Goal: Task Accomplishment & Management: Manage account settings

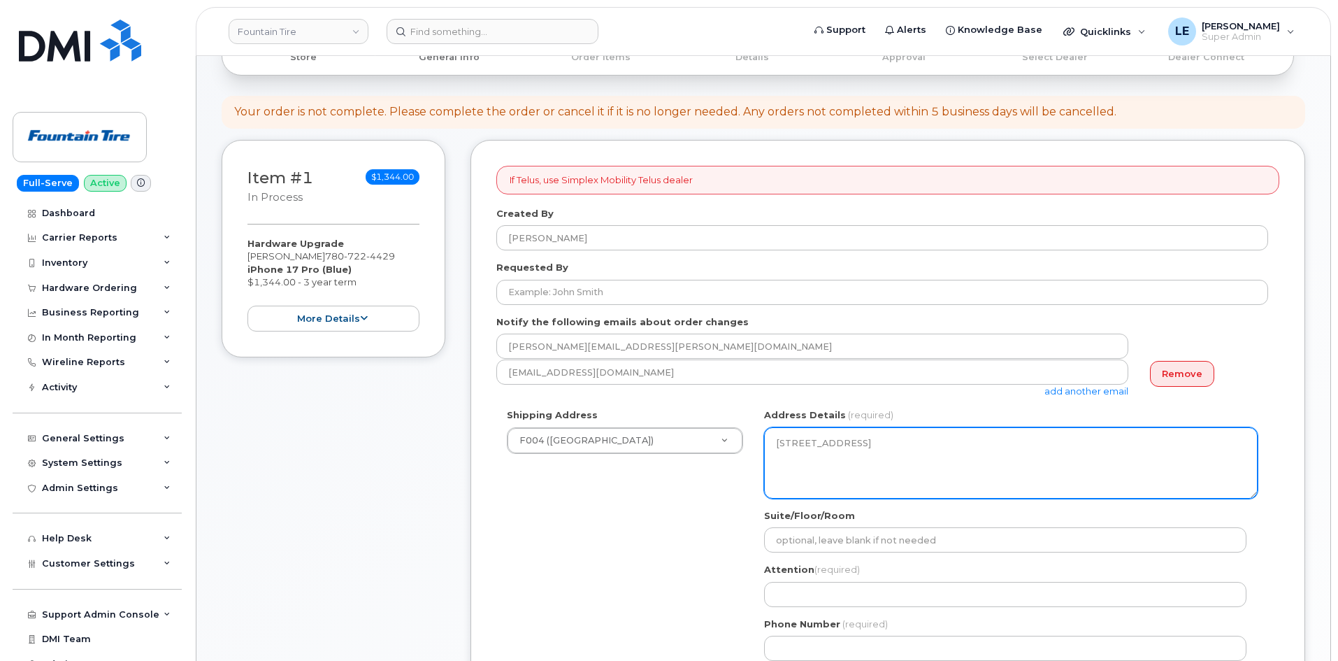
scroll to position [210, 0]
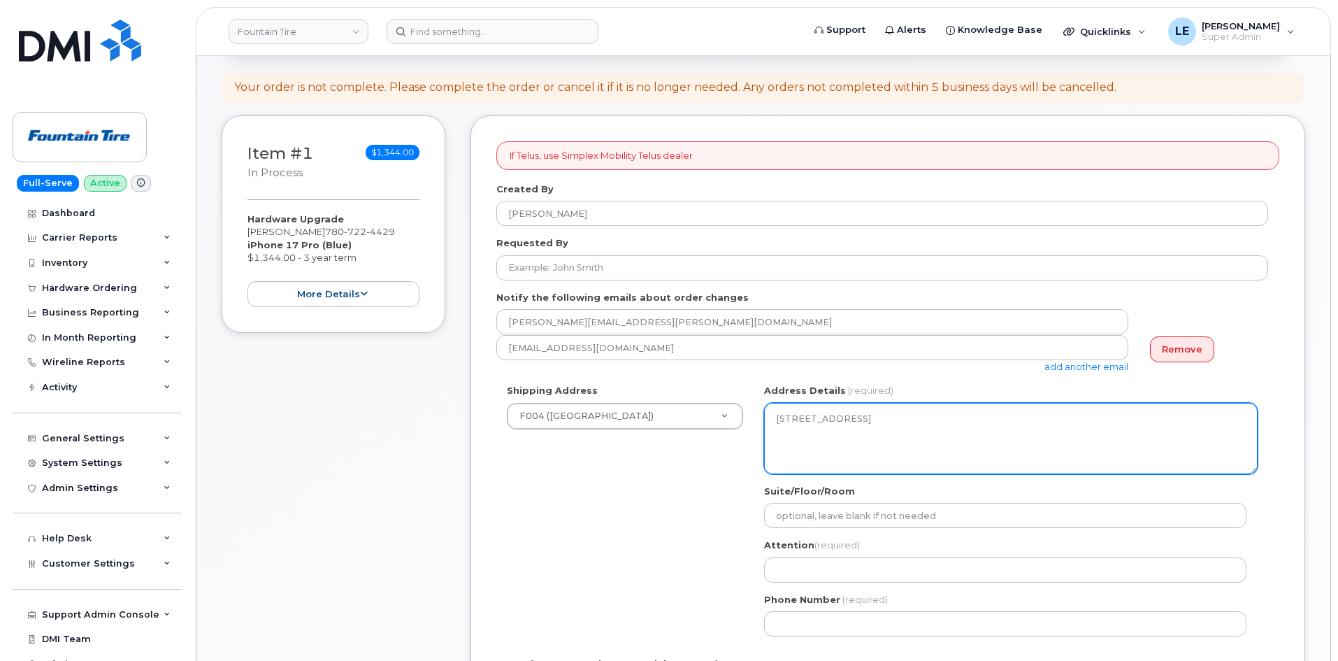
click at [986, 422] on textarea "1006-103A Street SW Suite 301 Edmonton Alberta T6W 2P6" at bounding box center [1011, 438] width 494 height 71
click at [925, 440] on textarea "1006-103A Street SW Suite 301 Edmonton Alberta T6W 2P6" at bounding box center [1011, 438] width 494 height 71
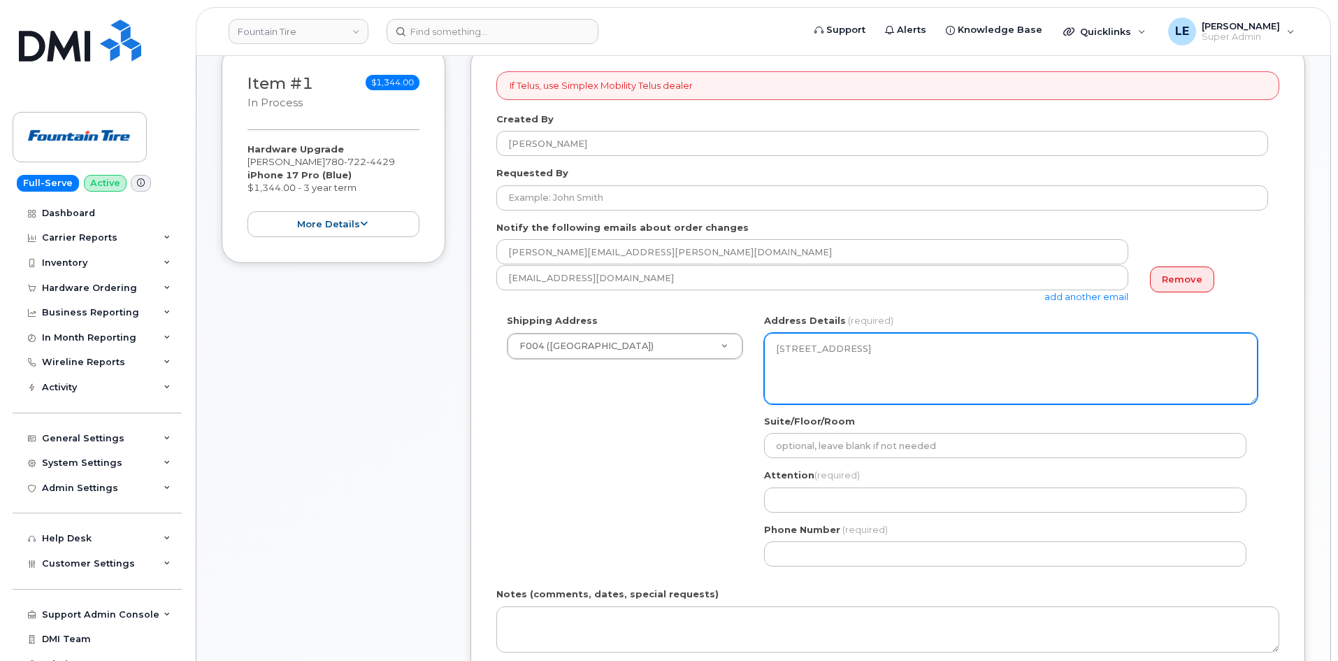
click at [861, 366] on textarea "1006-103A Street SW Suite 301 Edmonton Alberta T6W 2P6" at bounding box center [1011, 368] width 494 height 71
click at [808, 361] on textarea "1006-103A Street SW Suite 301 Edmonton Alberta T6W 2P6" at bounding box center [1011, 368] width 494 height 71
click at [807, 361] on textarea "1006-103A Street SW Suite 301 Edmonton Alberta T6W 2P6" at bounding box center [1011, 368] width 494 height 71
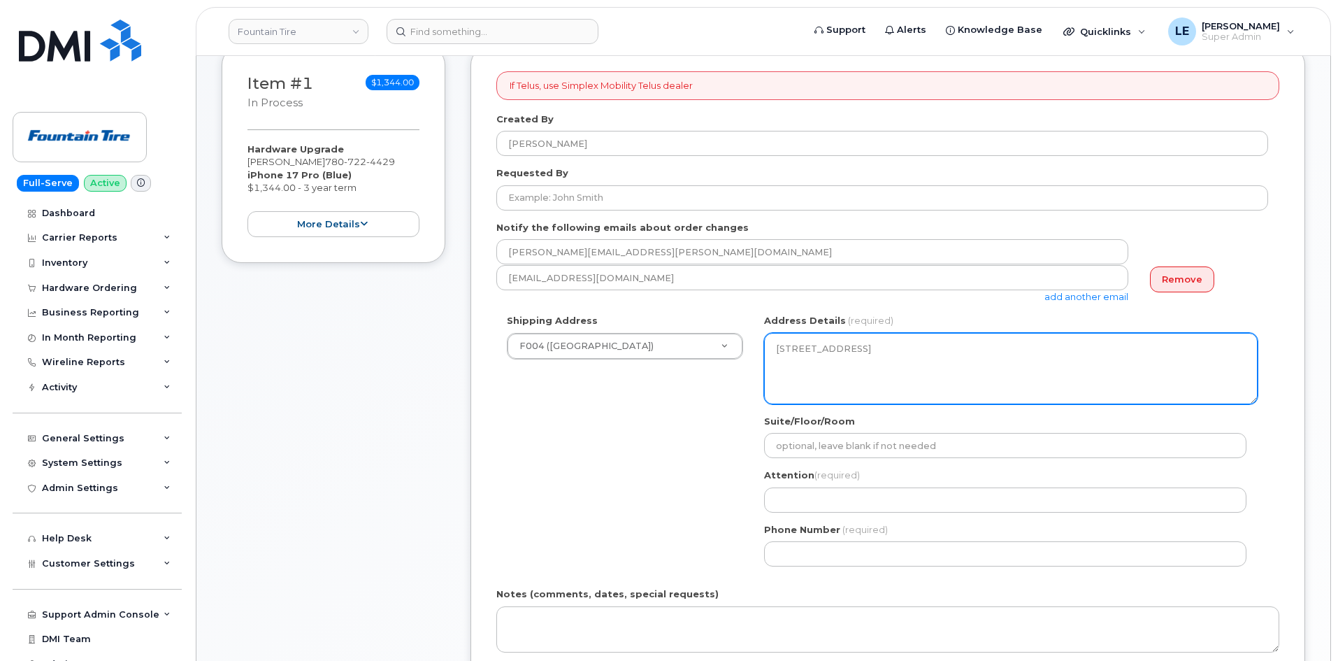
click at [914, 366] on textarea "1006-103A Street SW Suite 301 Edmonton Alberta T6W 2P6" at bounding box center [1011, 368] width 494 height 71
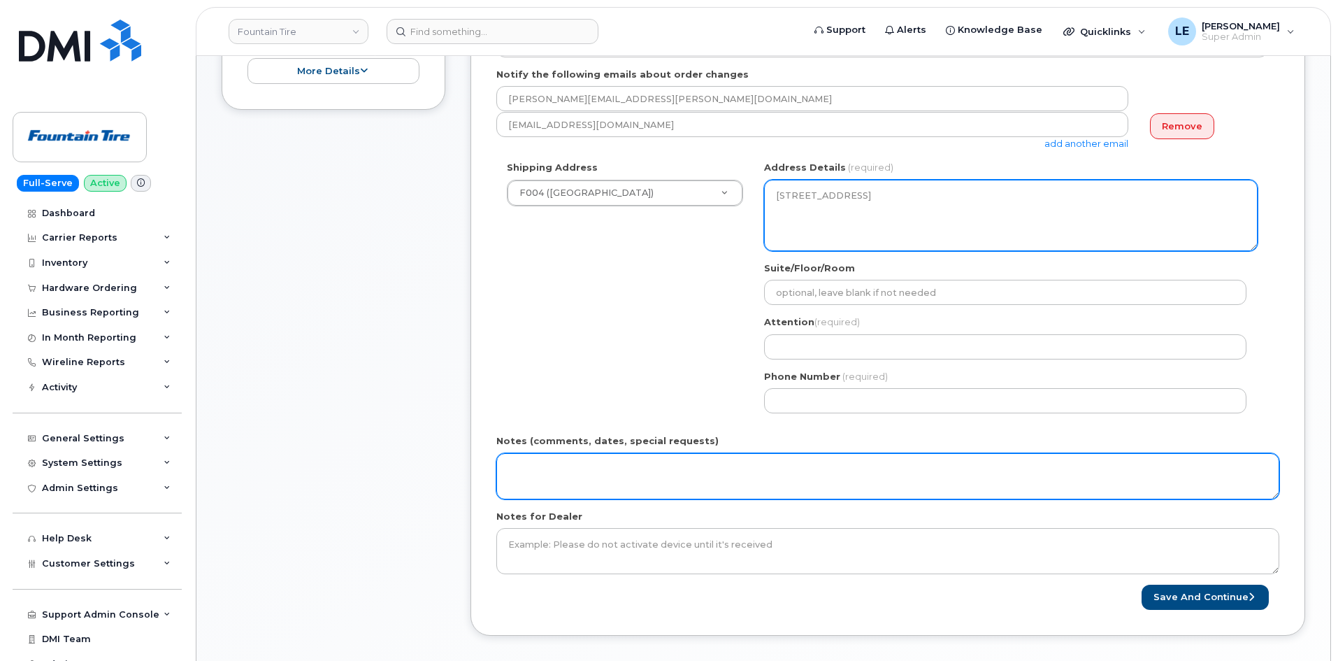
scroll to position [559, 0]
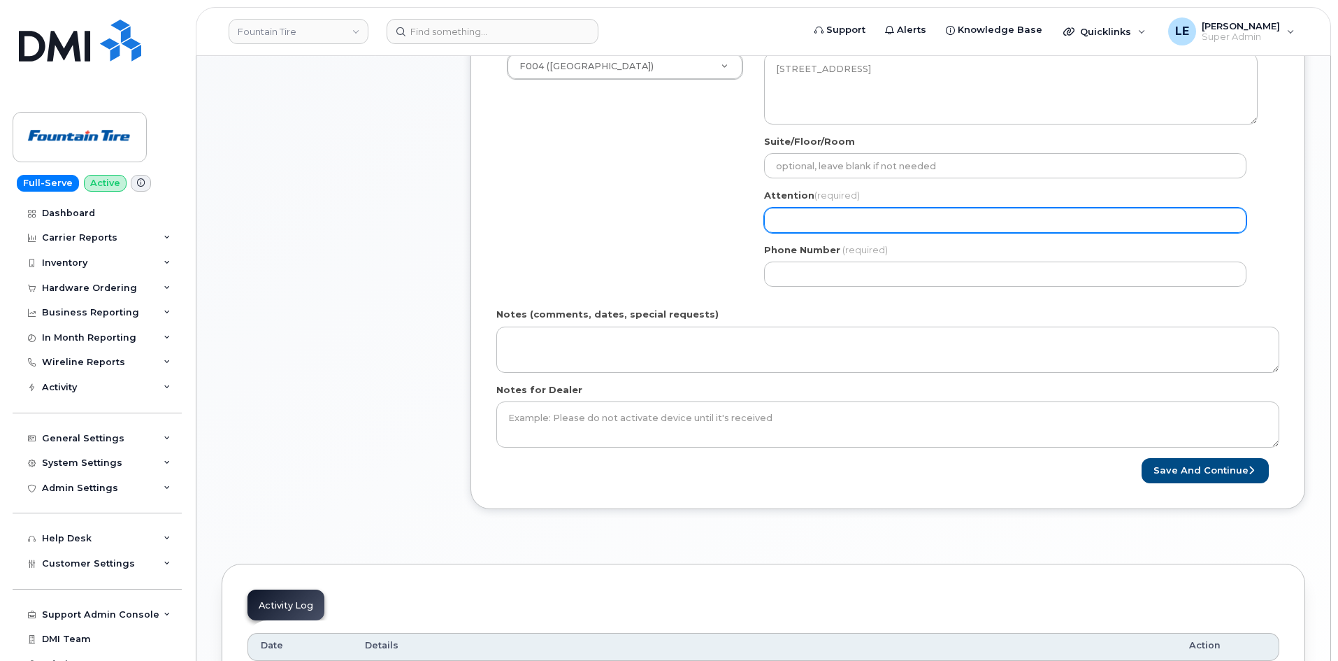
click at [800, 228] on input "Attention (required)" at bounding box center [1005, 220] width 482 height 25
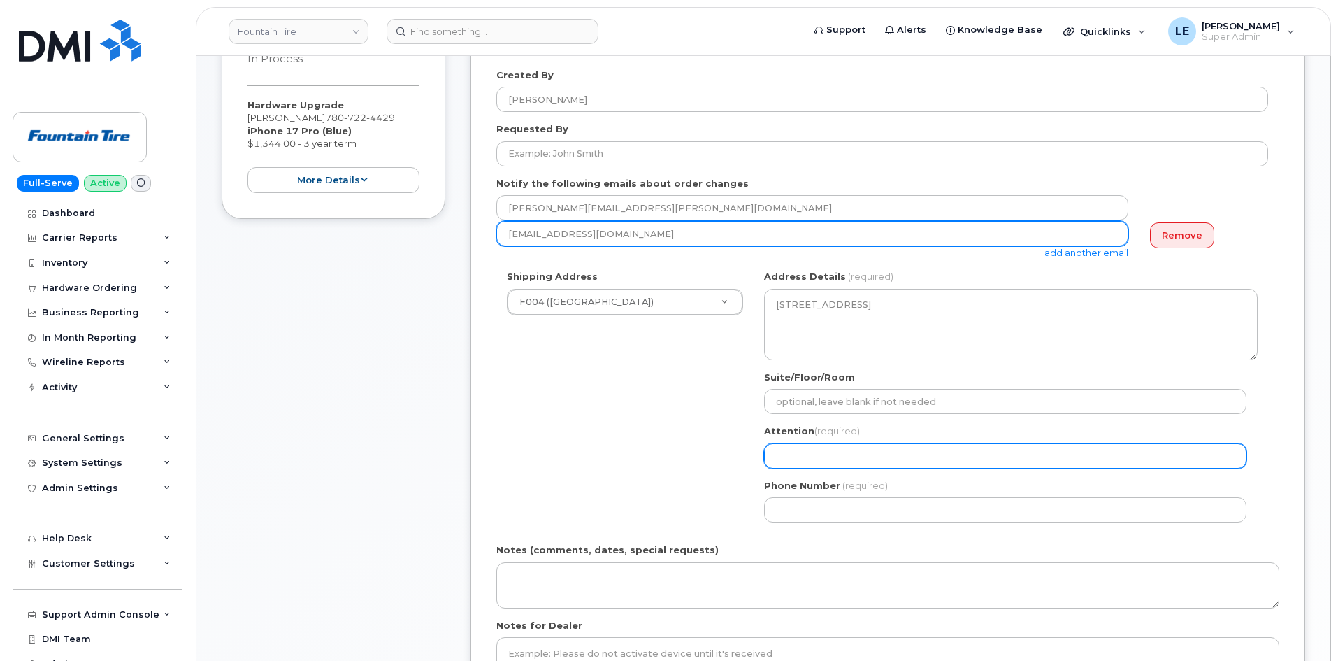
scroll to position [280, 0]
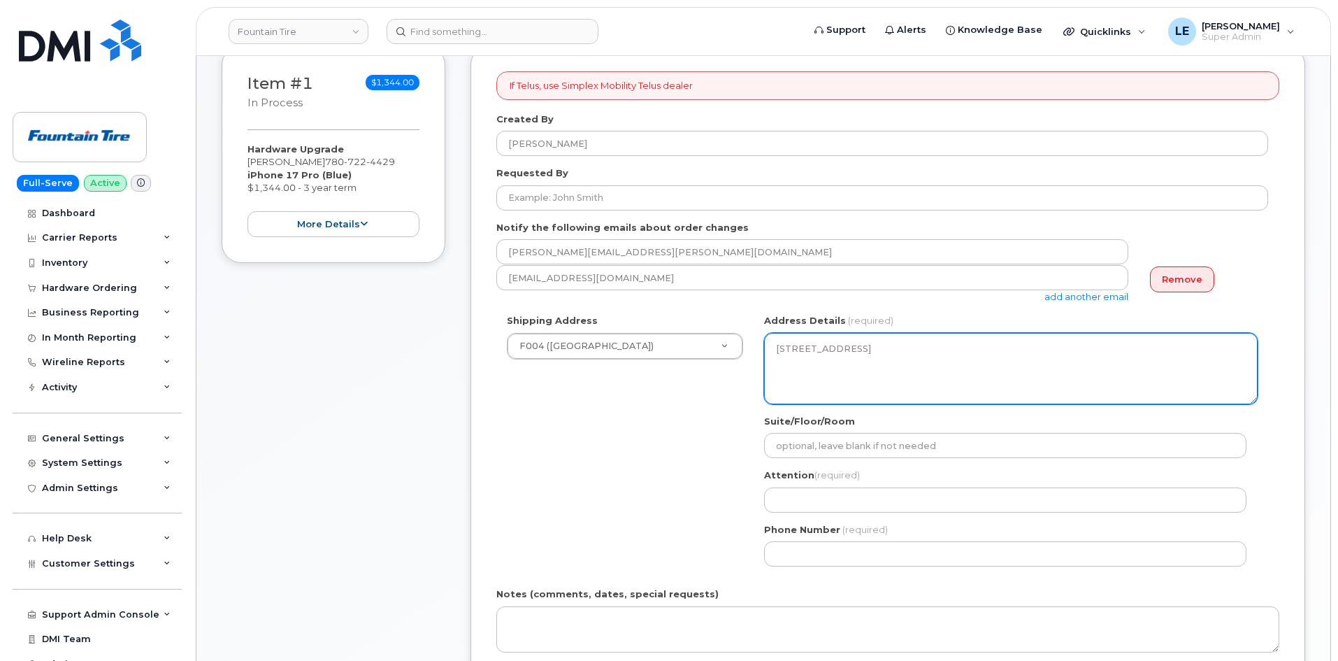
click at [854, 382] on textarea "1006-103A Street SW Suite 301 Edmonton Alberta T6W 2P6" at bounding box center [1011, 368] width 494 height 71
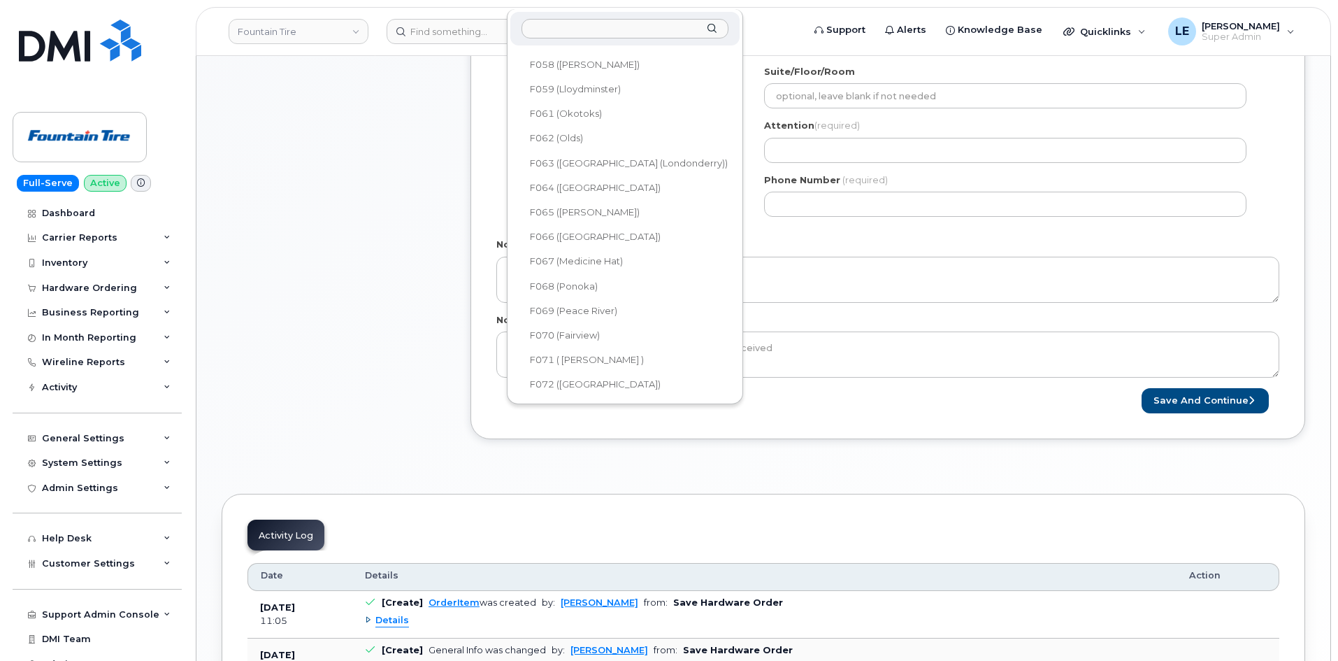
scroll to position [0, 0]
select select
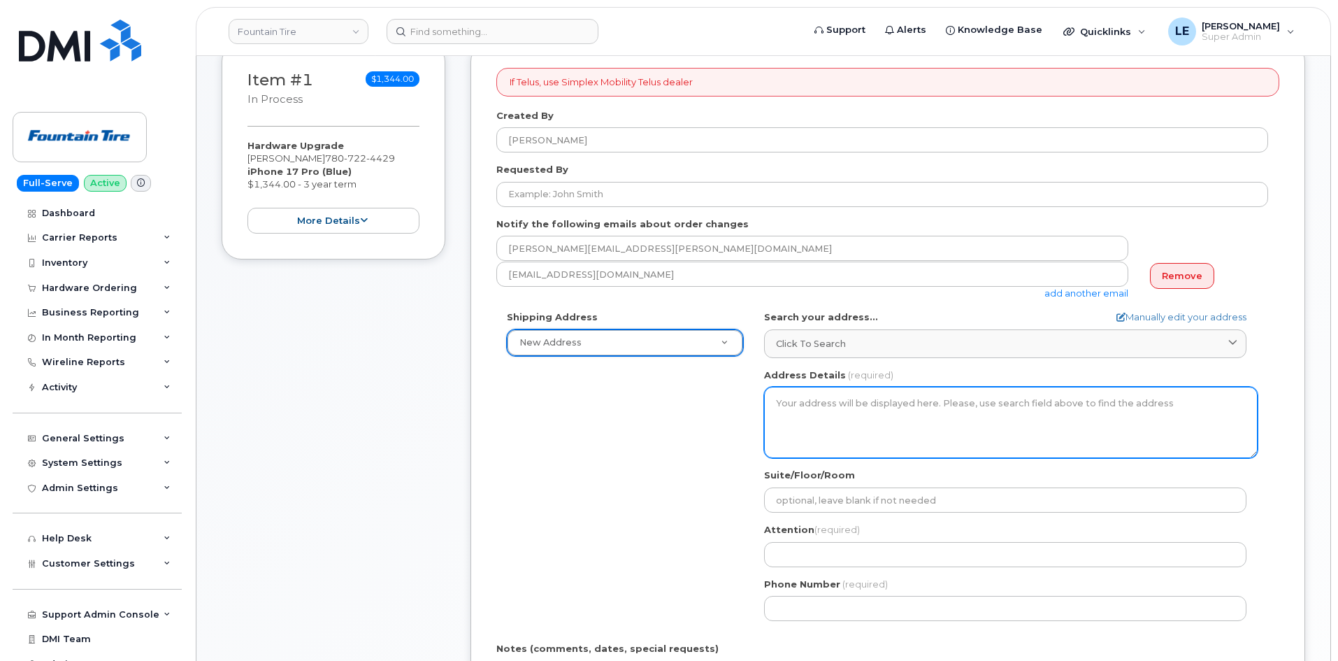
click at [781, 419] on textarea "Address Details" at bounding box center [1011, 422] width 494 height 71
click at [793, 409] on textarea "Address Details" at bounding box center [1011, 422] width 494 height 71
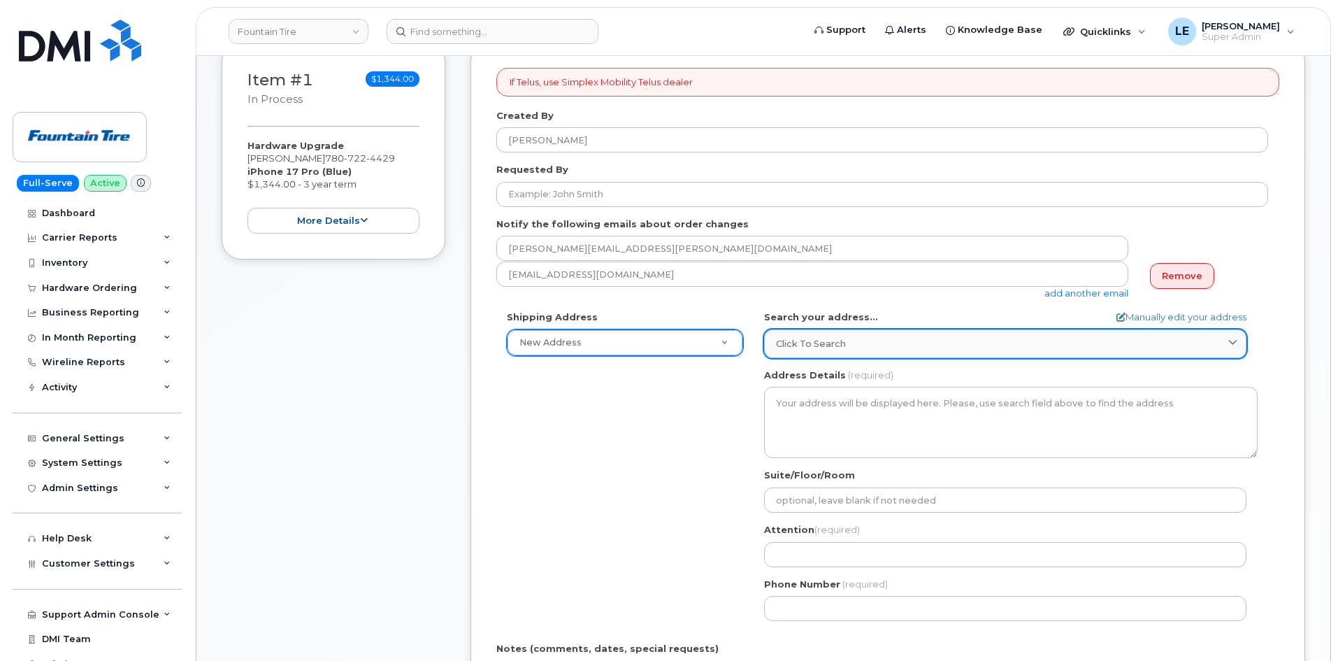
click at [807, 345] on span "Click to search" at bounding box center [811, 343] width 70 height 13
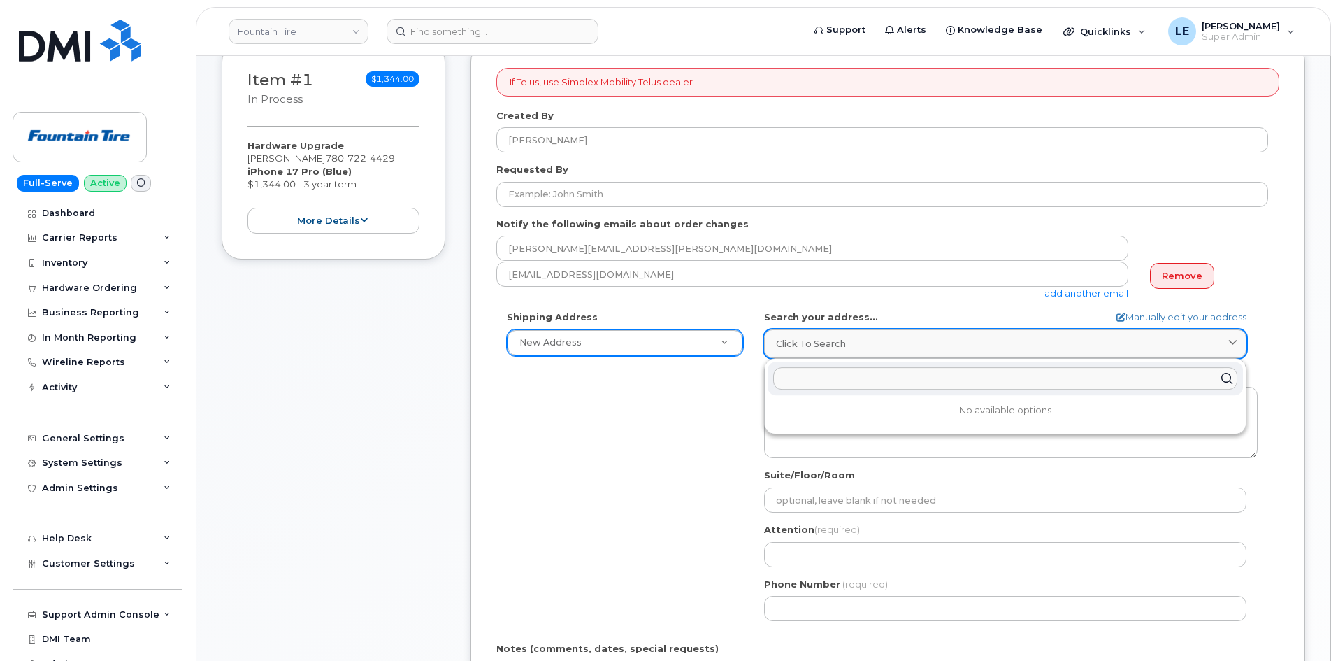
paste input "Address 234 St Albert Trail St. Albert, AB T8N 5H9, Canada"
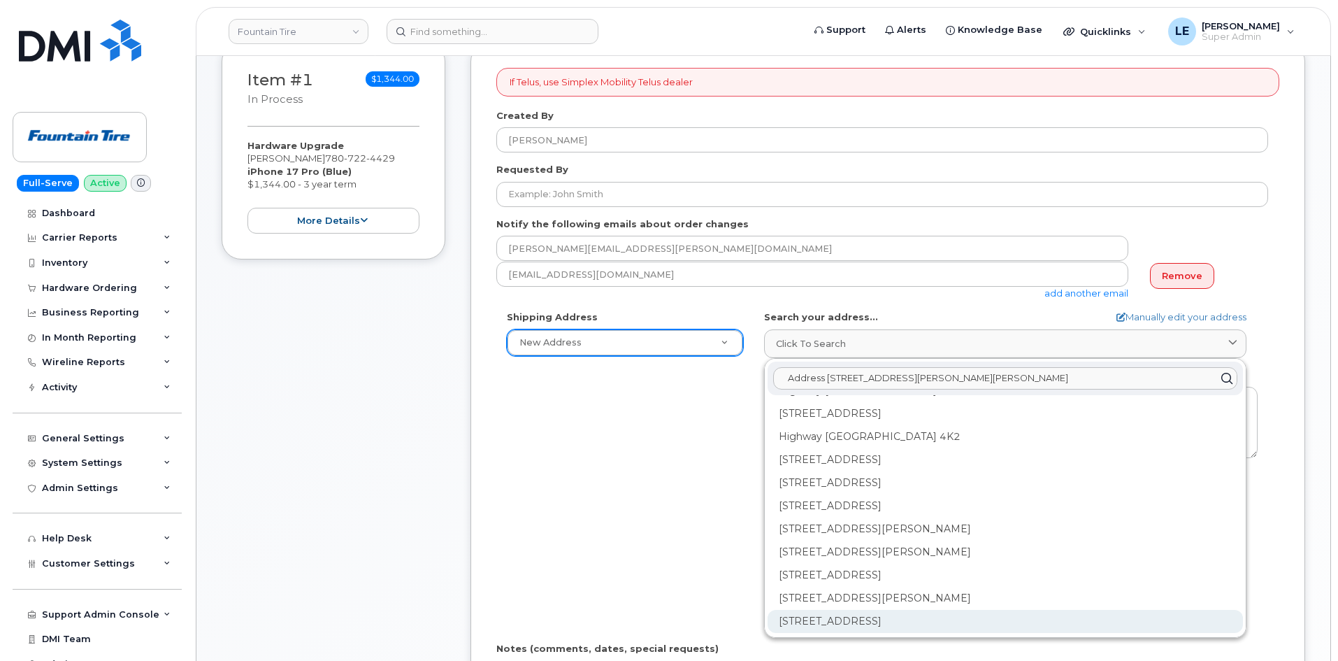
scroll to position [0, 0]
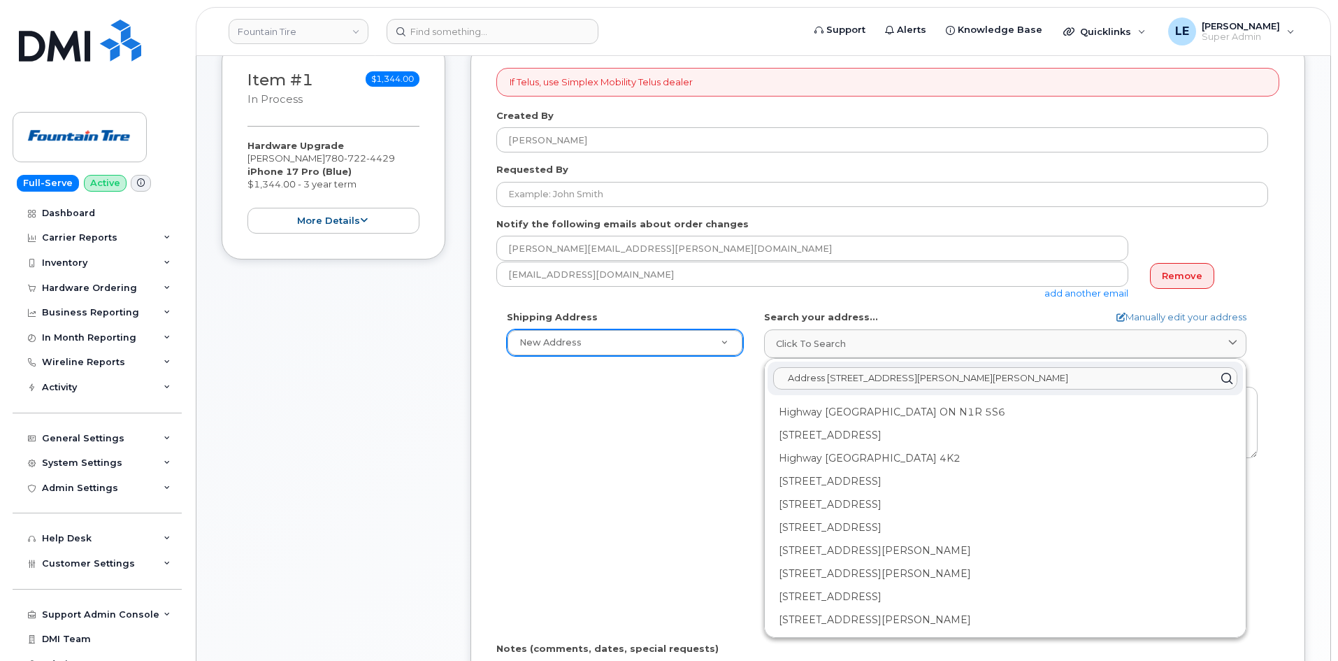
click at [1081, 378] on input "Address 234 St Albert Trail St. Albert, AB T8N 5H9, Canada" at bounding box center [1005, 378] width 464 height 22
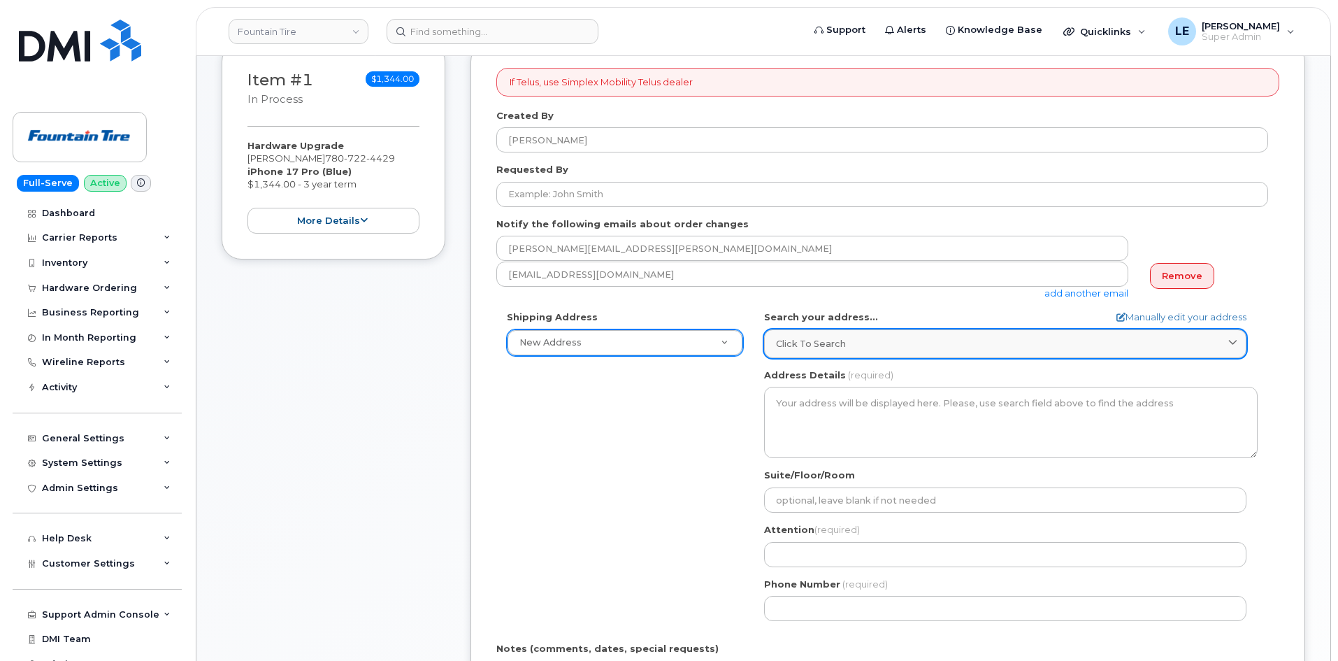
click at [1052, 338] on div "Click to search" at bounding box center [1005, 343] width 459 height 13
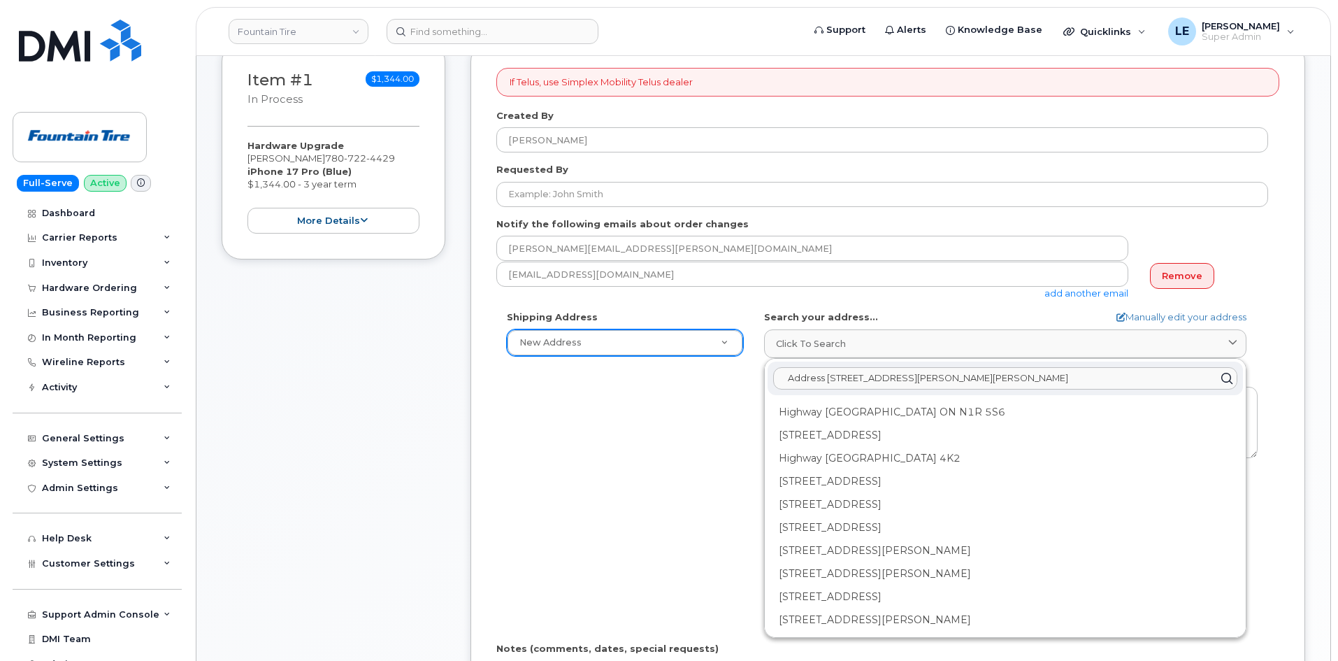
drag, startPoint x: 828, startPoint y: 381, endPoint x: 703, endPoint y: 387, distance: 126.0
click at [703, 387] on div "Shipping Address New Address New Address F004 (Fountain Tire Place) F008 Tire C…" at bounding box center [882, 470] width 772 height 321
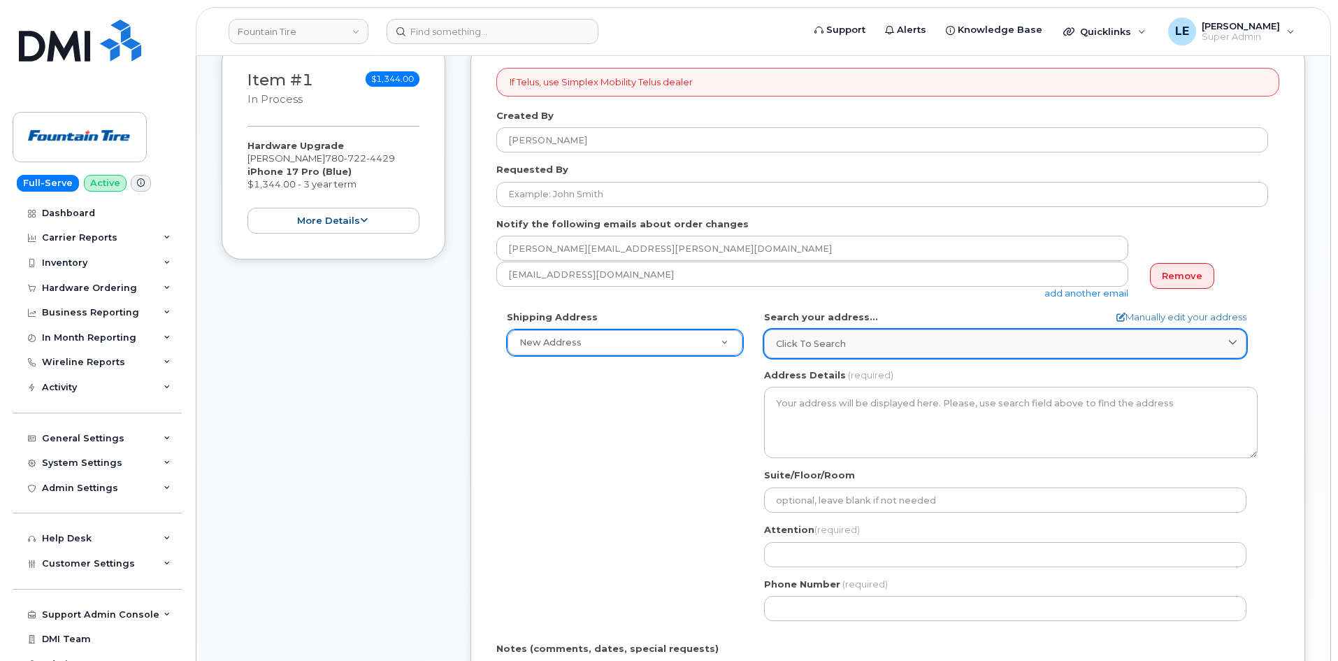
click at [854, 335] on link "Click to search" at bounding box center [1005, 343] width 482 height 29
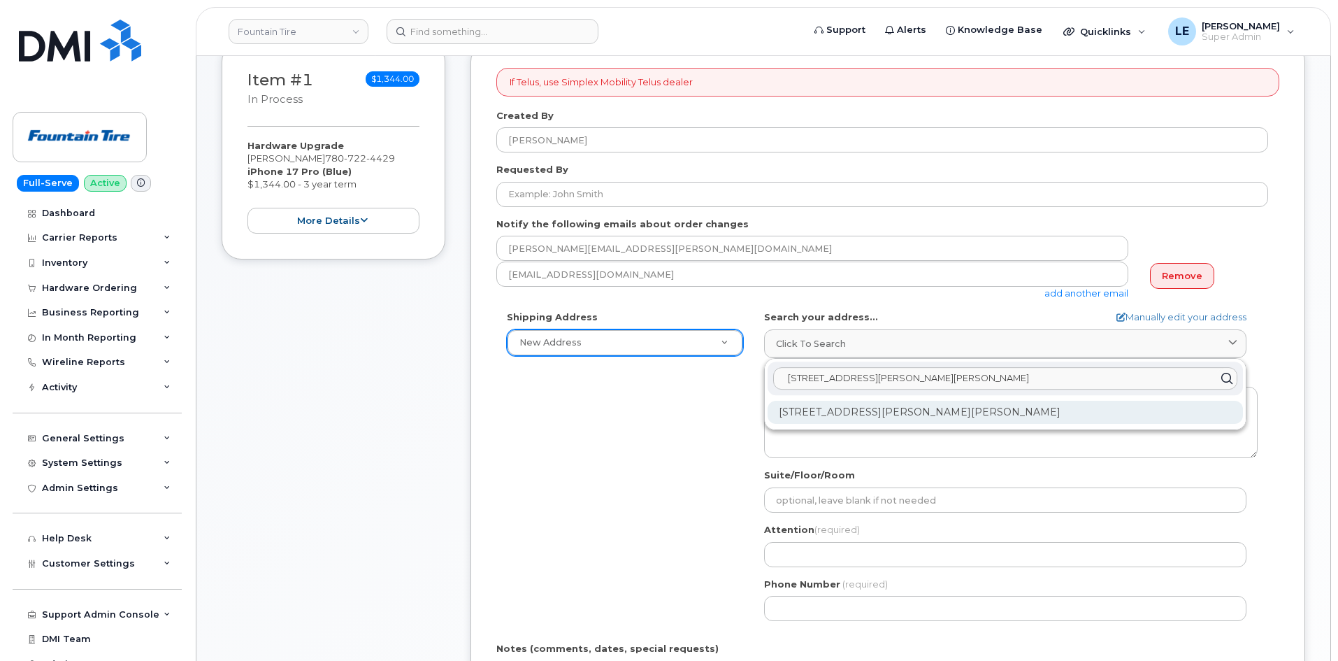
type input "234 St Albert Trail St. Albert, AB T8N 5H9"
click at [798, 411] on div "234 St Albert Trail St. Albert AB T8N 5H9" at bounding box center [1005, 412] width 475 height 23
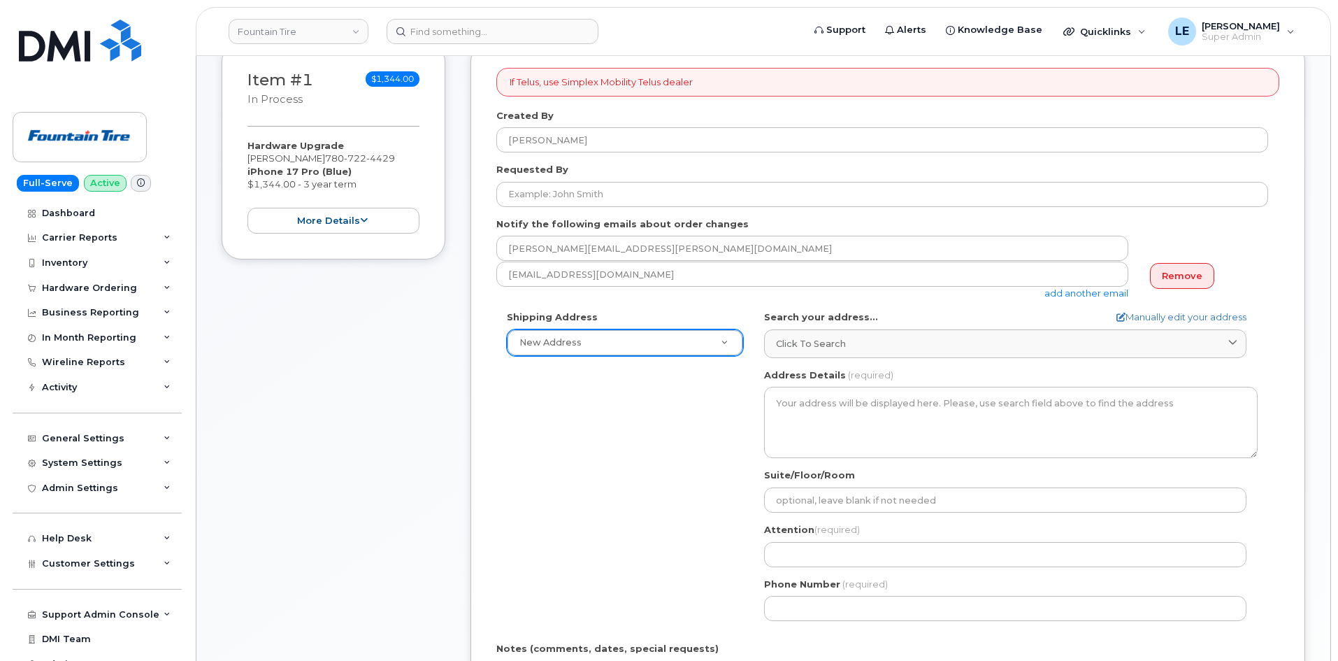
select select
type textarea "234 St Albert Trail ST. ALBERT AB T8N 5H9 CANADA"
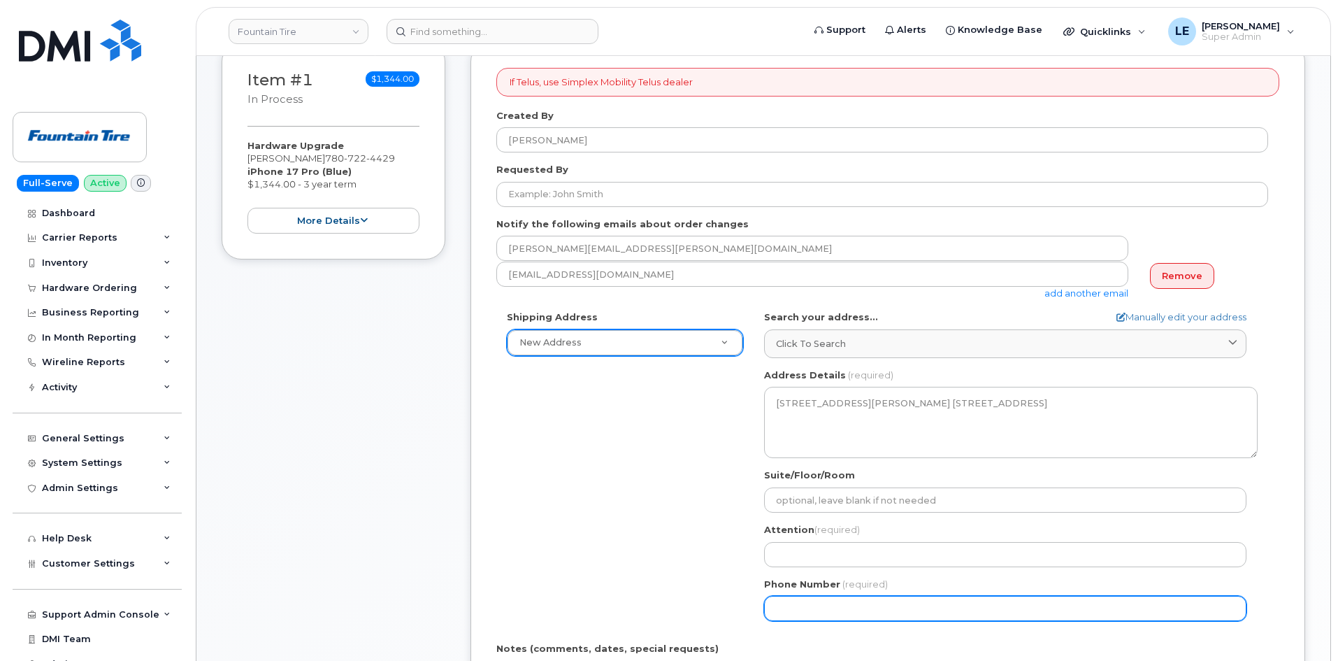
click at [818, 599] on input "Phone Number" at bounding box center [1005, 608] width 482 height 25
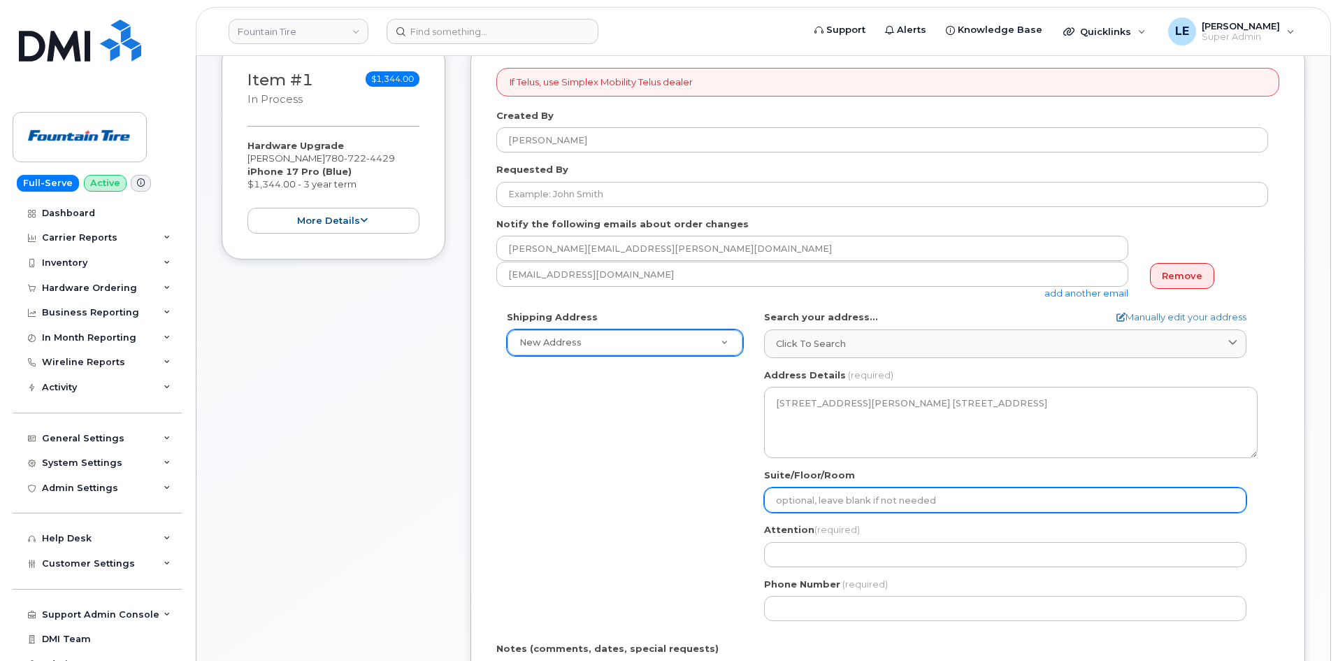
click at [829, 498] on input "Suite/Floor/Room" at bounding box center [1005, 499] width 482 height 25
paste input "[PERSON_NAME]"
select select
type input "[PERSON_NAME]"
drag, startPoint x: 864, startPoint y: 500, endPoint x: 728, endPoint y: 508, distance: 135.9
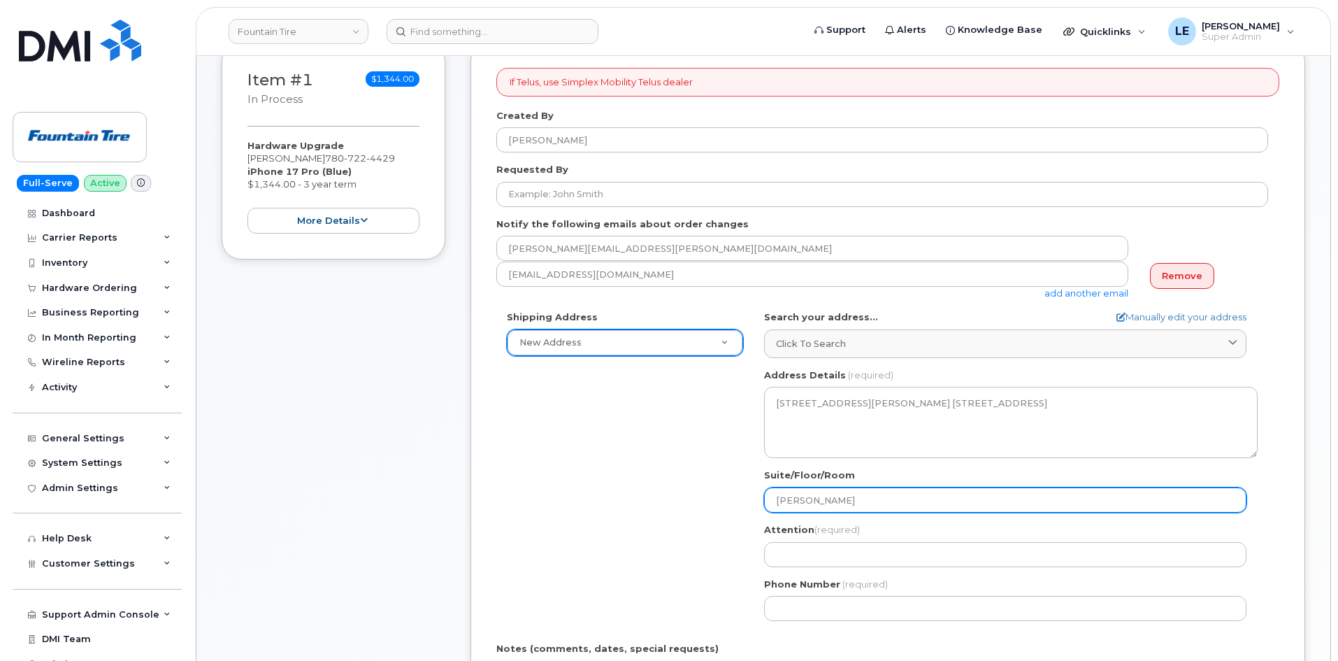
click at [728, 508] on div "Shipping Address New Address New Address F004 (Fountain Tire Place) F008 Tire C…" at bounding box center [882, 470] width 772 height 321
select select
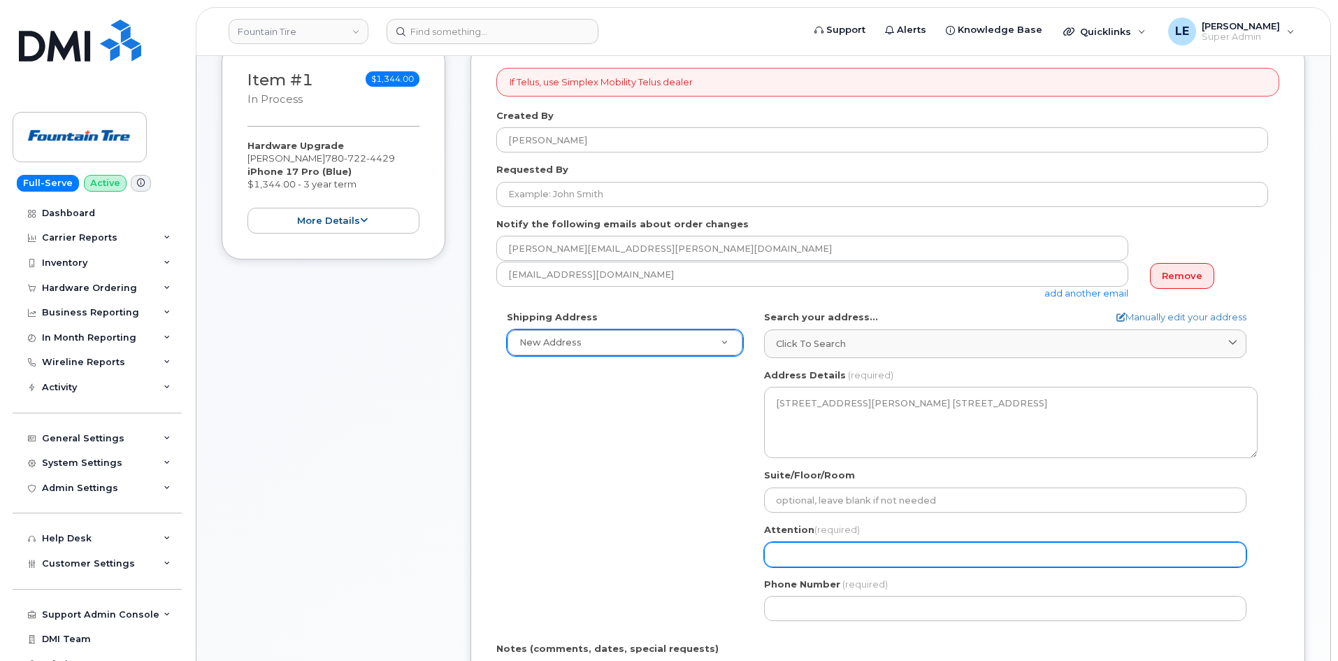
click at [813, 554] on input "Attention (required)" at bounding box center [1005, 554] width 482 height 25
paste input "[PERSON_NAME]"
select select
type input "[PERSON_NAME]"
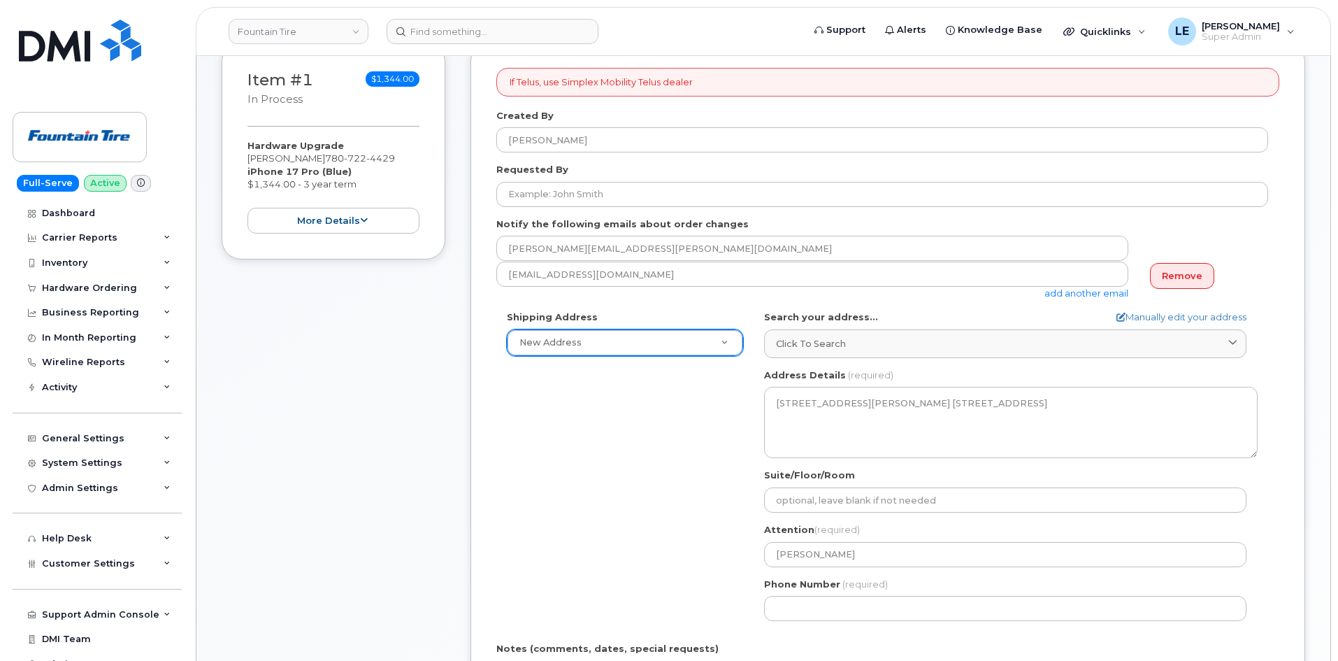
click at [700, 538] on div "Shipping Address New Address New Address F004 (Fountain Tire Place) F008 Tire C…" at bounding box center [882, 470] width 772 height 321
click at [686, 422] on div "Shipping Address New Address New Address F004 (Fountain Tire Place) F008 Tire C…" at bounding box center [882, 470] width 772 height 321
click at [699, 412] on div "Shipping Address New Address New Address F004 (Fountain Tire Place) F008 Tire C…" at bounding box center [882, 470] width 772 height 321
click at [699, 415] on div "Shipping Address New Address New Address F004 (Fountain Tire Place) F008 Tire C…" at bounding box center [882, 470] width 772 height 321
click at [698, 415] on div "Shipping Address New Address New Address F004 (Fountain Tire Place) F008 Tire C…" at bounding box center [882, 470] width 772 height 321
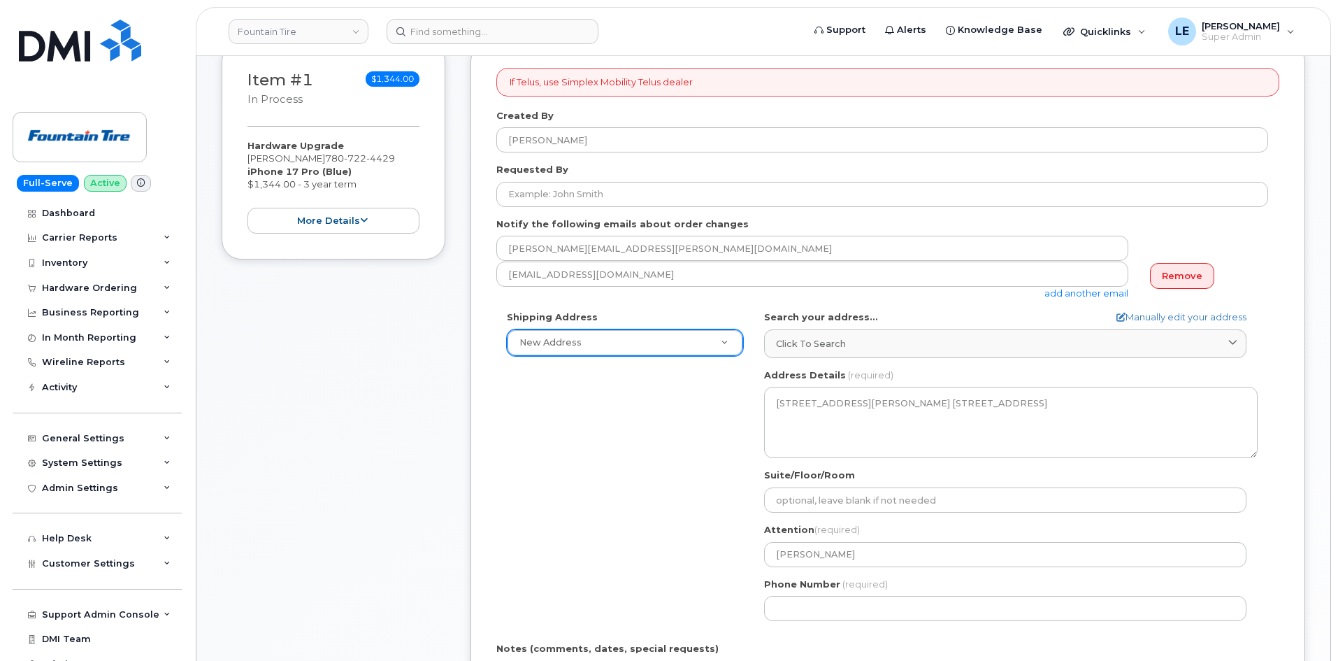
click at [660, 415] on div "Shipping Address New Address New Address F004 (Fountain Tire Place) F008 Tire C…" at bounding box center [882, 470] width 772 height 321
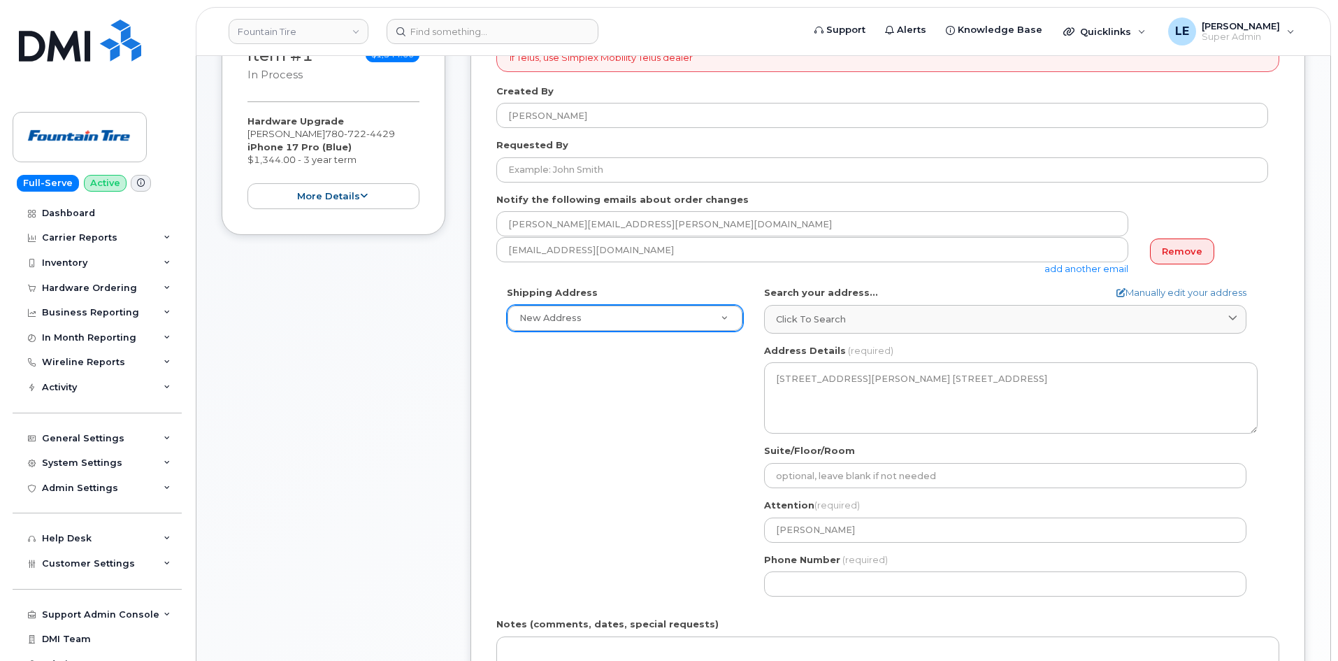
scroll to position [283, 0]
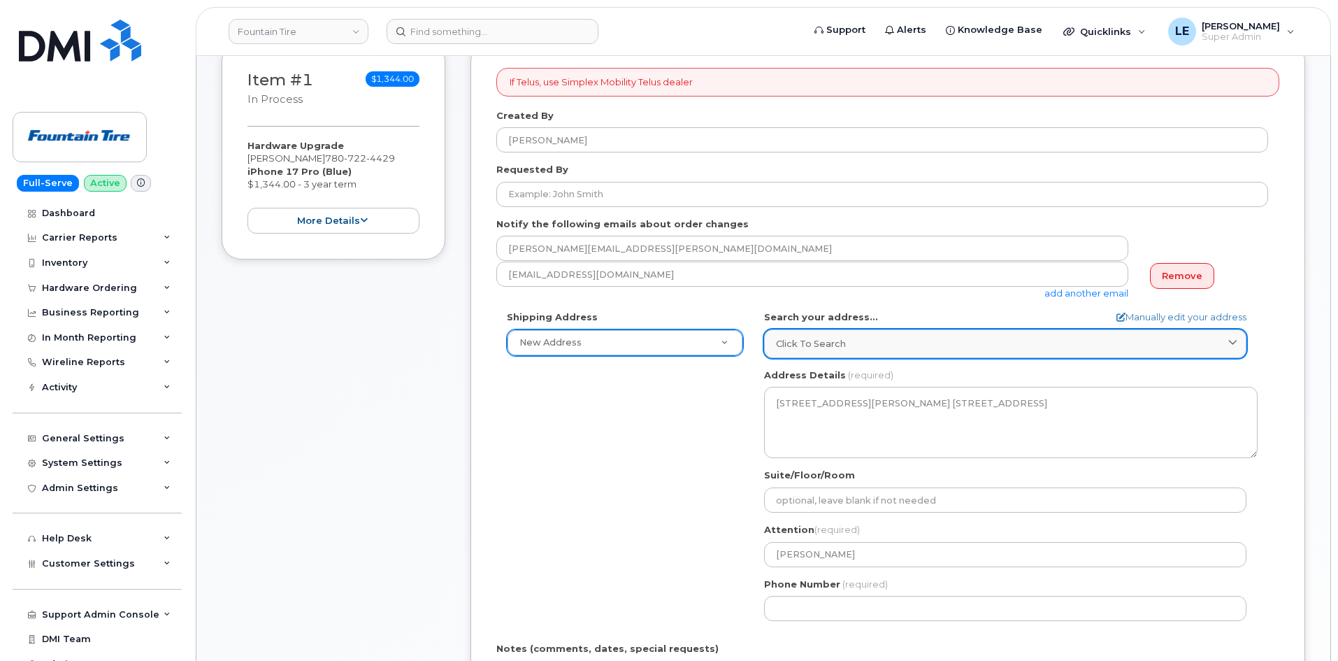
click at [813, 343] on span "Click to search" at bounding box center [811, 343] width 70 height 13
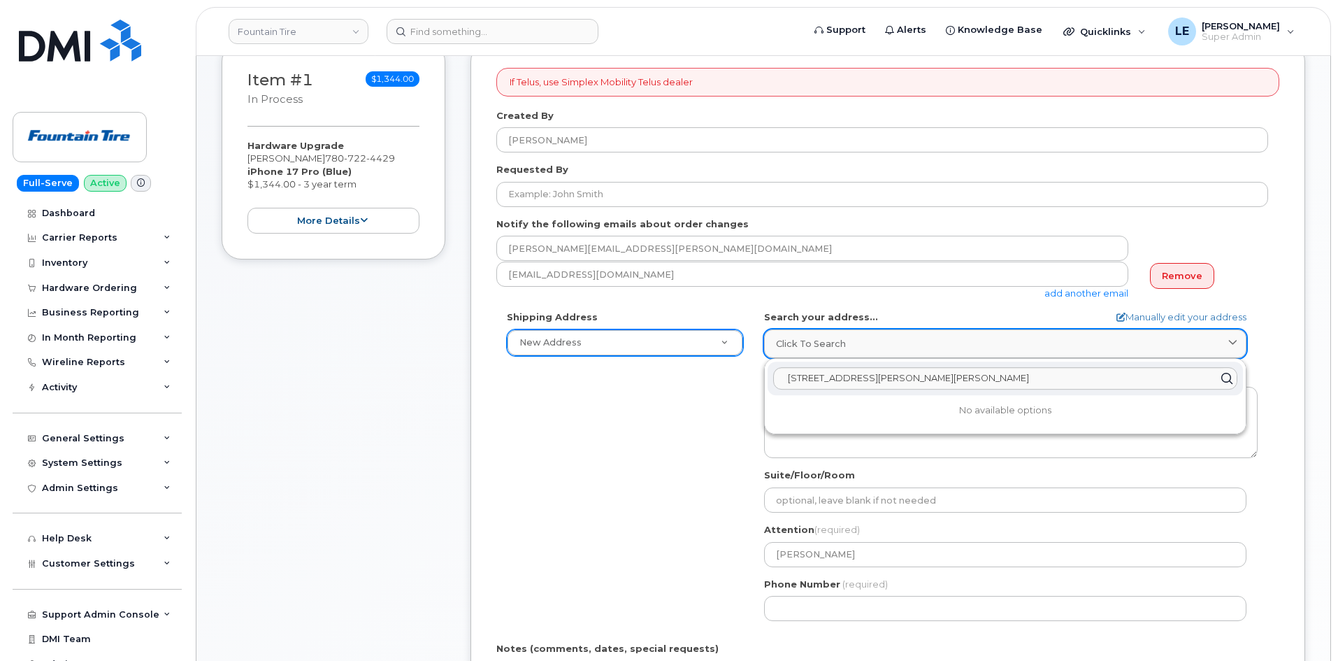
click at [813, 343] on span "Click to search" at bounding box center [811, 343] width 70 height 13
click at [828, 312] on label "Search your address..." at bounding box center [821, 316] width 114 height 13
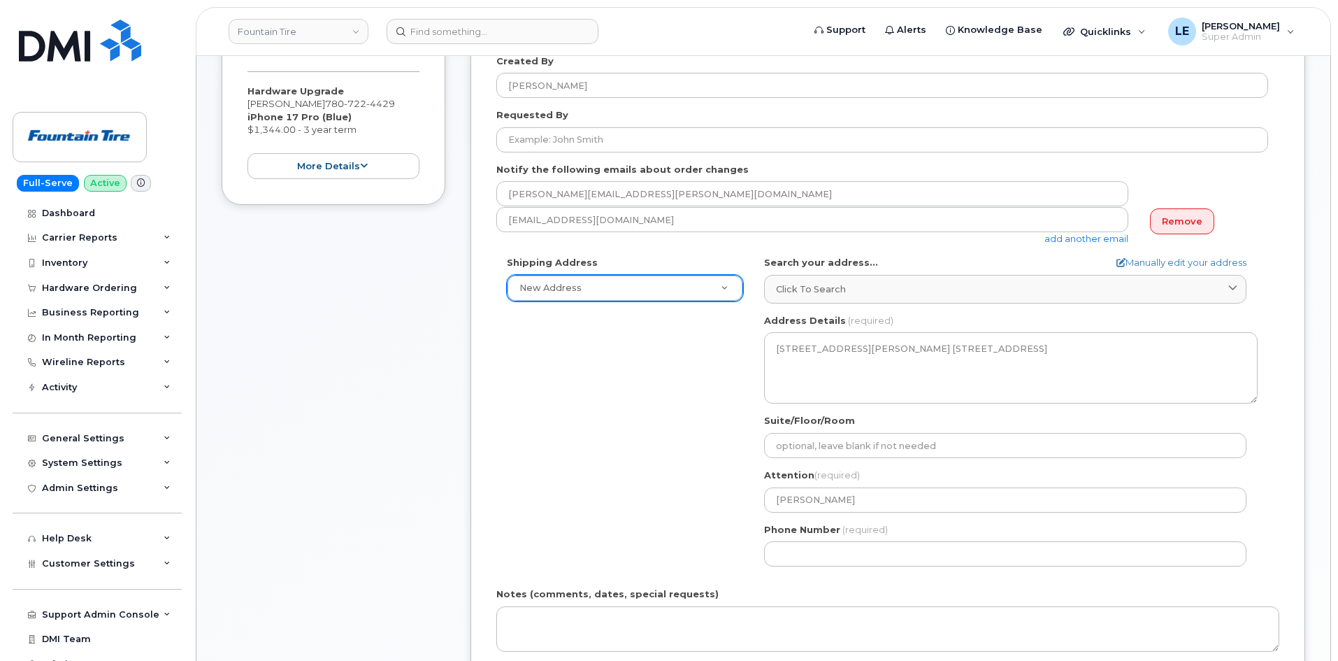
scroll to position [353, 0]
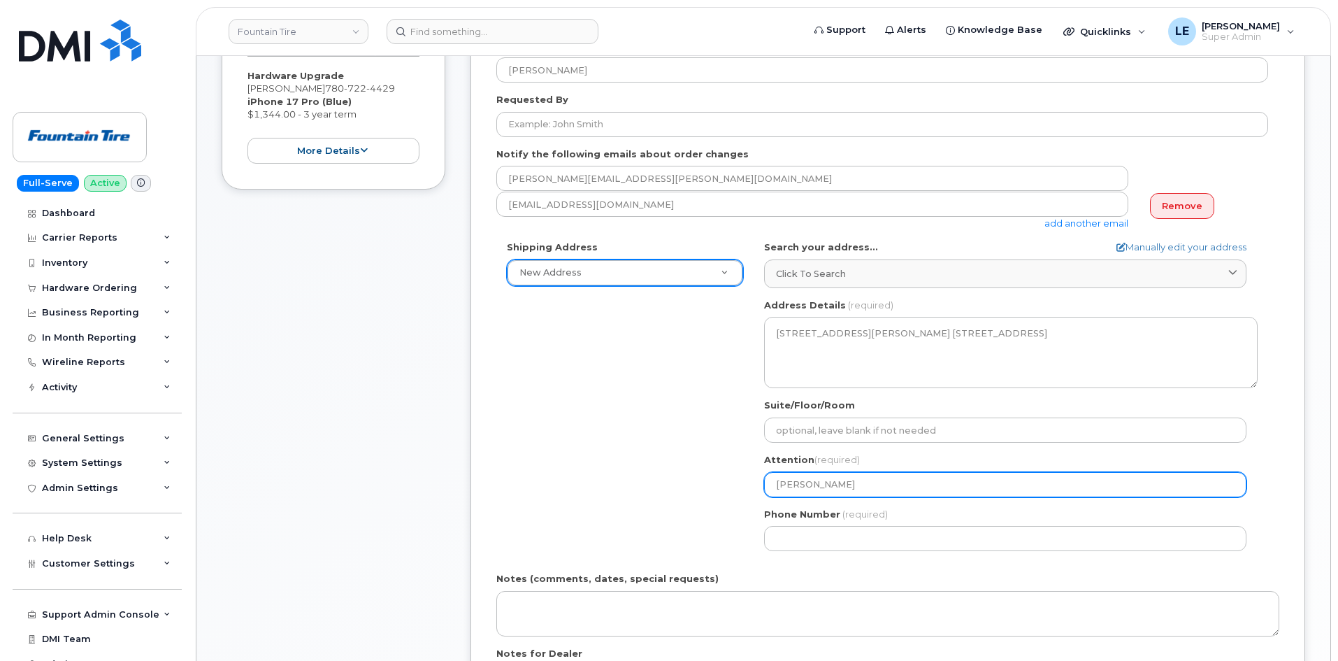
drag, startPoint x: 865, startPoint y: 491, endPoint x: 748, endPoint y: 487, distance: 116.8
click at [748, 487] on div "Shipping Address New Address New Address F004 (Fountain Tire Place) F008 Tire C…" at bounding box center [882, 400] width 772 height 321
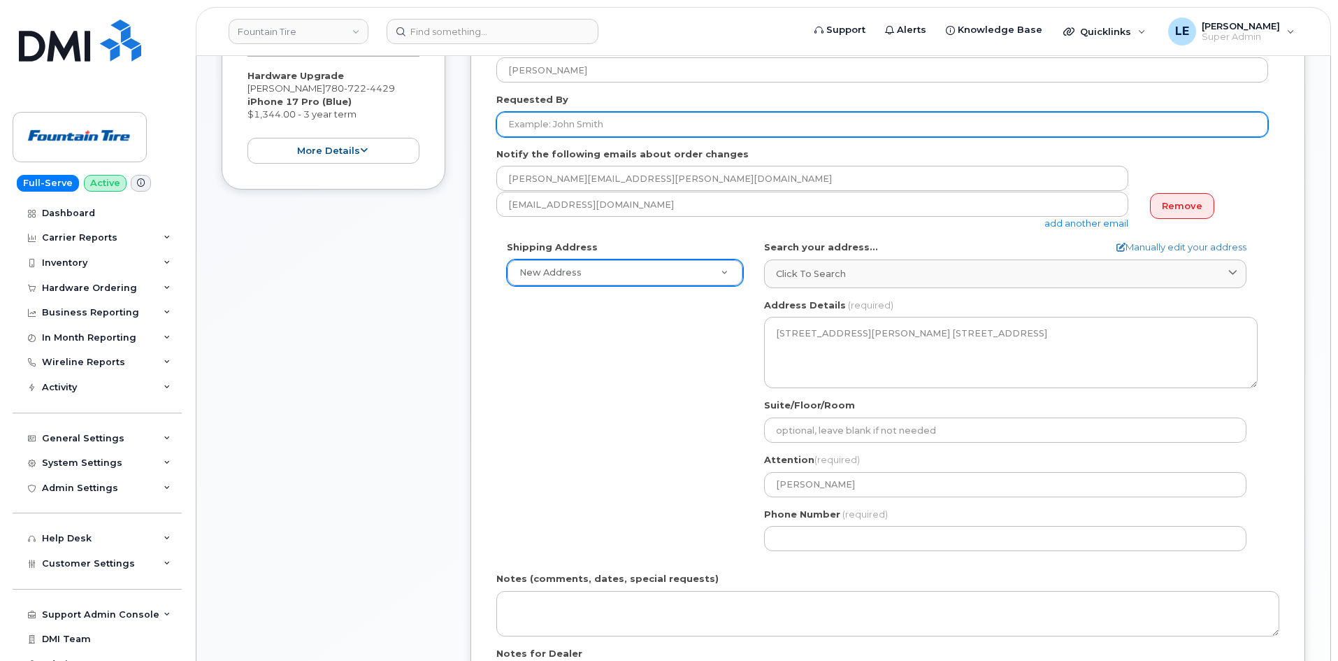
click at [564, 129] on input "Requested By" at bounding box center [882, 124] width 772 height 25
paste input "[PERSON_NAME]"
type input "[PERSON_NAME]"
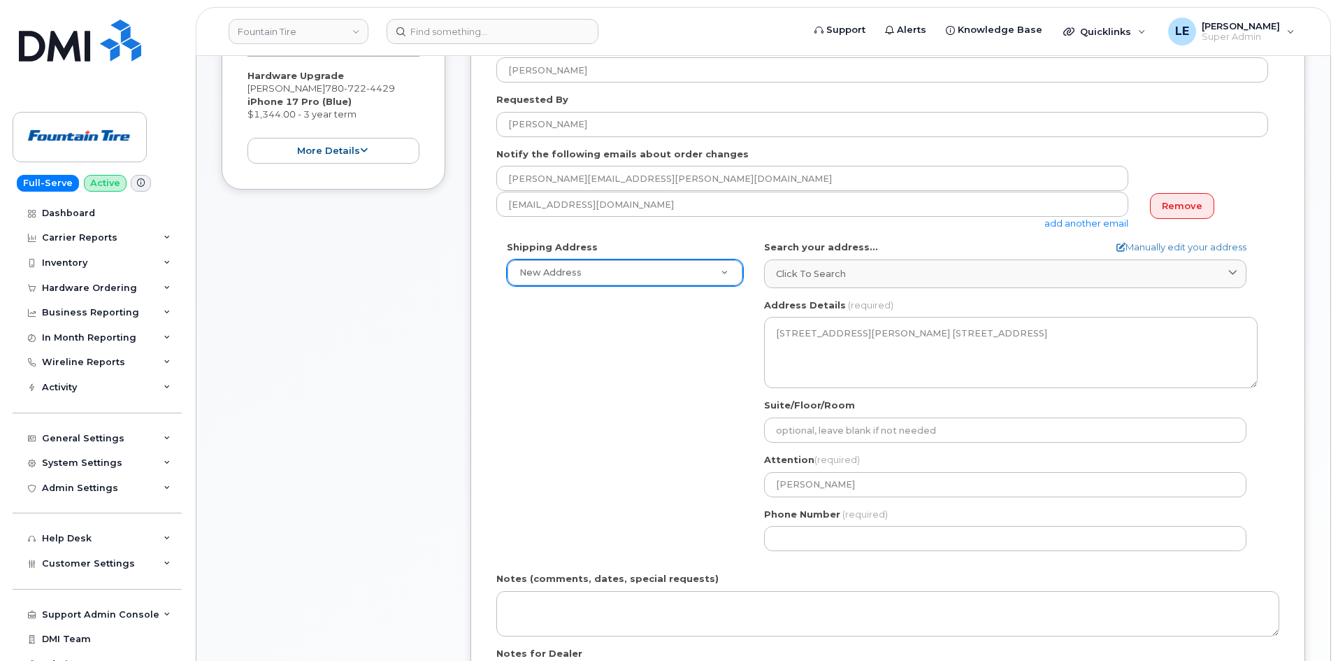
click at [512, 232] on form "If Telus, use Simplex Mobility Telus dealer Created By Logan Ellison Requested …" at bounding box center [887, 372] width 783 height 749
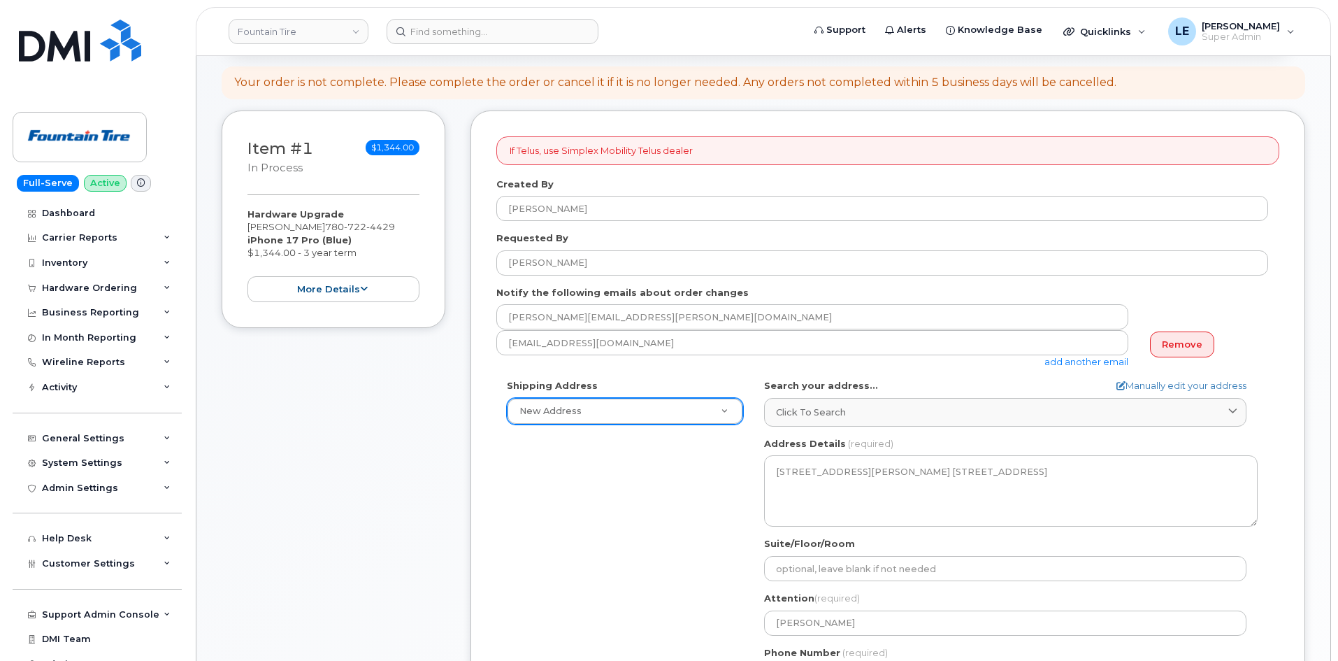
scroll to position [213, 0]
click at [494, 300] on div "If Telus, use Simplex Mobility Telus dealer Created By Logan Ellison Requested …" at bounding box center [887, 512] width 835 height 801
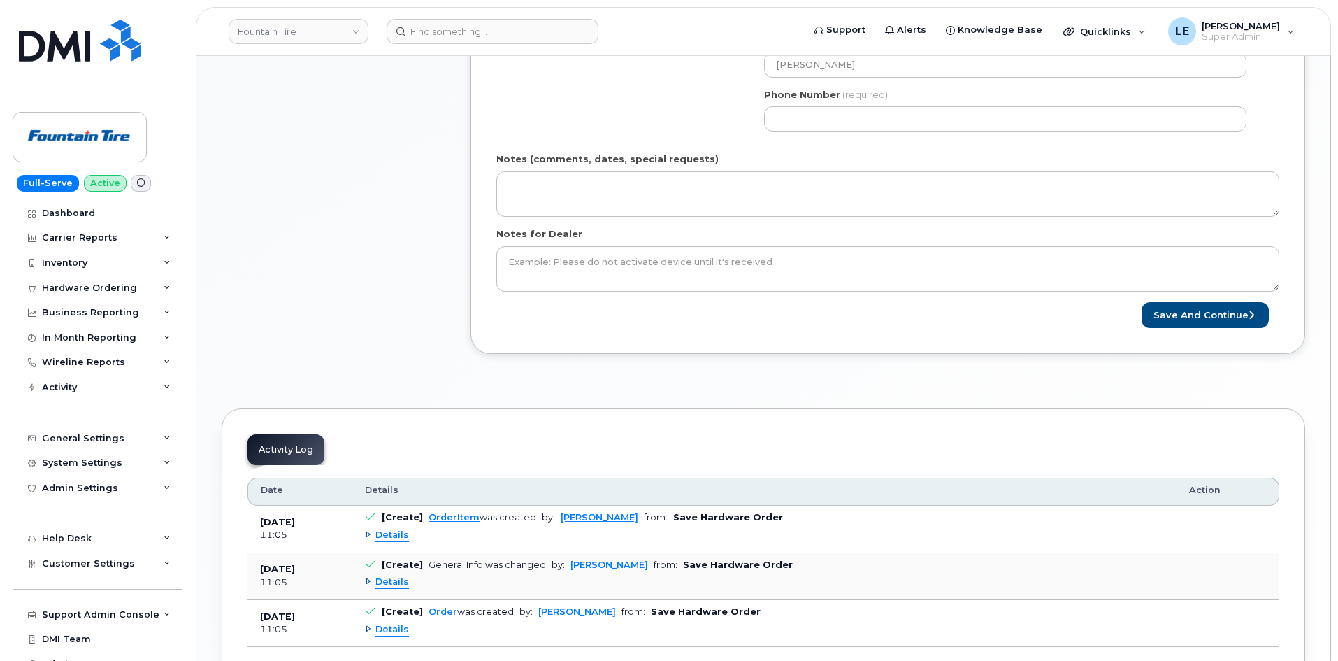
scroll to position [842, 0]
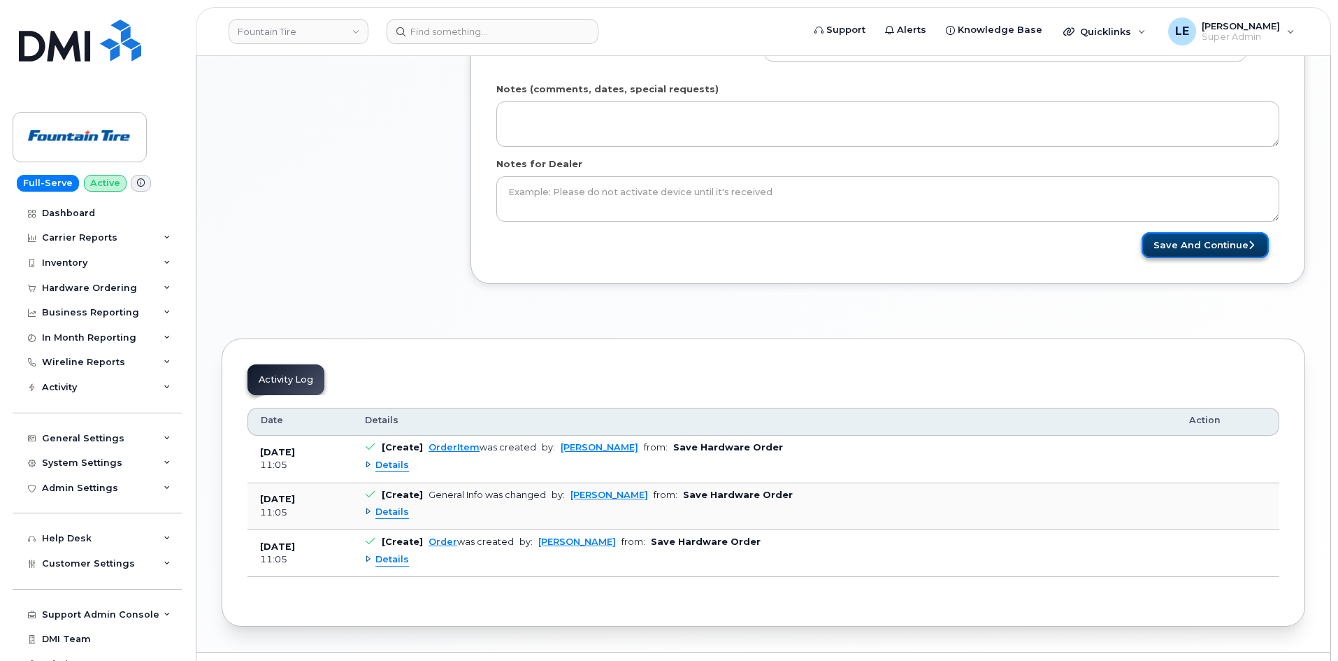
click at [1188, 245] on button "Save and Continue" at bounding box center [1205, 245] width 127 height 26
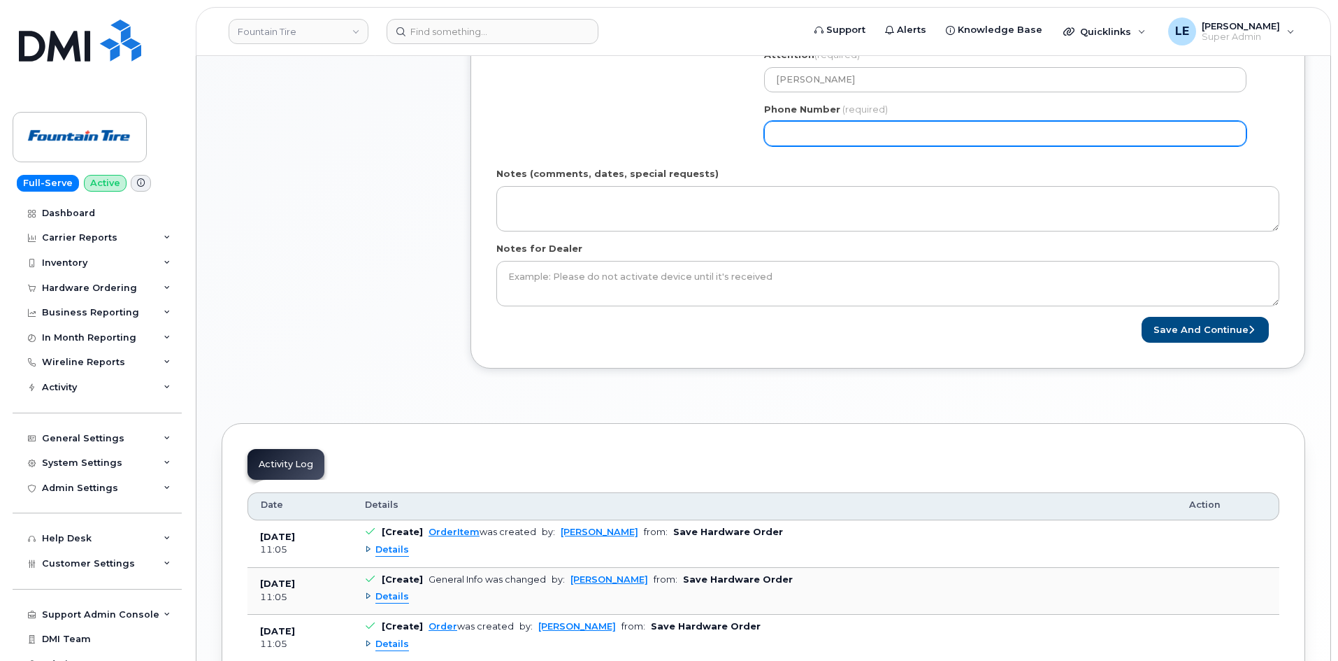
scroll to position [563, 0]
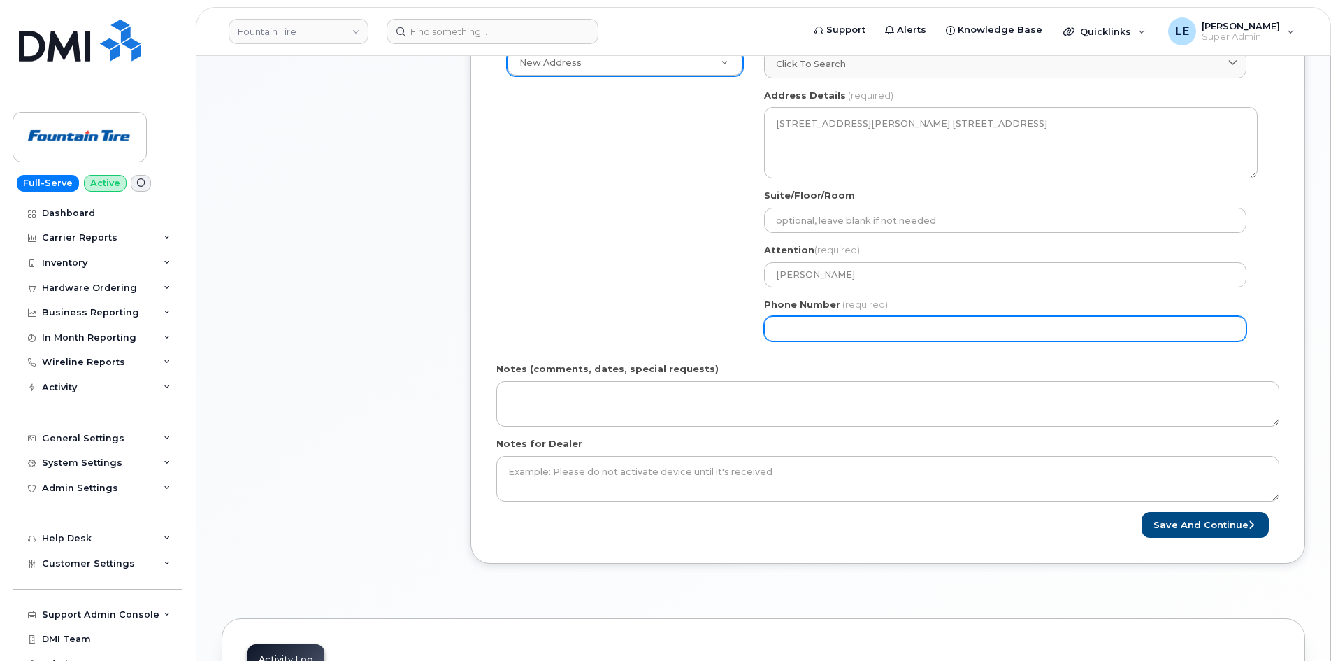
click at [877, 336] on input "Phone Number" at bounding box center [1005, 328] width 482 height 25
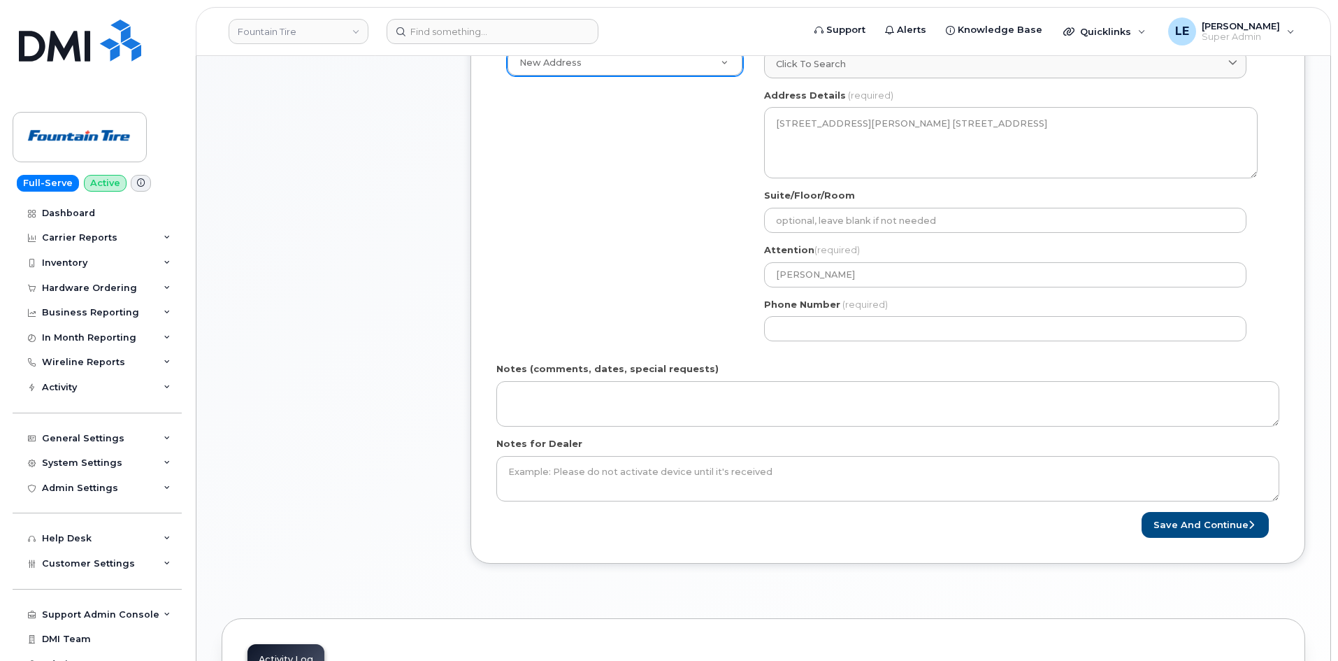
click at [1044, 531] on div "Save and Continue" at bounding box center [1083, 525] width 391 height 26
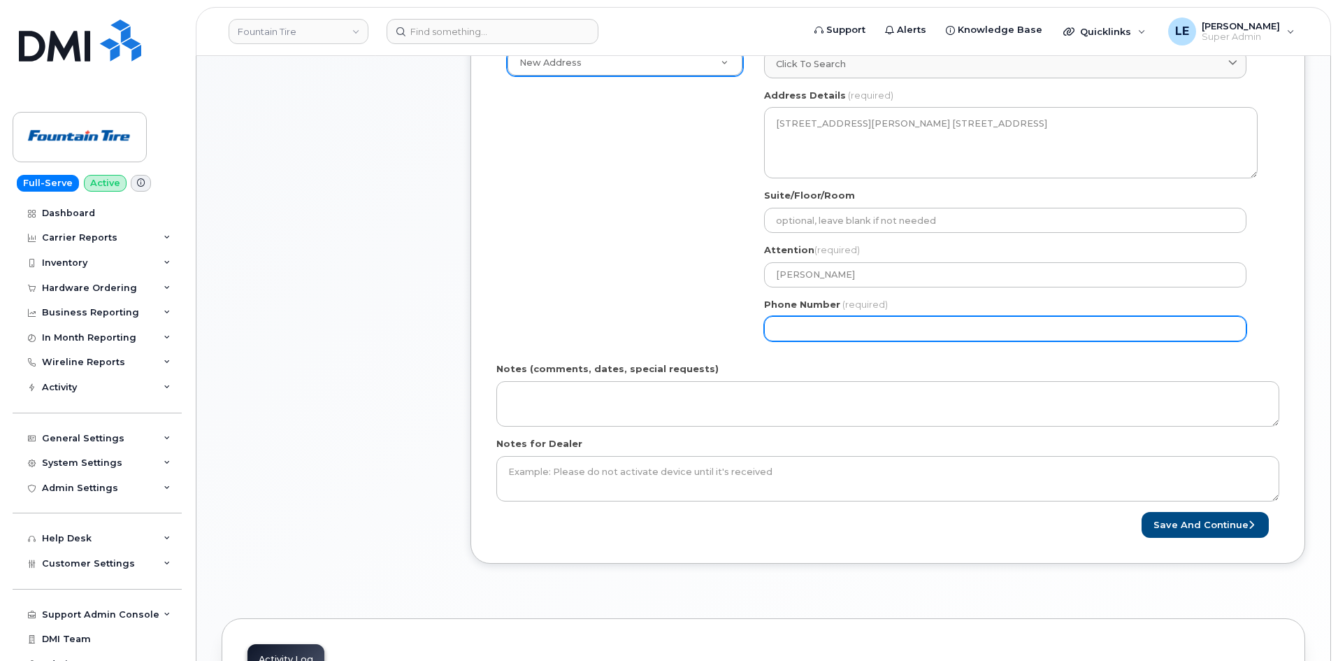
click at [883, 325] on input "Phone Number" at bounding box center [1005, 328] width 482 height 25
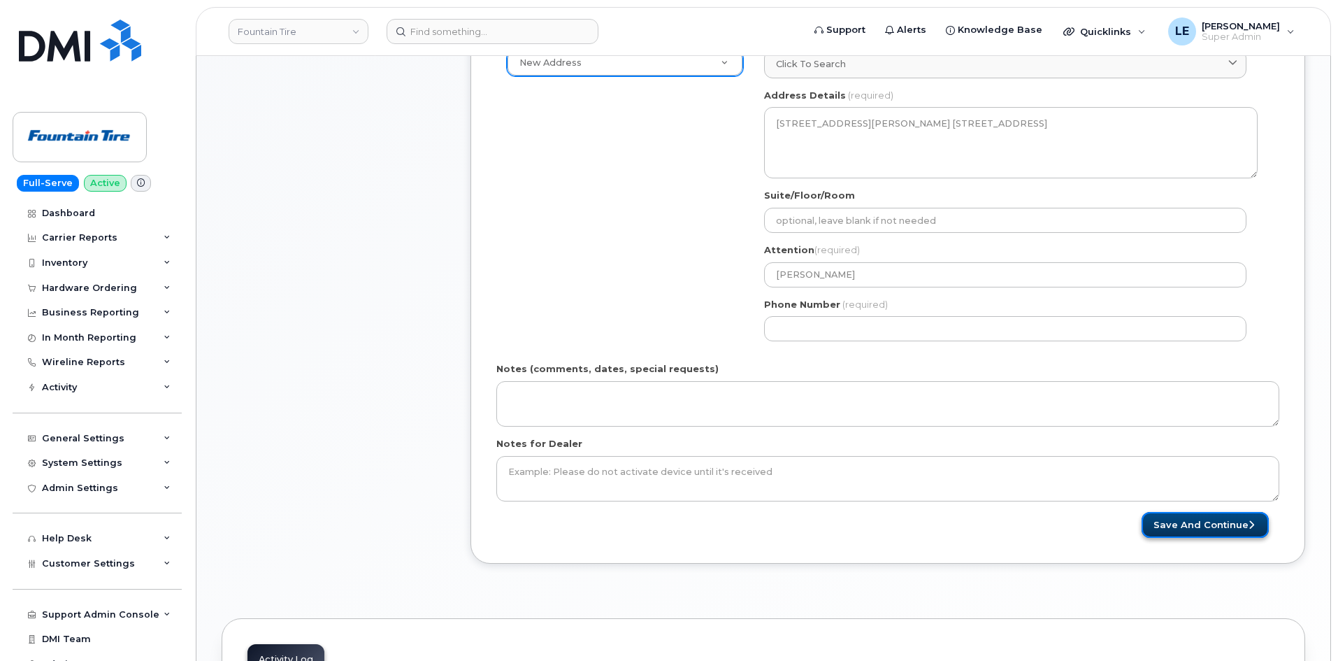
click at [1177, 524] on button "Save and Continue" at bounding box center [1205, 525] width 127 height 26
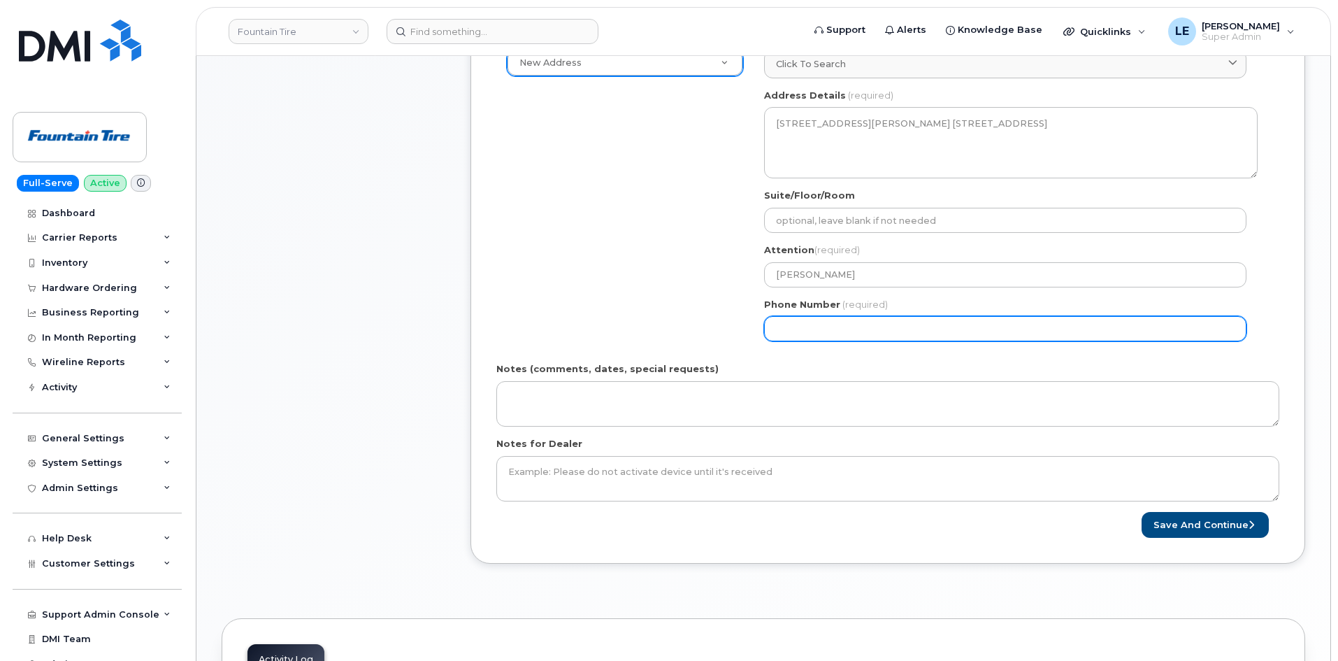
click at [823, 330] on input "Phone Number" at bounding box center [1005, 328] width 482 height 25
click at [799, 330] on input "Phone Number" at bounding box center [1005, 328] width 482 height 25
select select
click at [782, 331] on input "7809051700" at bounding box center [1005, 328] width 482 height 25
click at [778, 329] on input "7809051700" at bounding box center [1005, 328] width 482 height 25
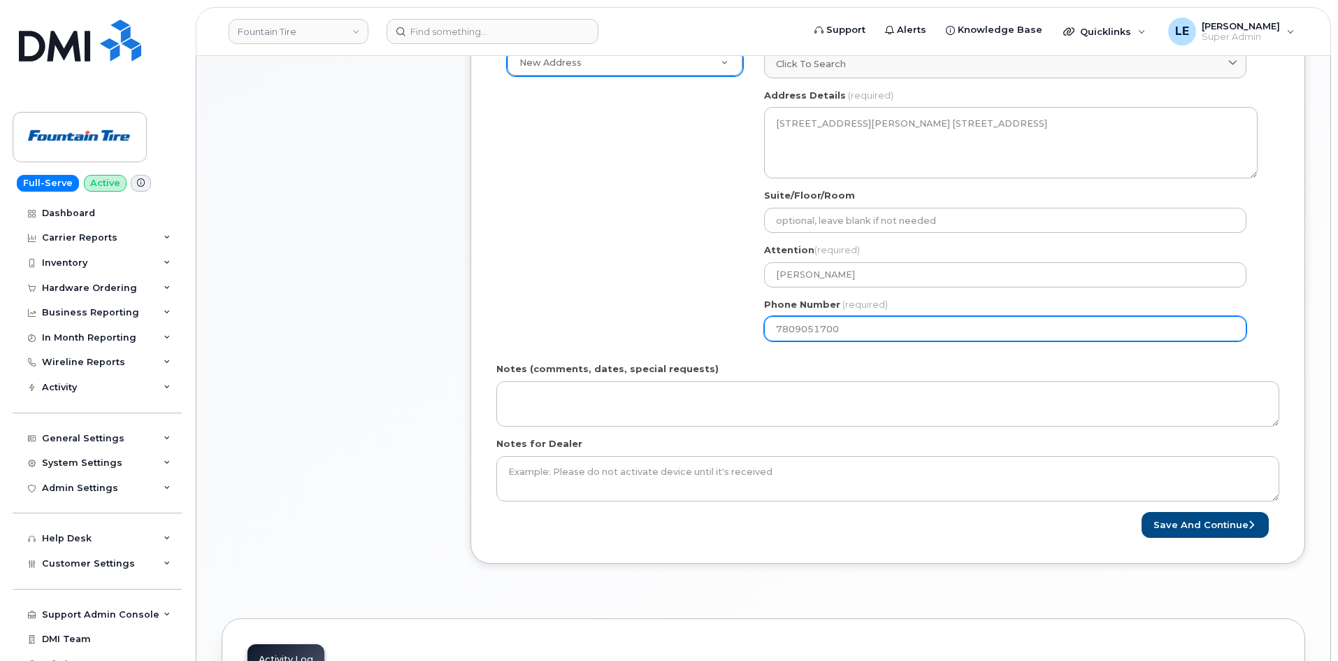
type input "7809051700"
click at [880, 332] on input "7809051700" at bounding box center [1005, 328] width 482 height 25
click at [879, 332] on input "7809051700" at bounding box center [1005, 328] width 482 height 25
paste input "7224429"
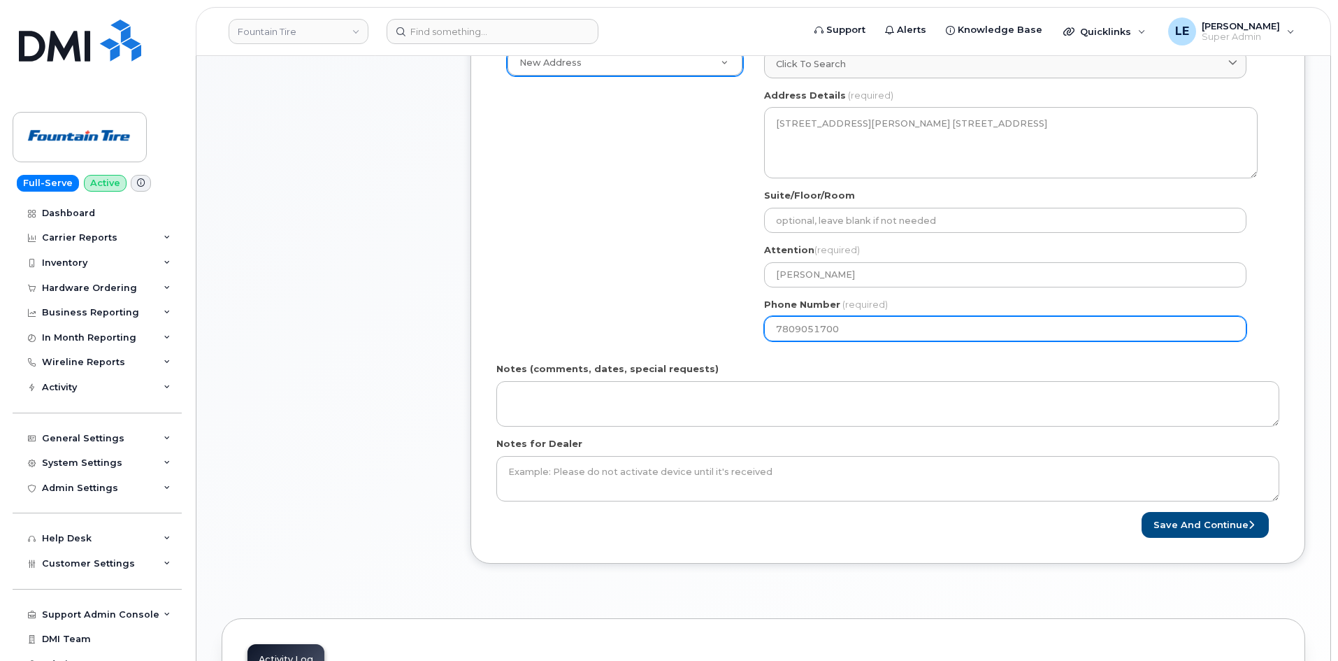
select select
type input "7807224429"
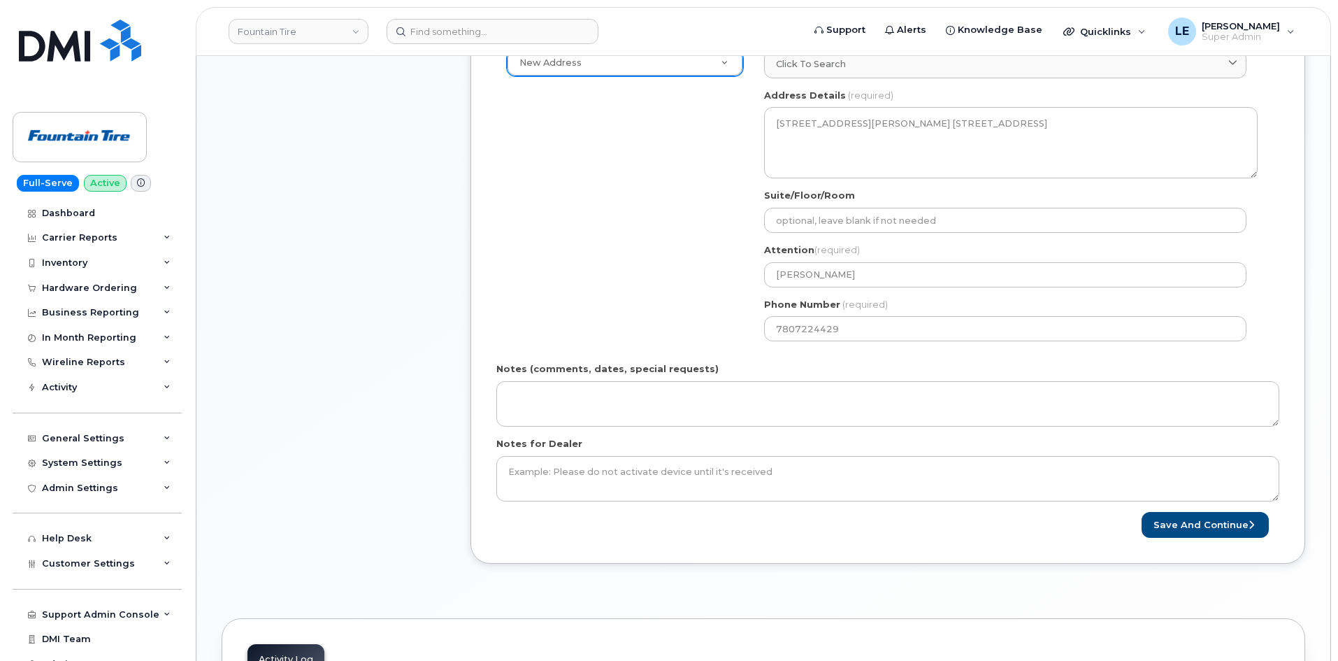
click at [562, 285] on div "Shipping Address New Address New Address F004 (Fountain Tire Place) F008 Tire C…" at bounding box center [882, 191] width 772 height 321
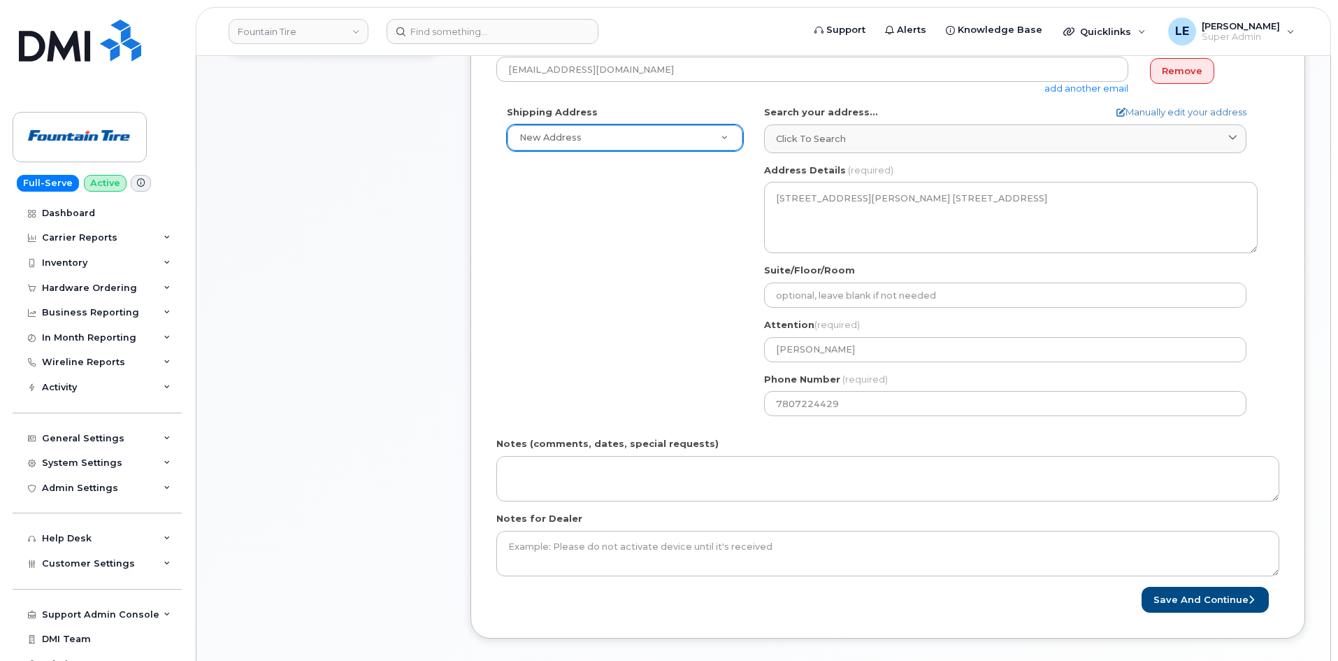
scroll to position [493, 0]
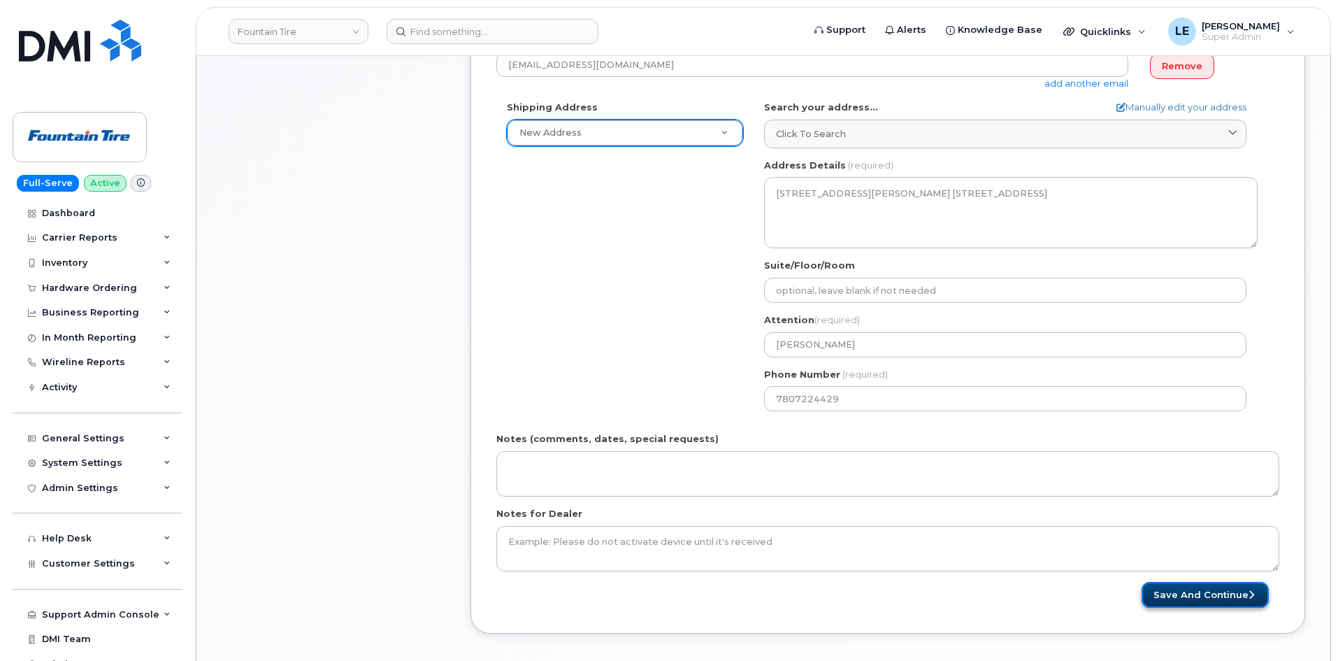
click at [1197, 596] on button "Save and Continue" at bounding box center [1205, 595] width 127 height 26
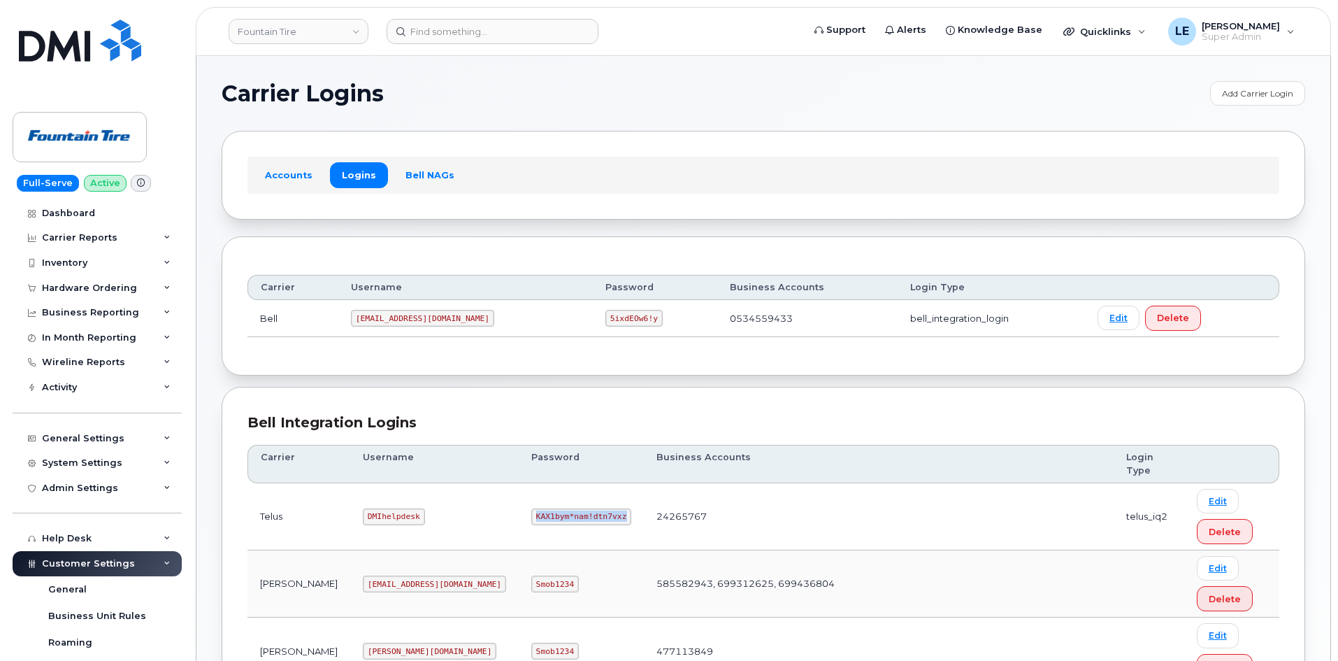
scroll to position [417, 0]
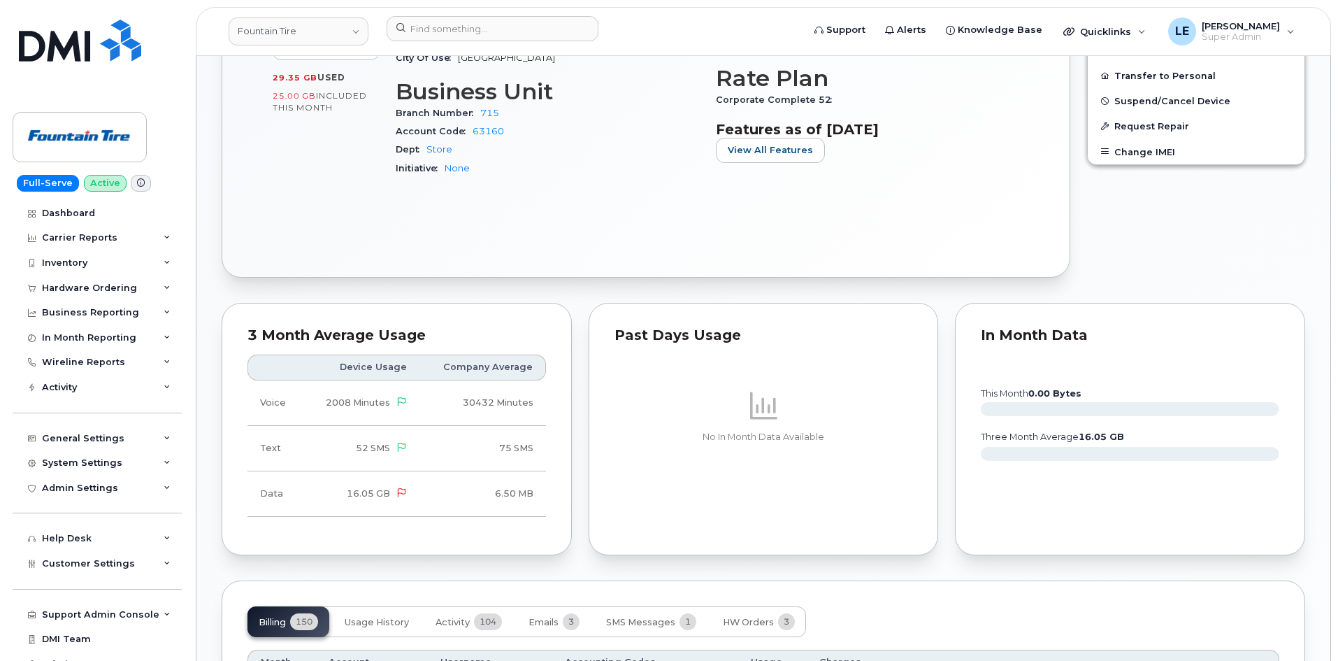
scroll to position [769, 0]
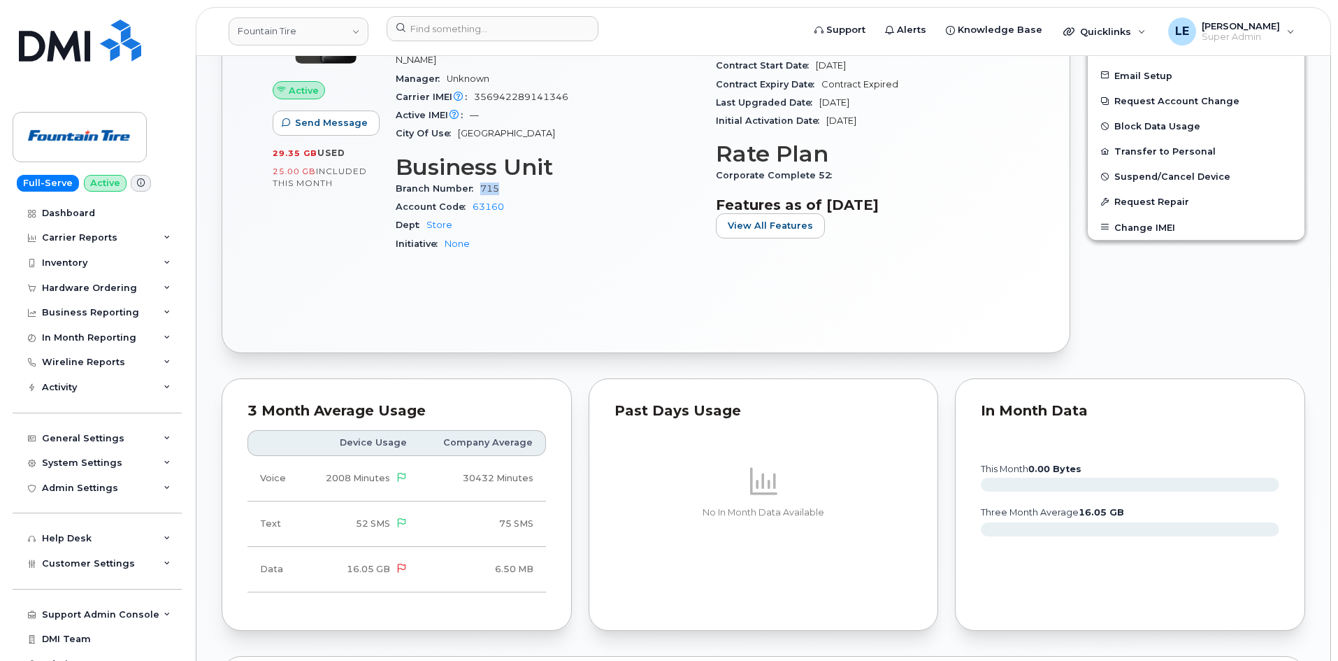
drag, startPoint x: 505, startPoint y: 175, endPoint x: 480, endPoint y: 177, distance: 25.3
click at [480, 180] on div "Branch Number 715" at bounding box center [547, 189] width 303 height 18
copy link "715"
drag, startPoint x: 511, startPoint y: 194, endPoint x: 473, endPoint y: 195, distance: 38.5
click at [473, 198] on div "Account Code 63160" at bounding box center [547, 207] width 303 height 18
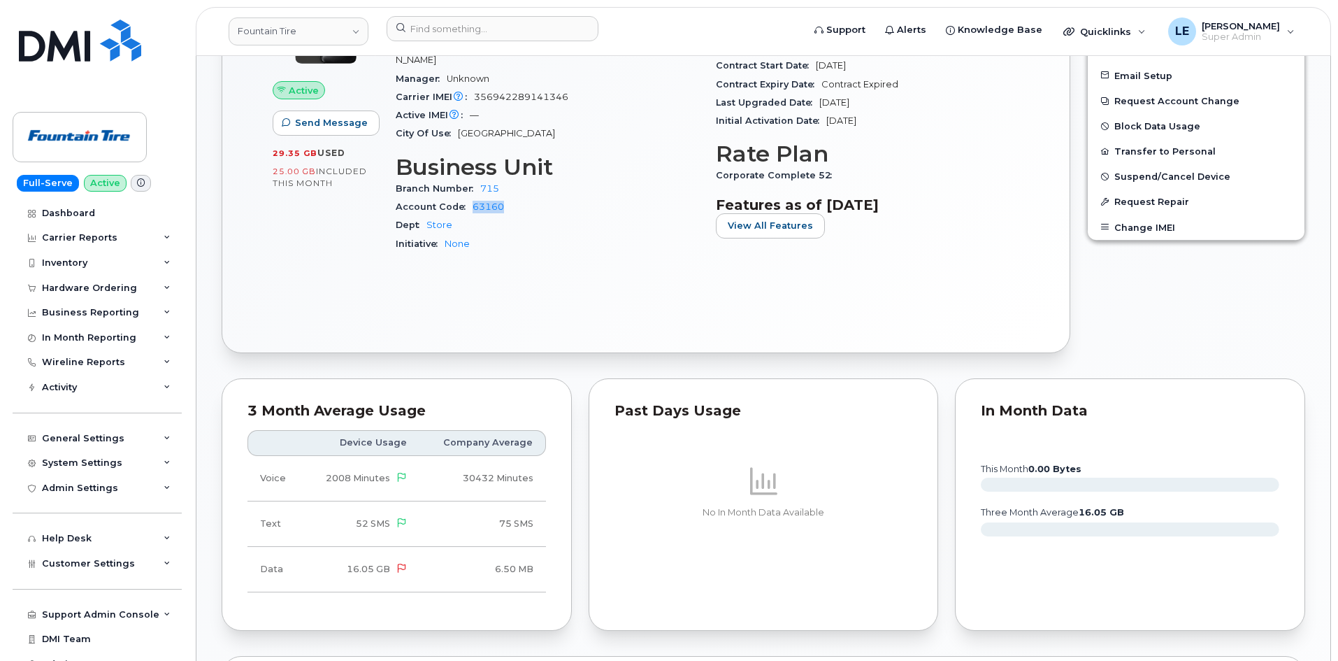
copy link "63160"
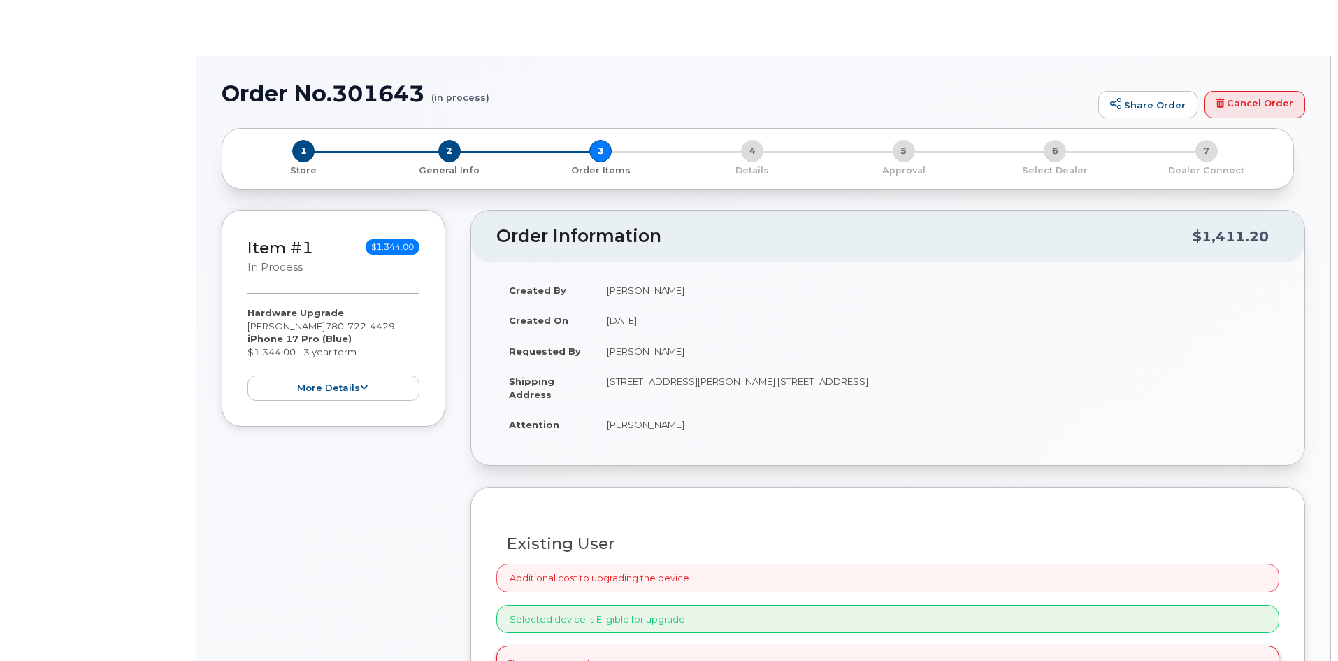
type input "[PERSON_NAME]"
radio input "true"
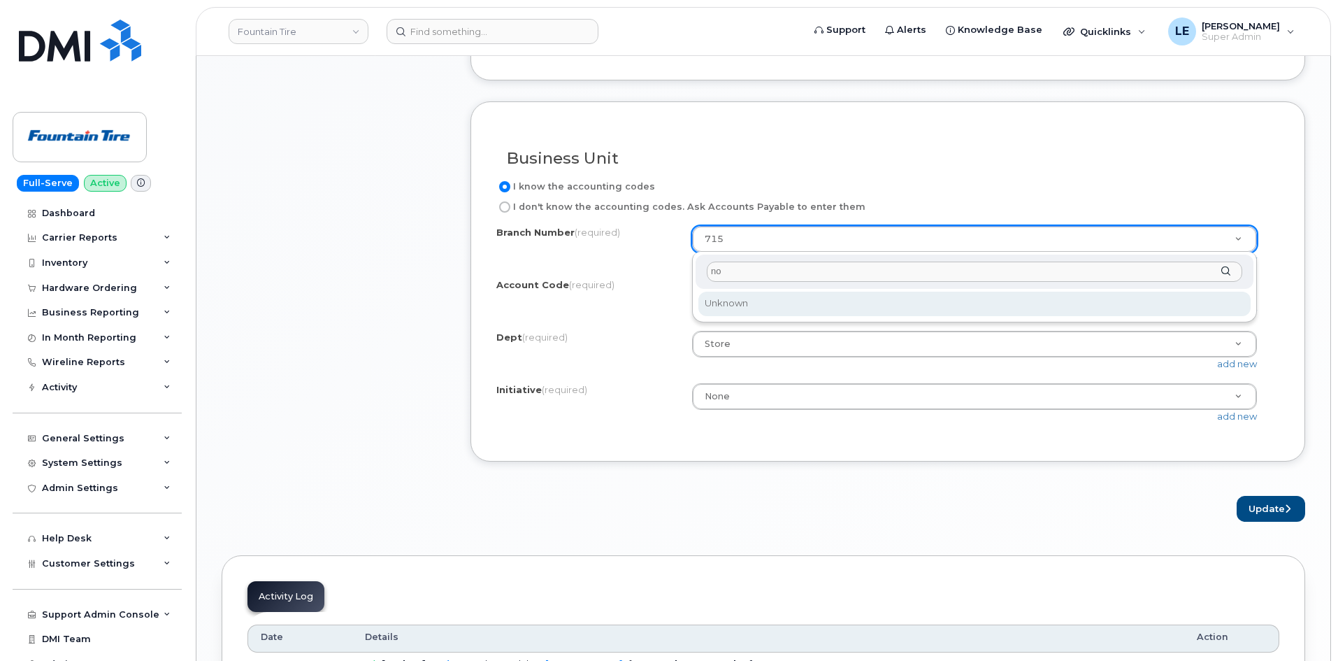
type input "no"
select select "Unknown"
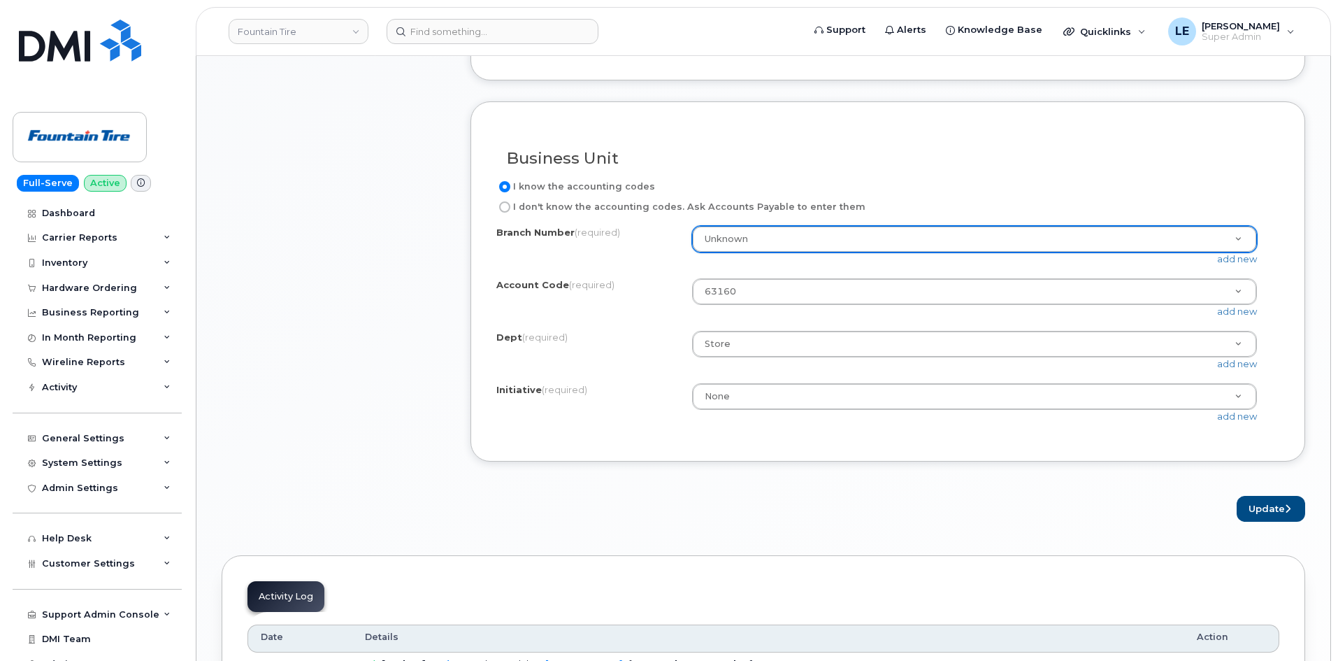
click at [747, 278] on div "Branch Number (required) Unknown 004 007 010 011 012 016 017 020 021 026 030 03…" at bounding box center [887, 331] width 783 height 210
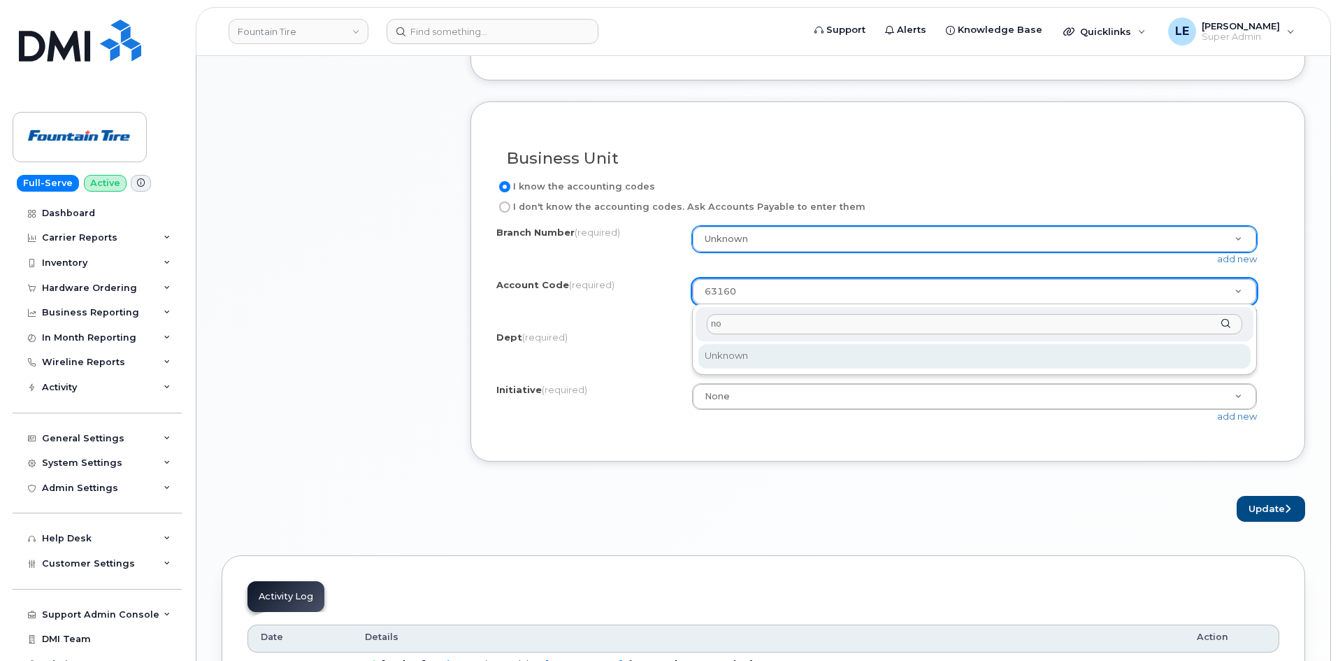
type input "no"
select select "Unknown"
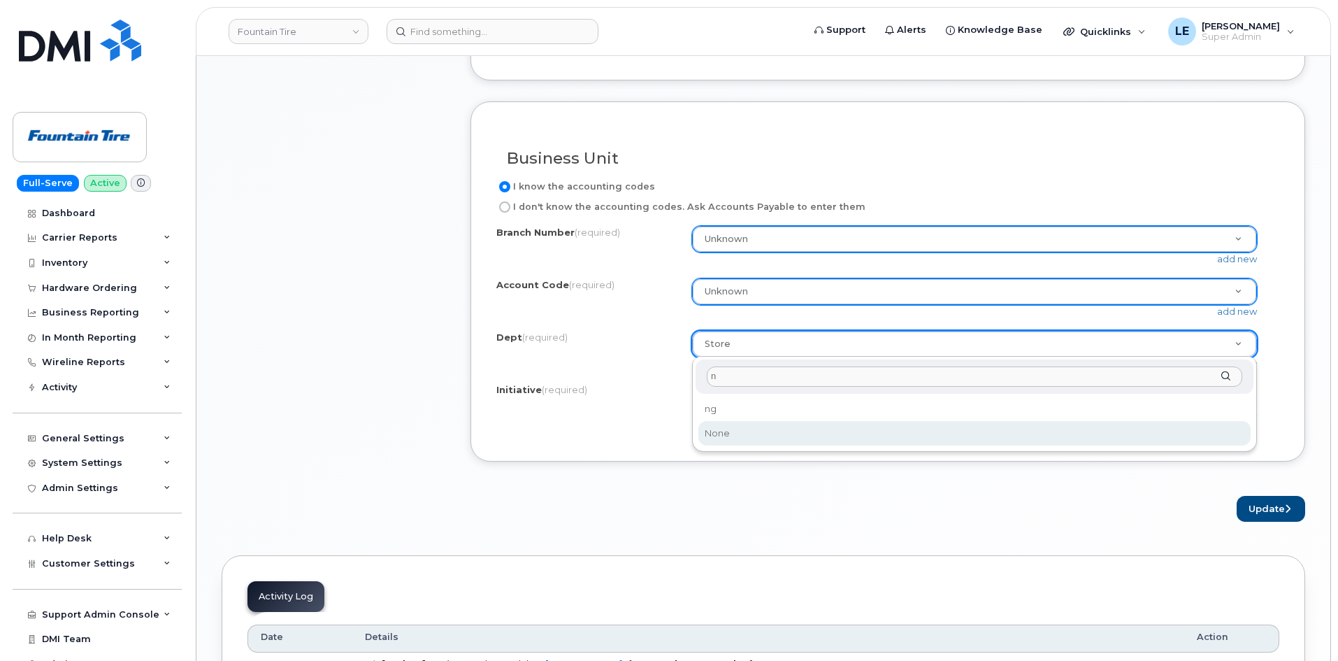
type input "n"
select select "None"
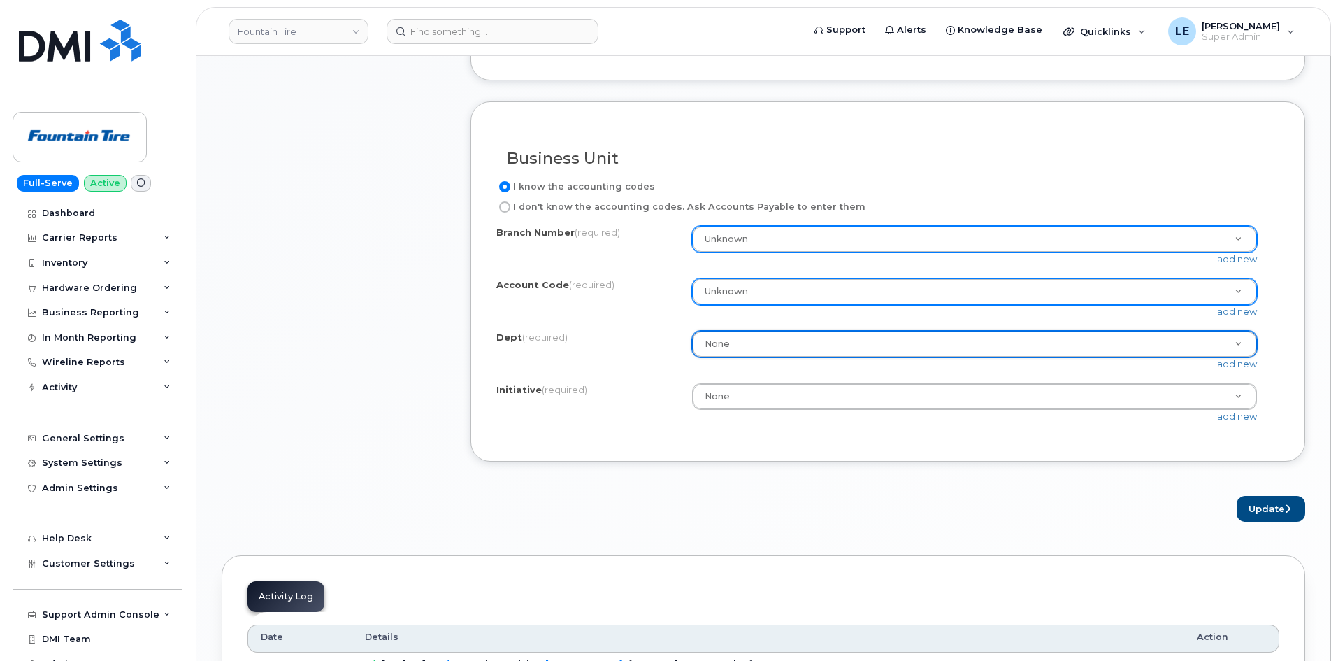
click at [625, 382] on div "Branch Number (required) Unknown 004 007 010 011 012 016 017 020 021 026 030 03…" at bounding box center [887, 331] width 783 height 210
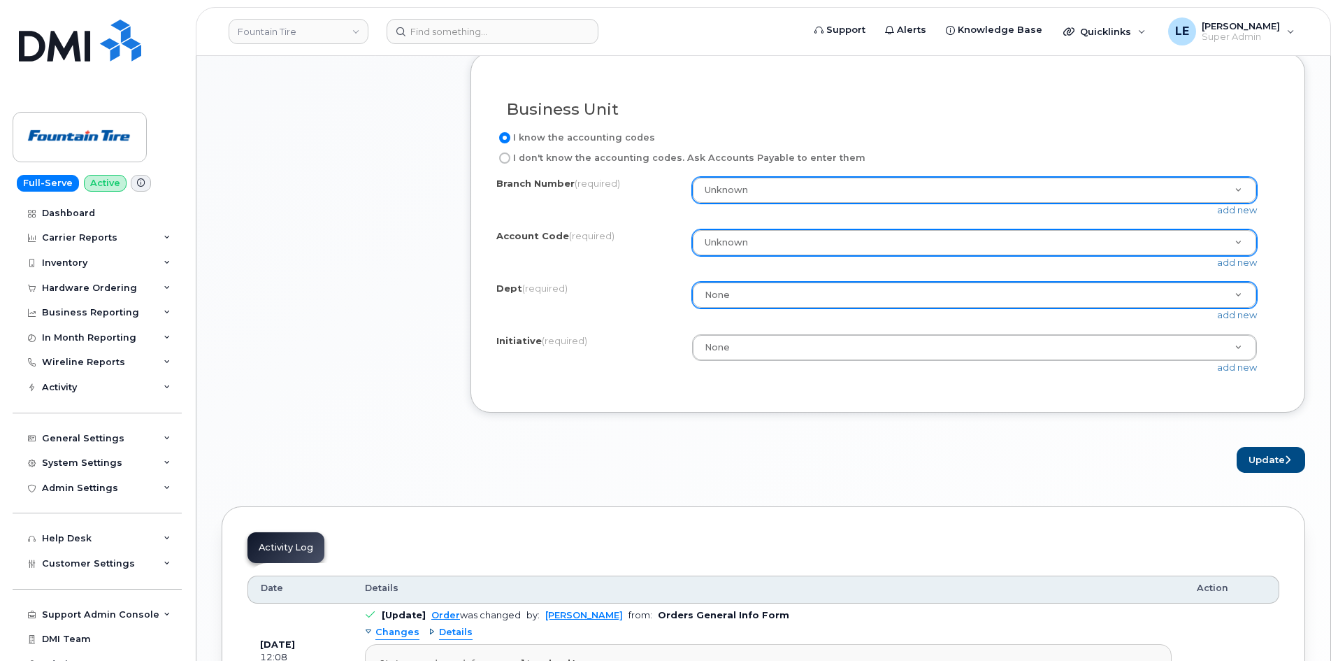
scroll to position [1188, 0]
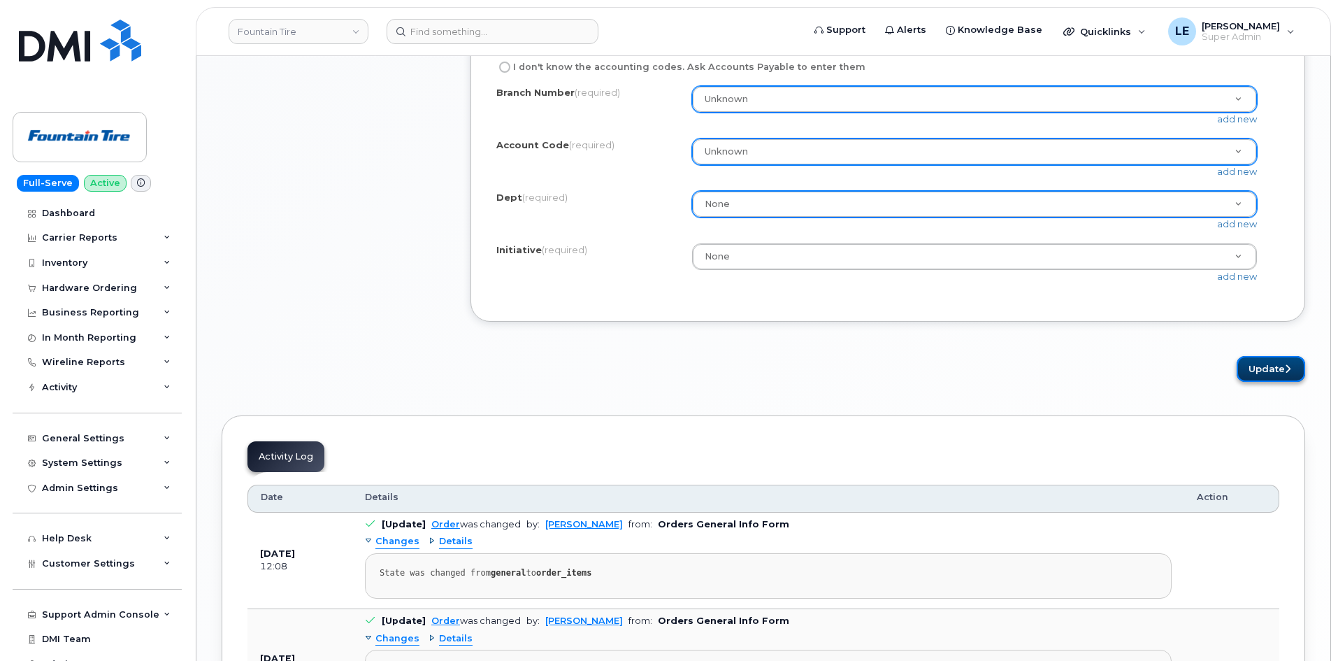
click at [1269, 370] on button "Update" at bounding box center [1271, 369] width 69 height 26
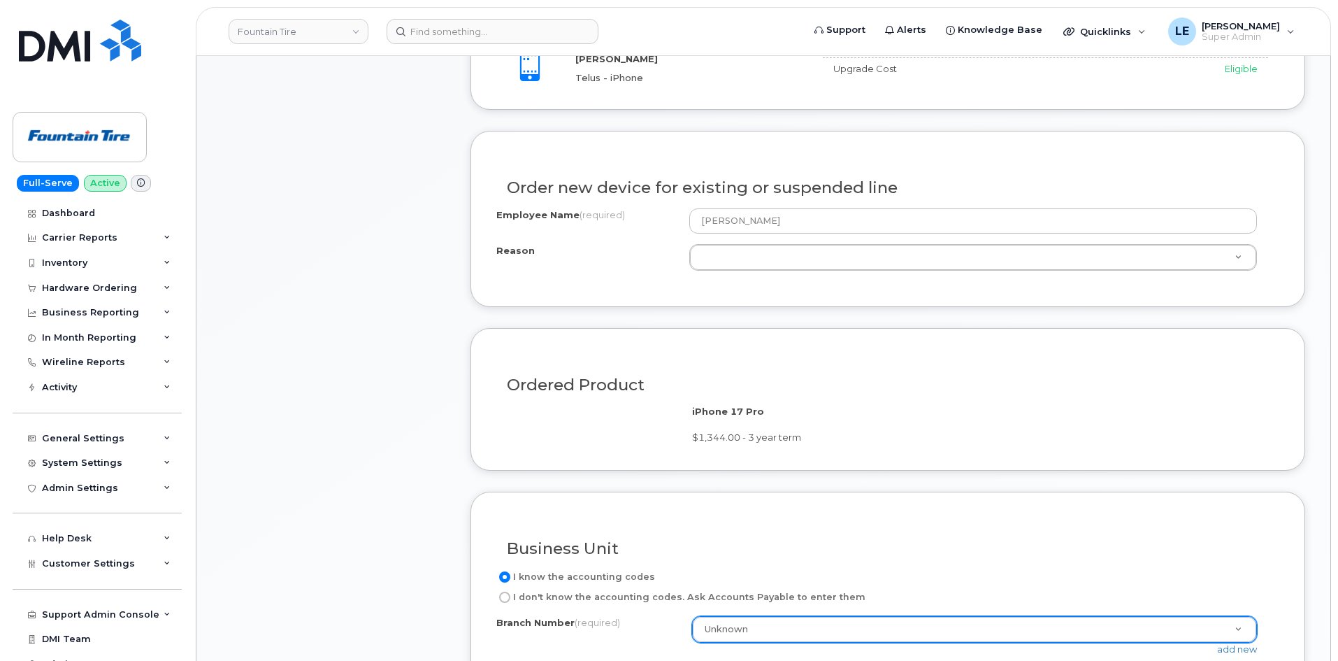
scroll to position [693, 0]
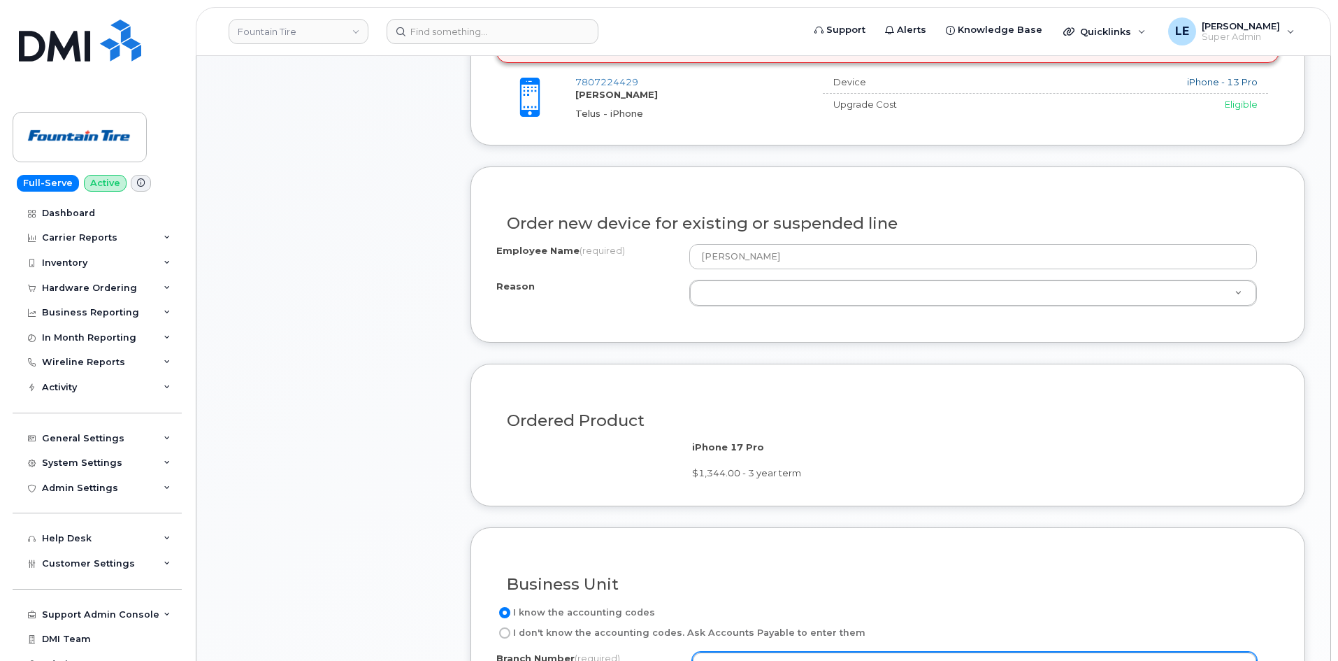
click at [613, 238] on div "Order new device for existing or suspended line" at bounding box center [887, 217] width 783 height 51
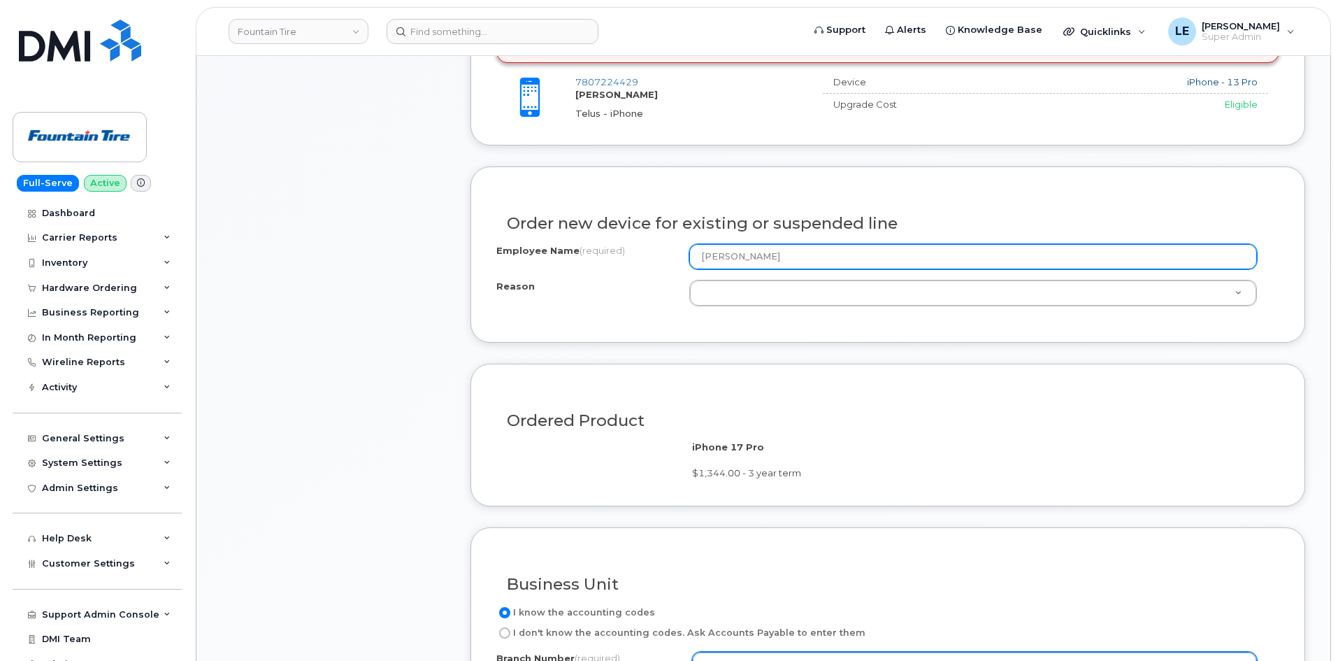
click at [780, 252] on input "Michael Sands" at bounding box center [973, 256] width 568 height 25
type input "Michael Sands"
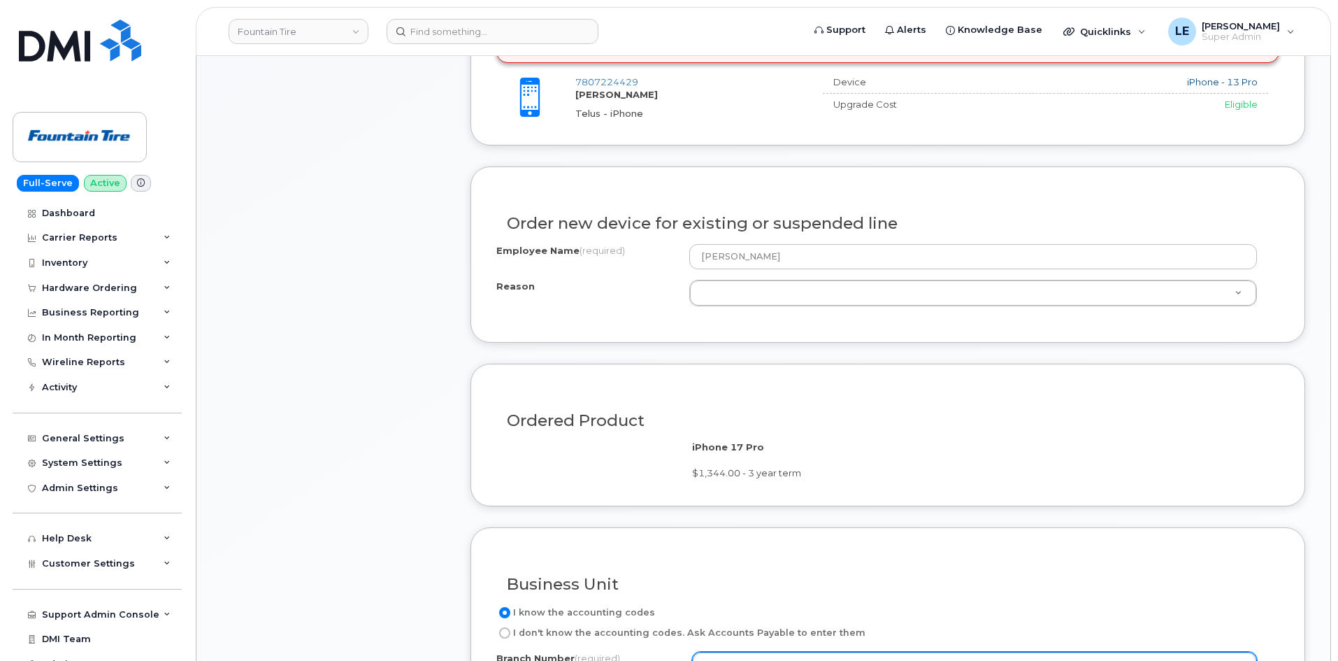
click at [806, 278] on div "Employee Name (required) Michael Sands Reason Reason Reason Eligible for Upgrad…" at bounding box center [887, 275] width 783 height 62
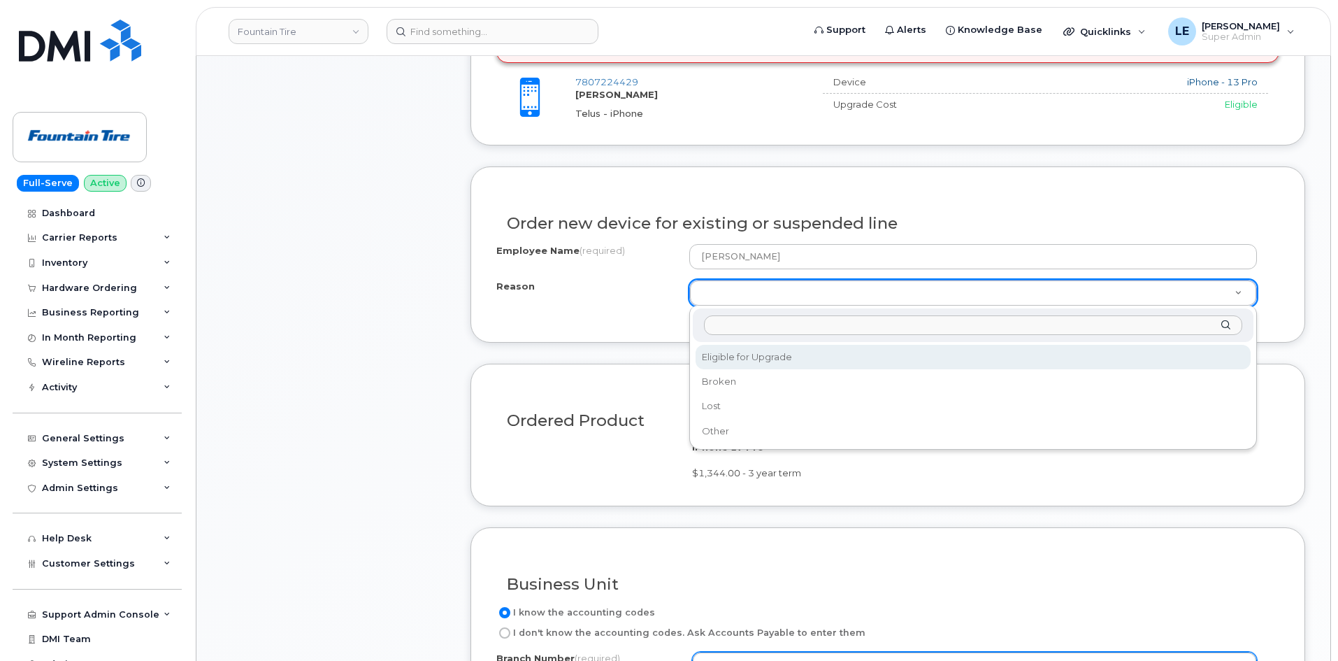
select select "eligible_for_upgrade"
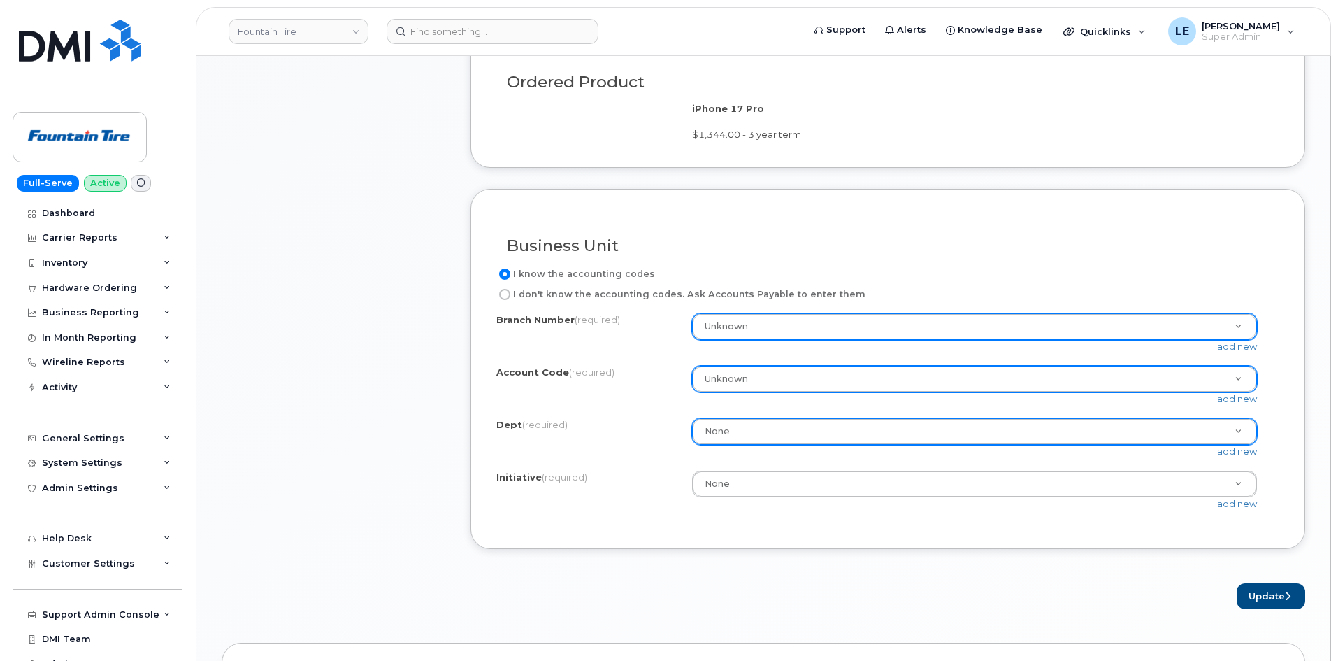
scroll to position [1042, 0]
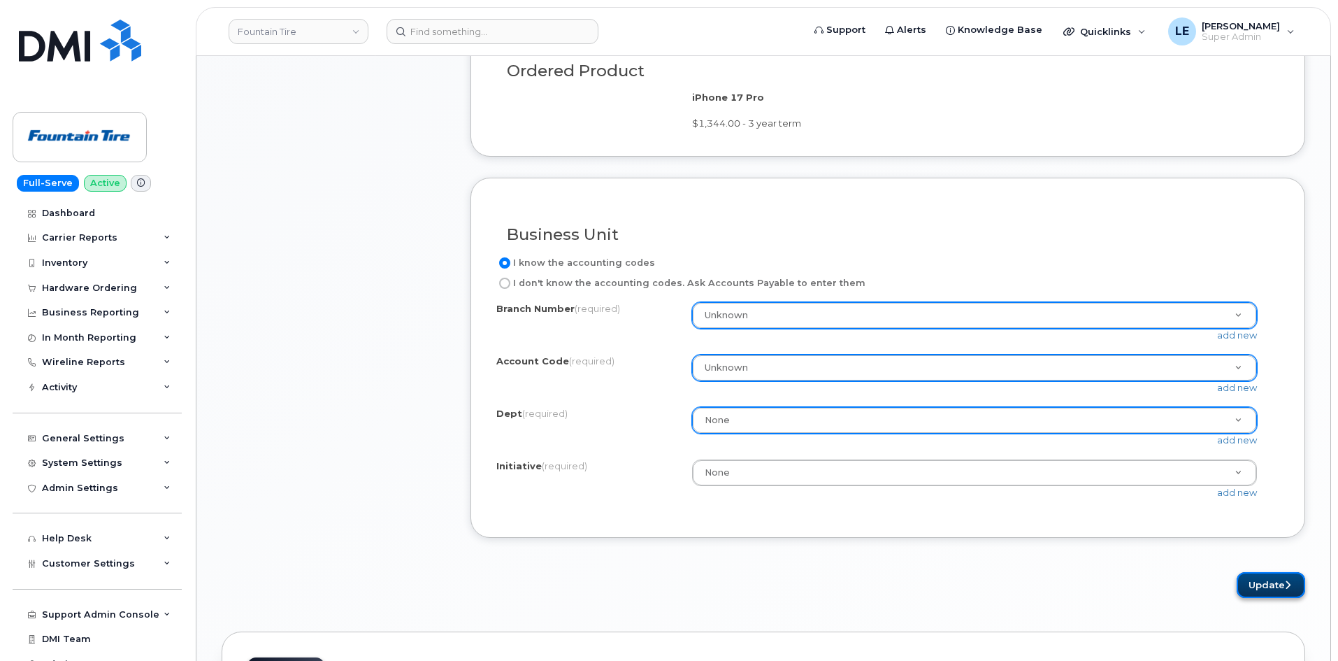
click at [1269, 587] on button "Update" at bounding box center [1271, 585] width 69 height 26
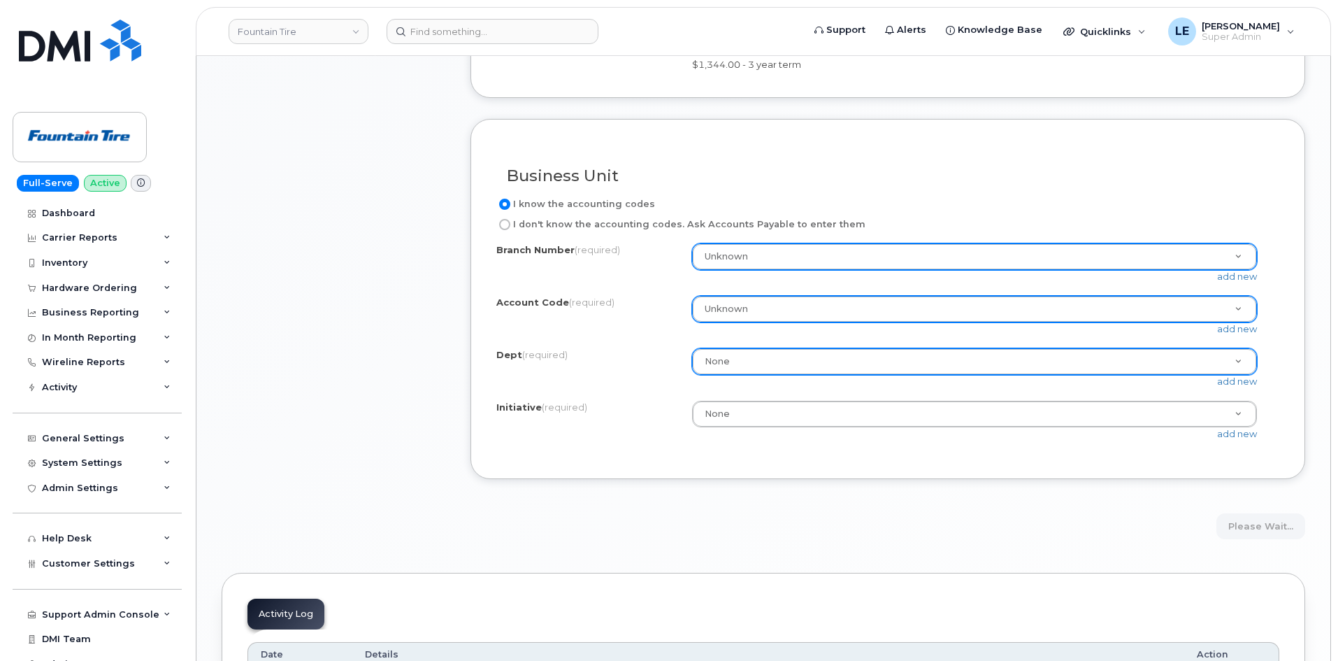
scroll to position [838, 0]
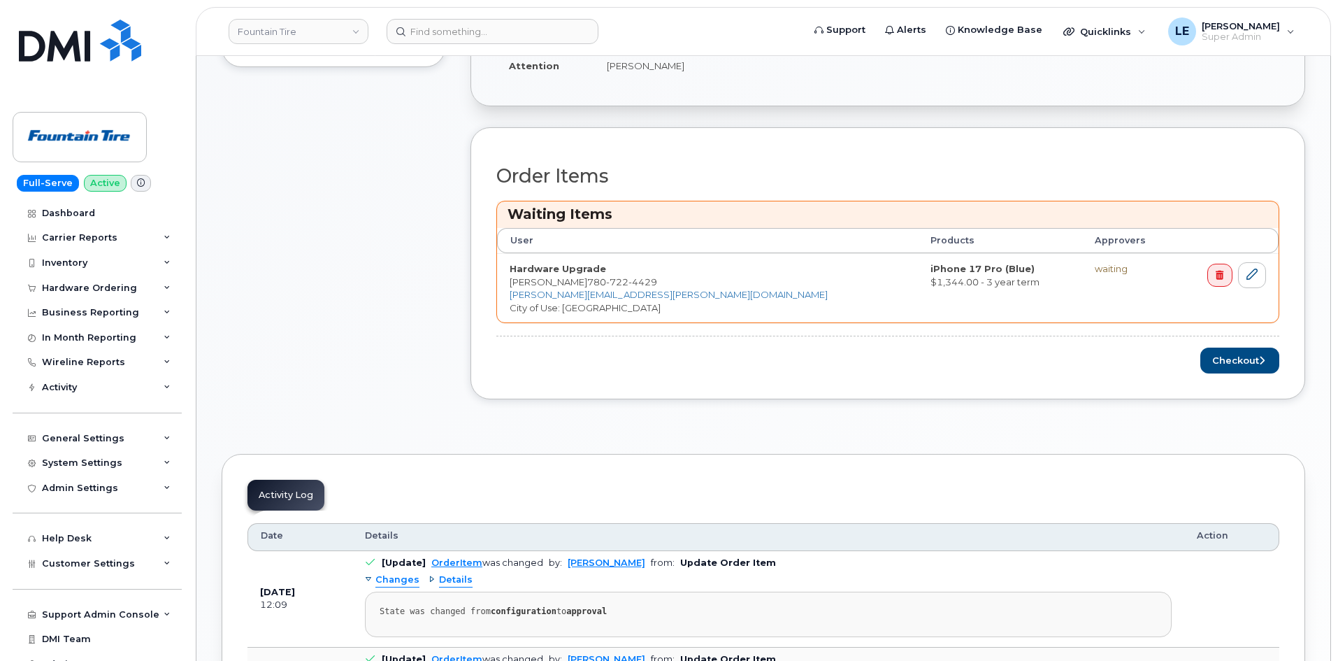
scroll to position [559, 0]
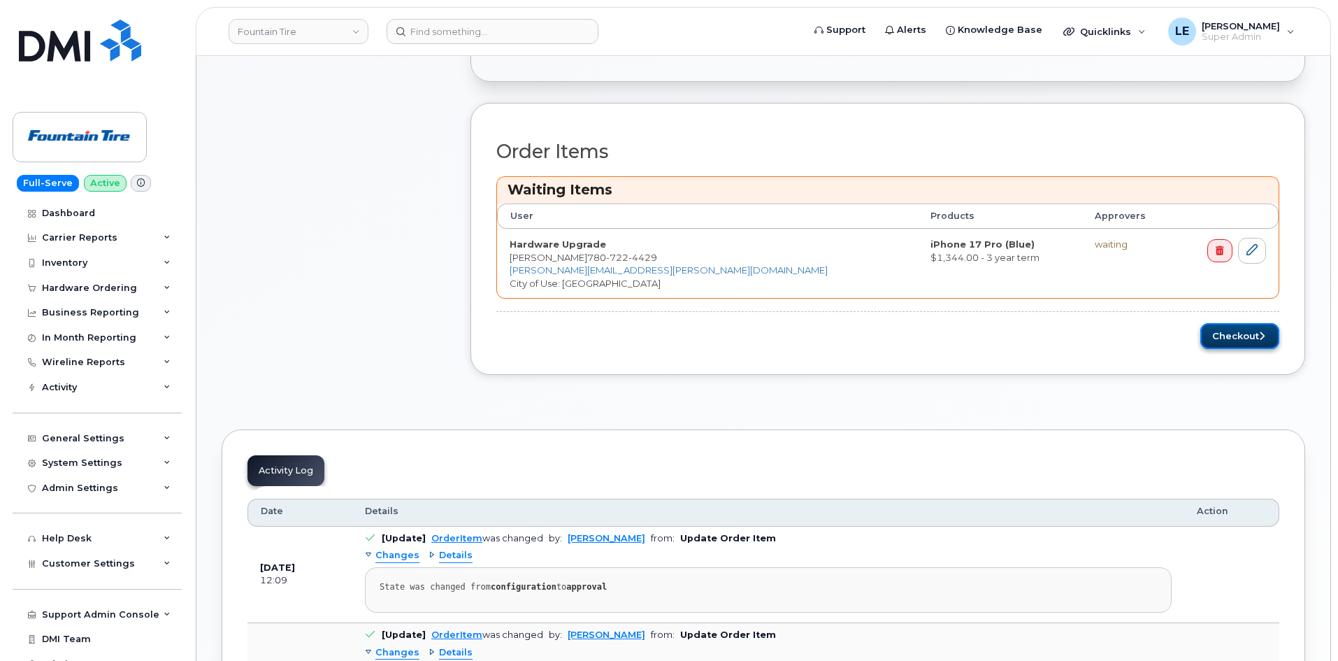
click at [1222, 337] on button "Checkout" at bounding box center [1239, 336] width 79 height 26
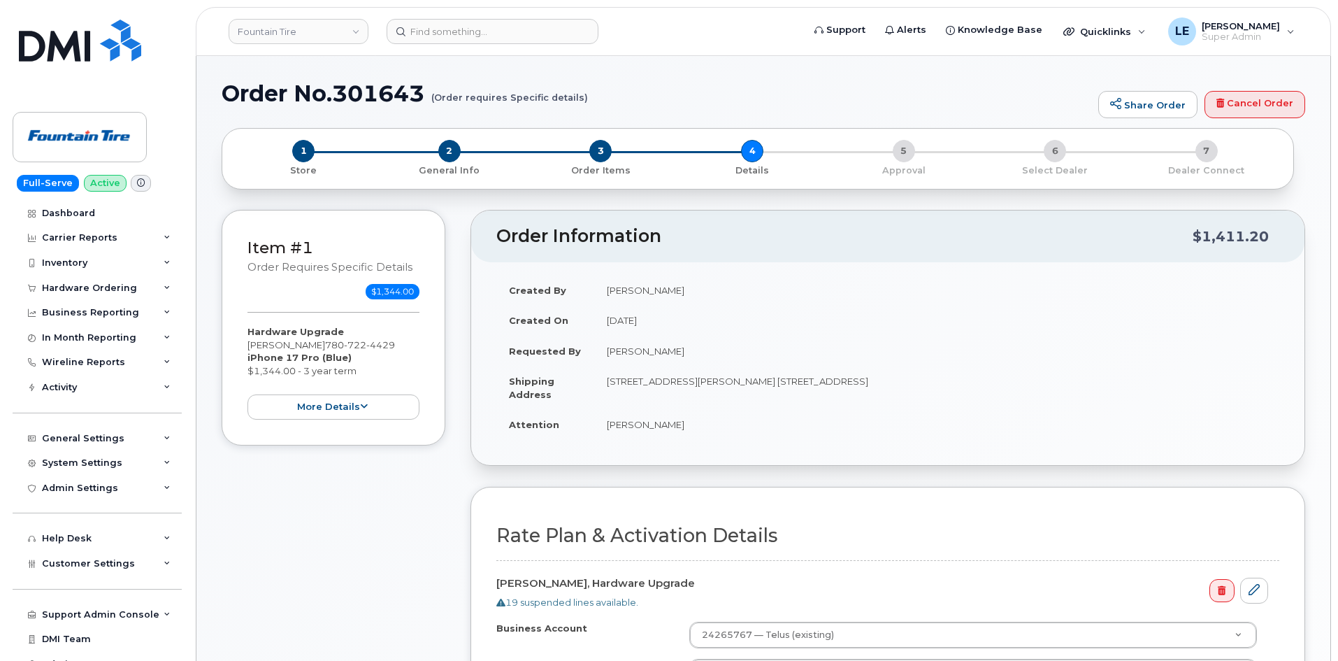
select select
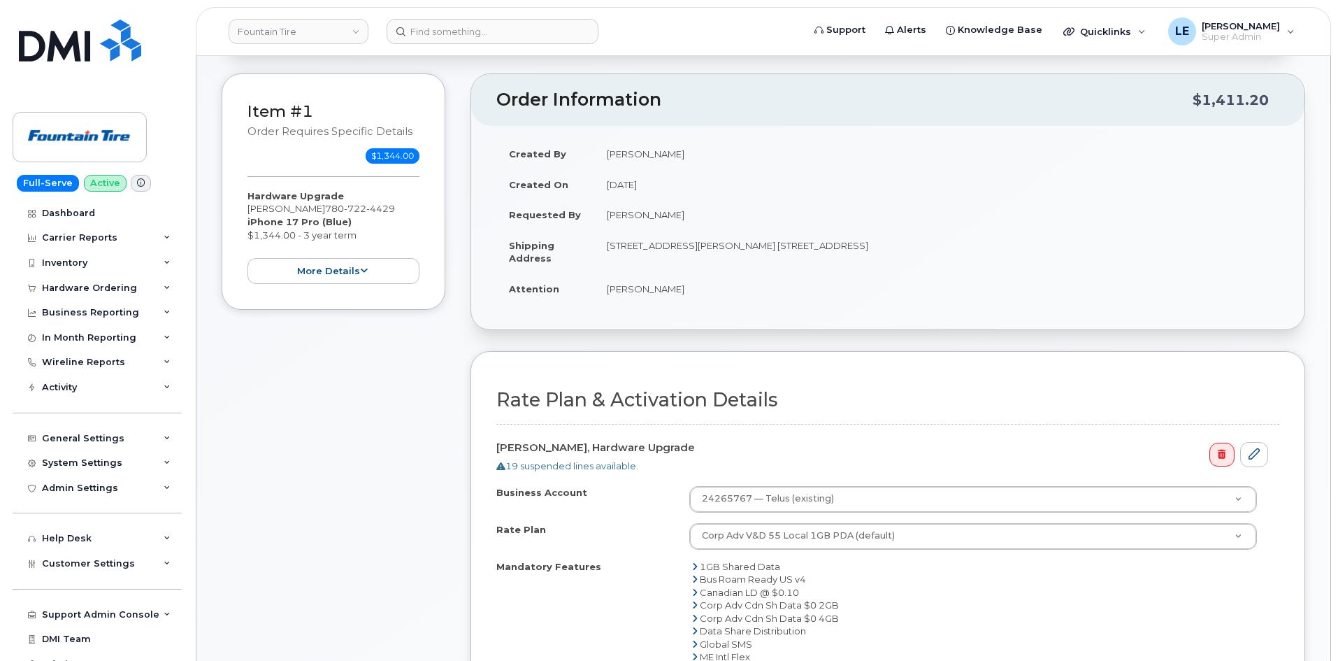
scroll to position [559, 0]
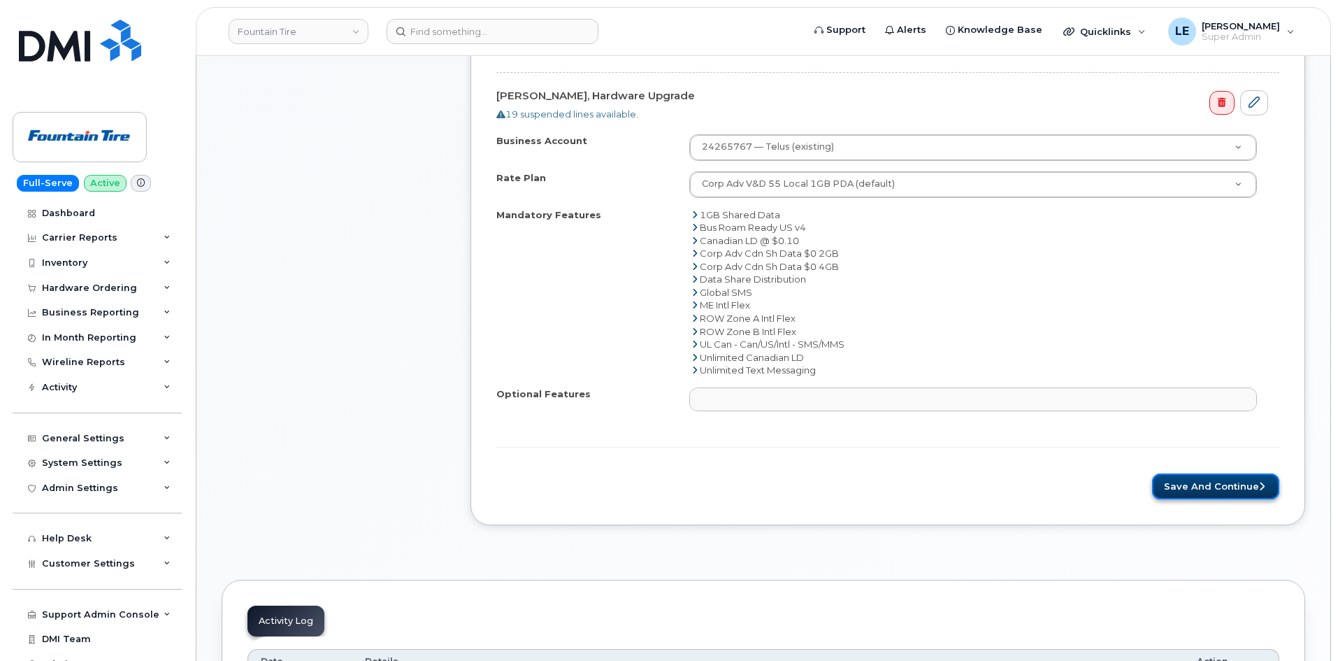
click at [1181, 485] on button "Save and Continue" at bounding box center [1215, 486] width 127 height 26
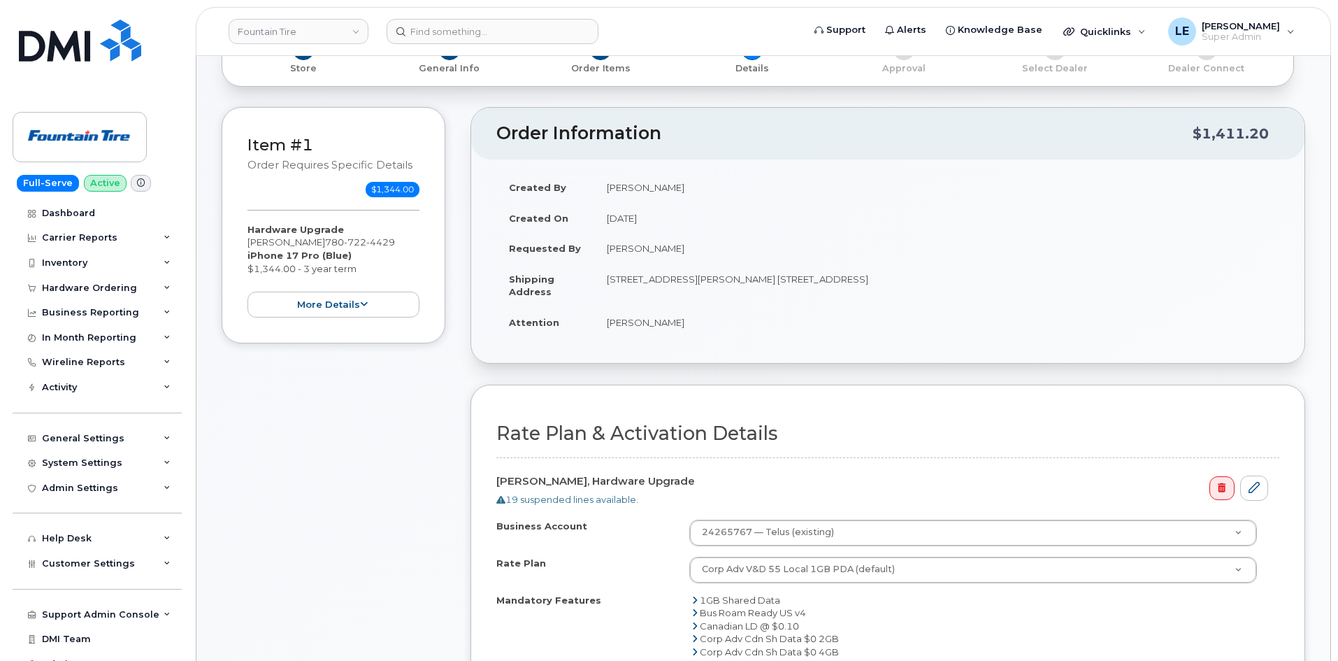
scroll to position [140, 0]
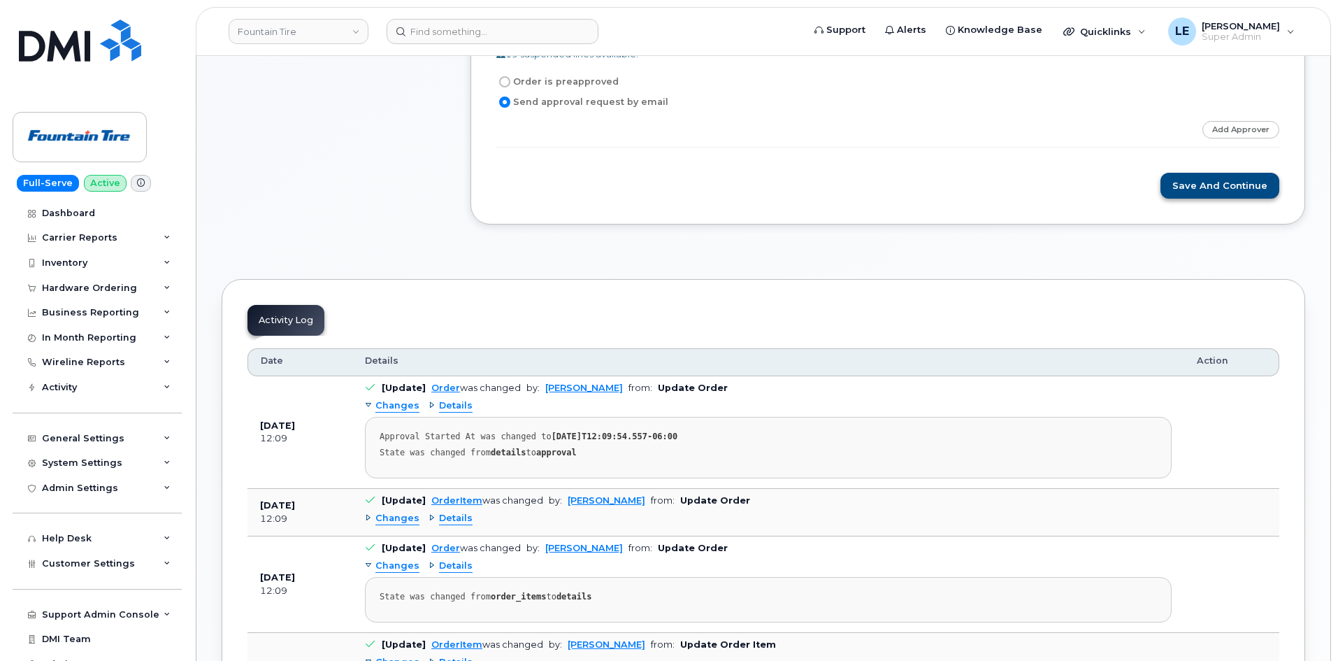
scroll to position [559, 0]
click at [1202, 187] on button "Save and Continue" at bounding box center [1219, 187] width 119 height 26
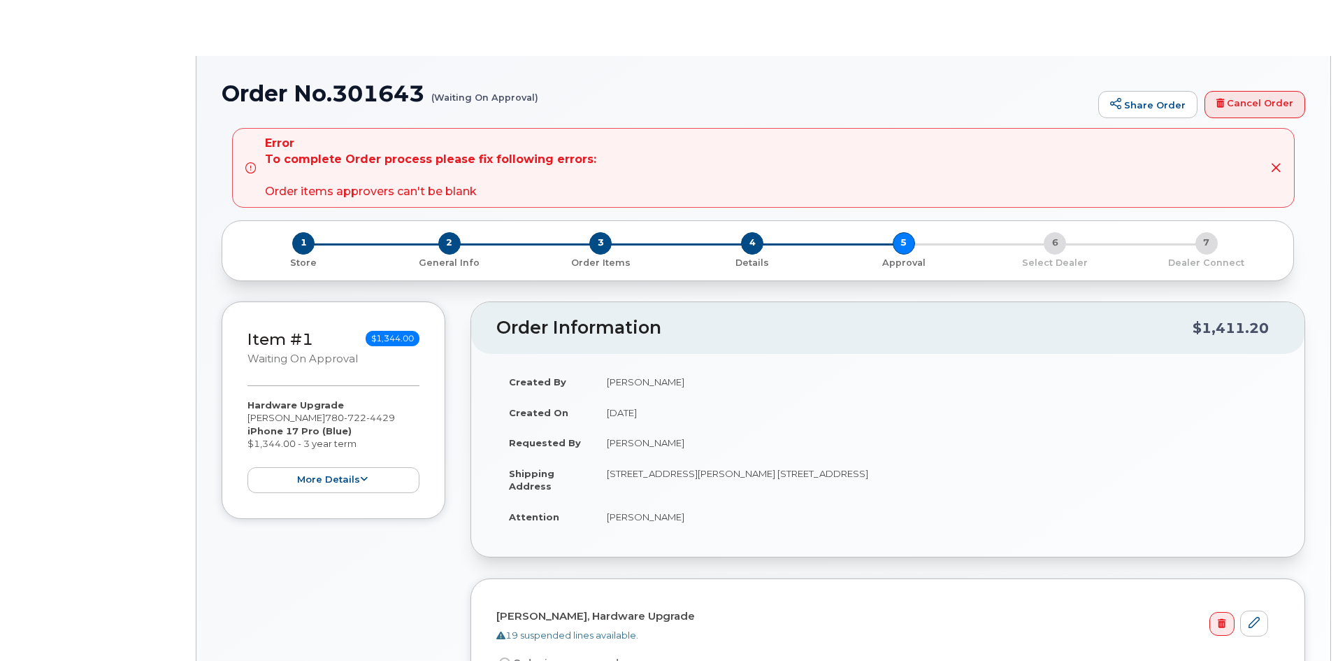
radio input "true"
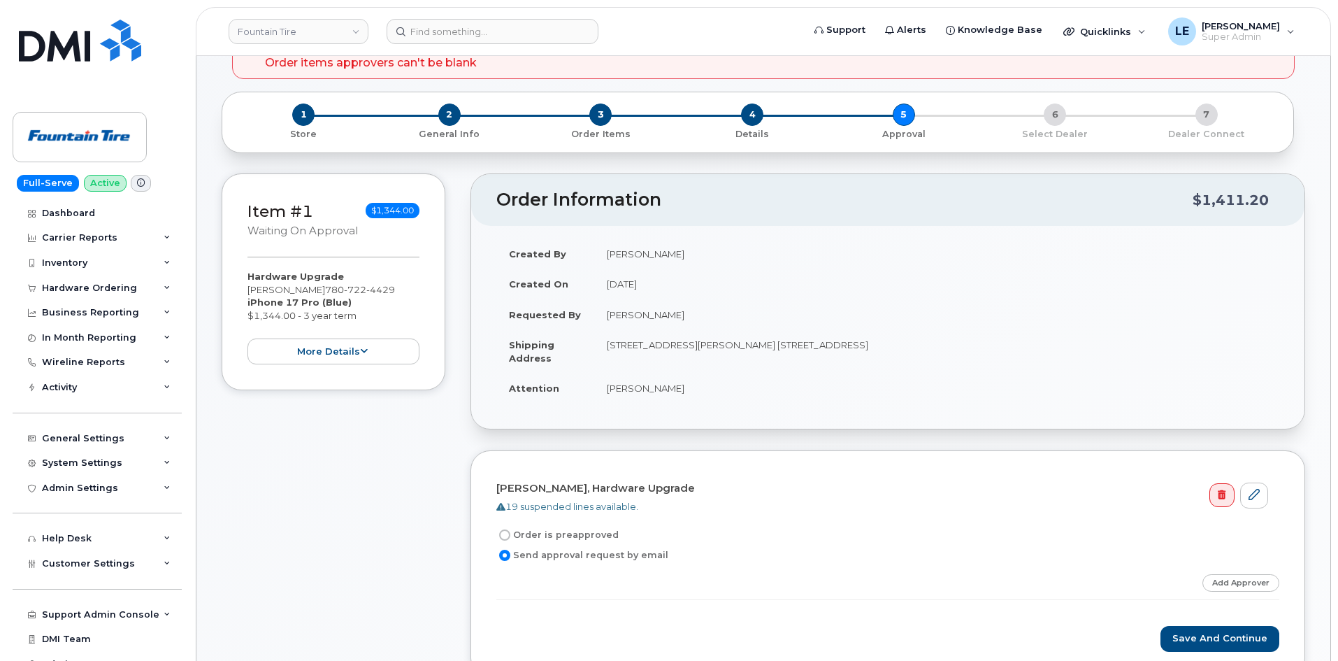
scroll to position [350, 0]
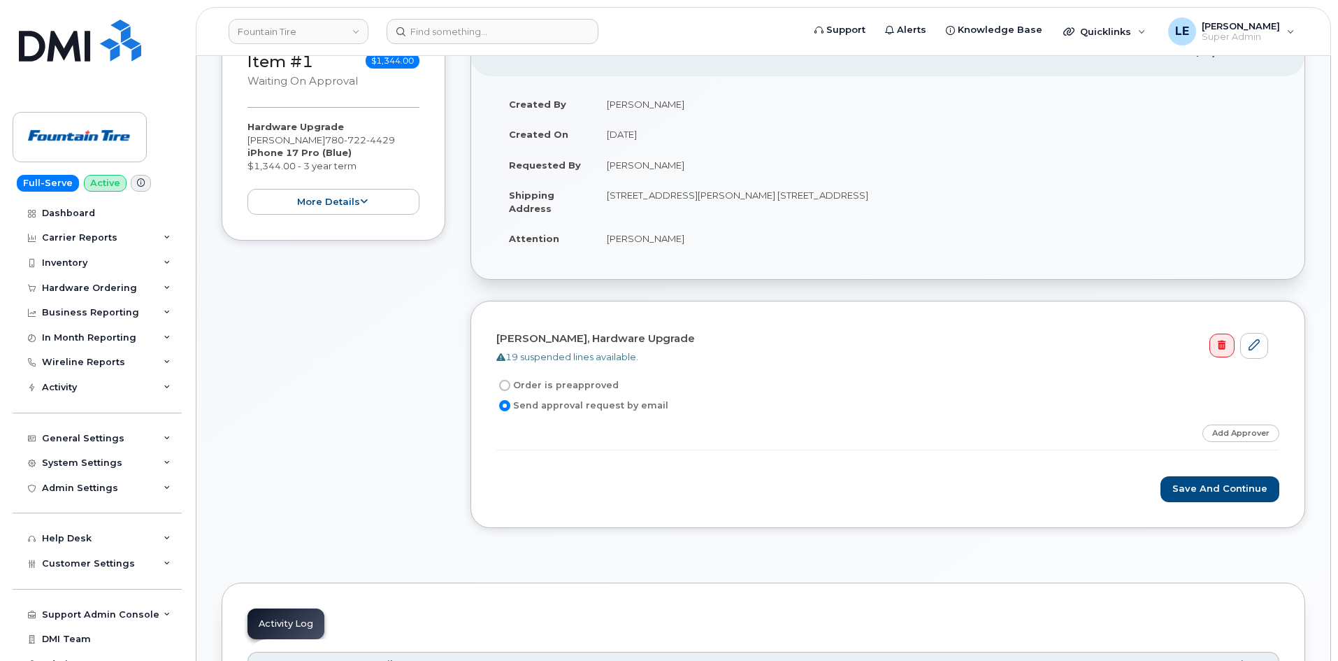
click at [598, 412] on label "Send approval request by email" at bounding box center [582, 405] width 172 height 17
click at [510, 411] on input "Send approval request by email" at bounding box center [504, 405] width 11 height 11
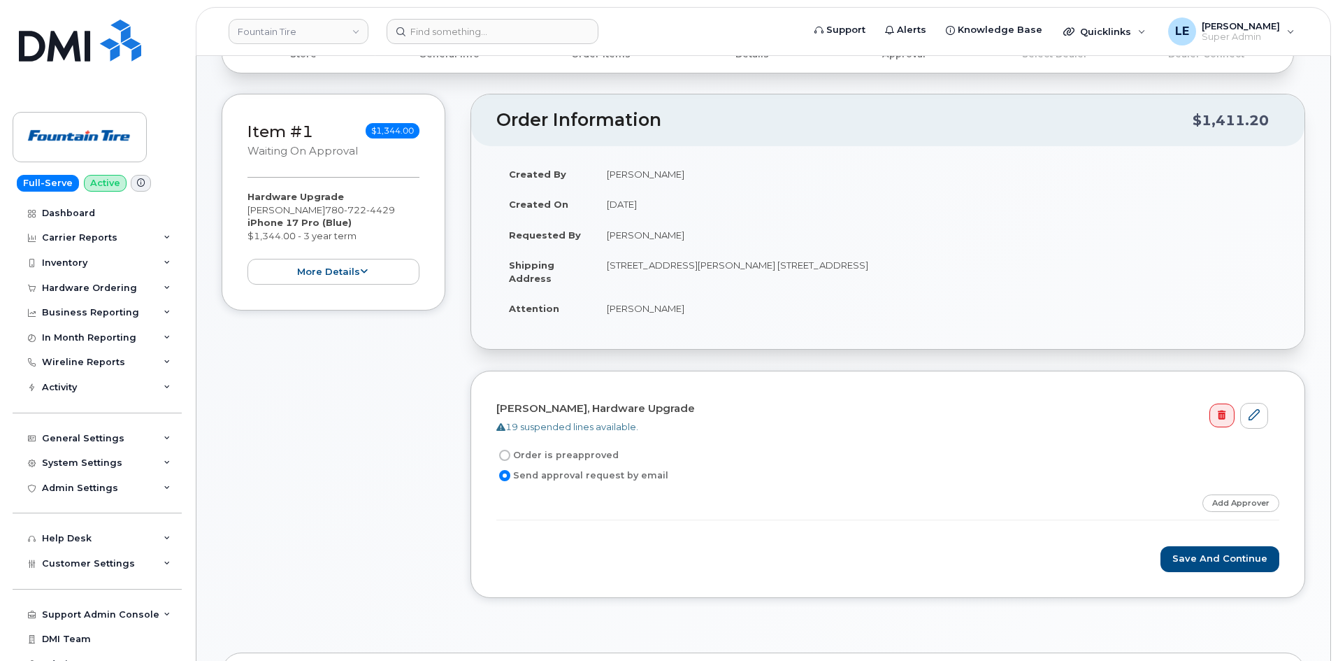
scroll to position [140, 0]
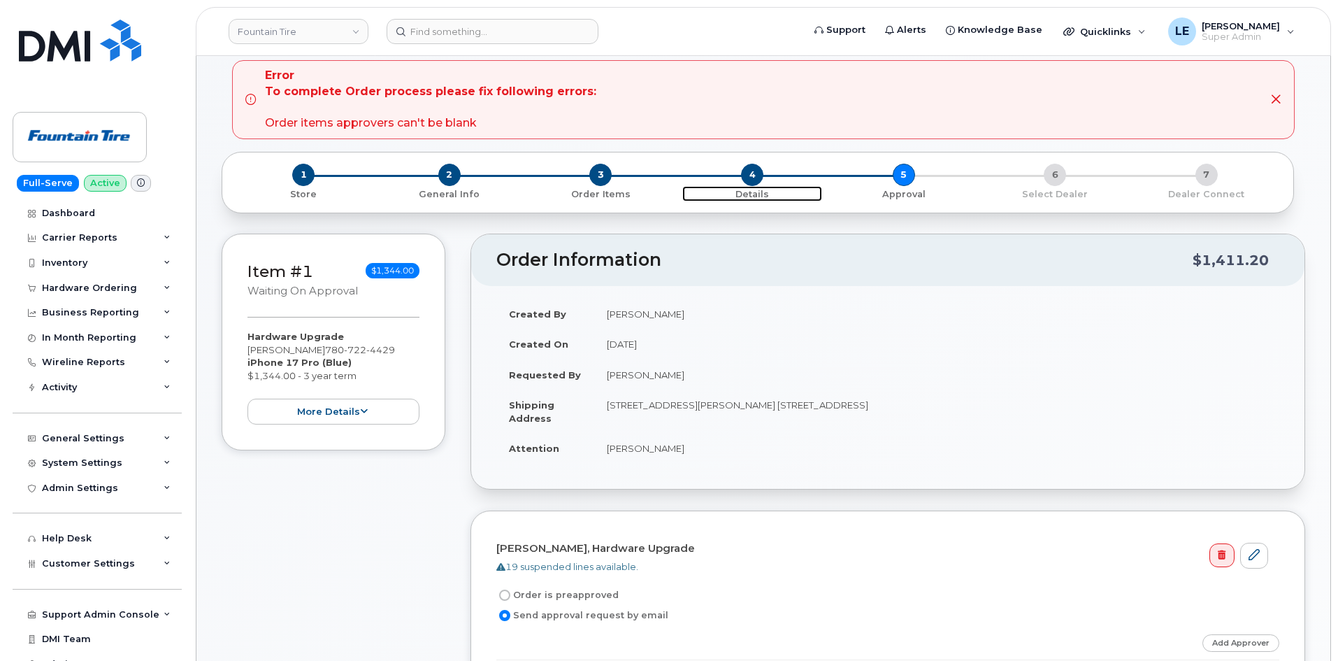
click at [747, 180] on span "4" at bounding box center [752, 175] width 22 height 22
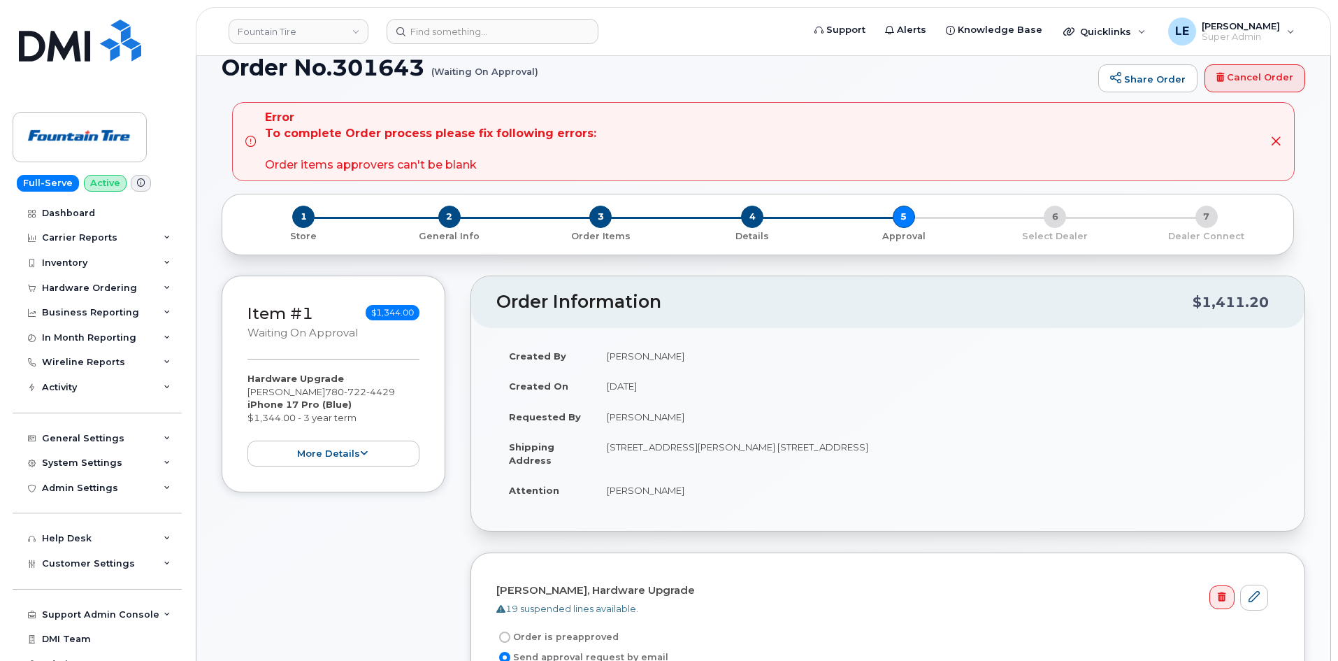
scroll to position [210, 0]
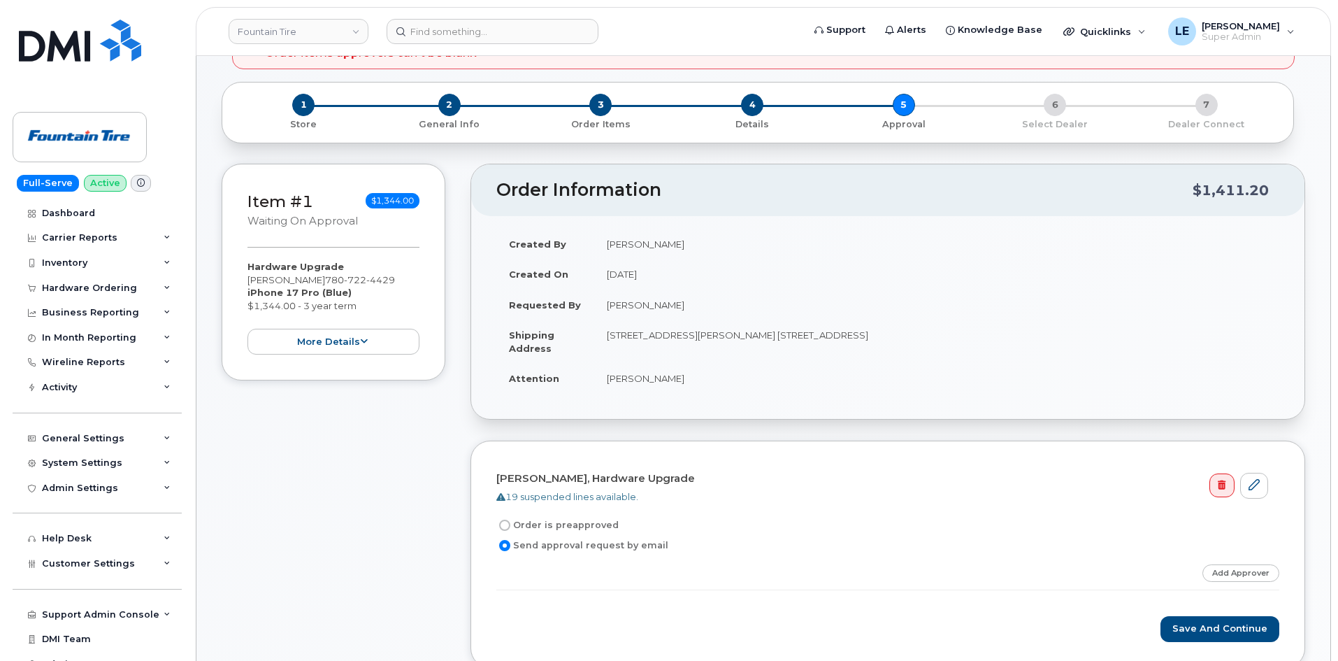
drag, startPoint x: 314, startPoint y: 282, endPoint x: 391, endPoint y: 278, distance: 77.0
click at [391, 278] on div "Hardware Upgrade [PERSON_NAME] [PHONE_NUMBER] iPhone 17 Pro (Blue) $1,344.00 - …" at bounding box center [333, 307] width 172 height 94
copy div "[PHONE_NUMBER]"
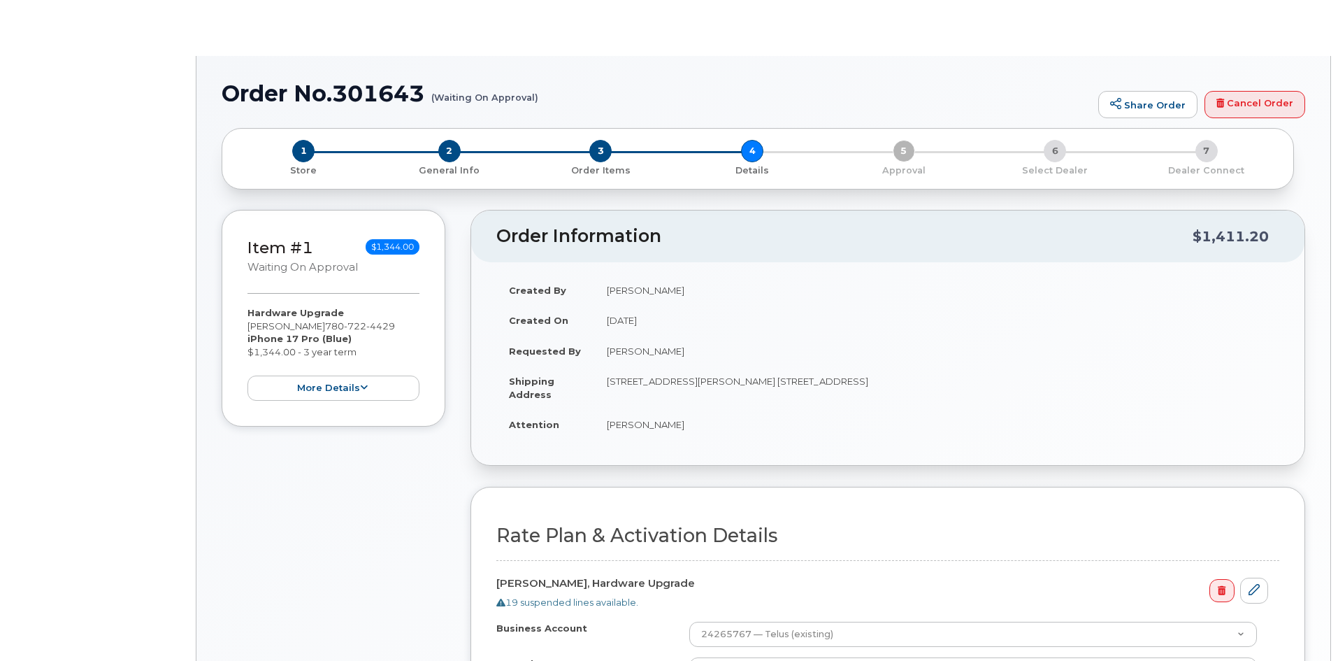
select select
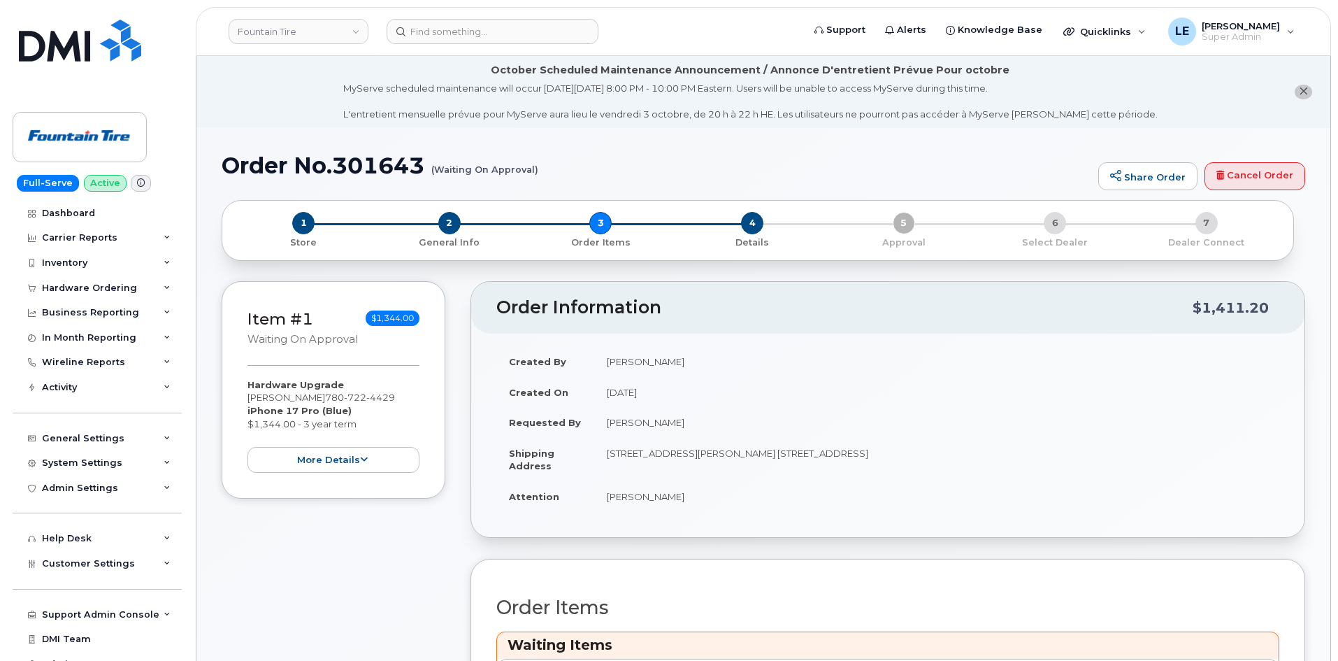
click at [677, 224] on div "4 Details" at bounding box center [753, 230] width 152 height 37
click at [754, 220] on span "4" at bounding box center [752, 223] width 22 height 22
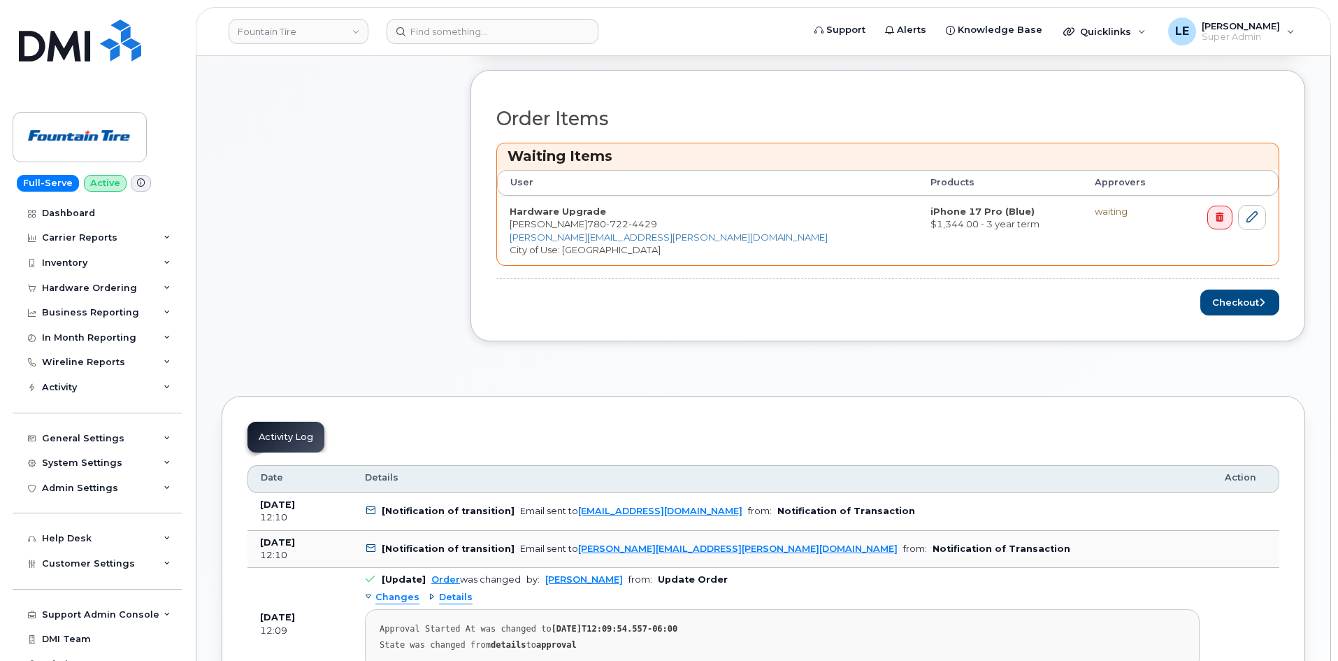
scroll to position [489, 0]
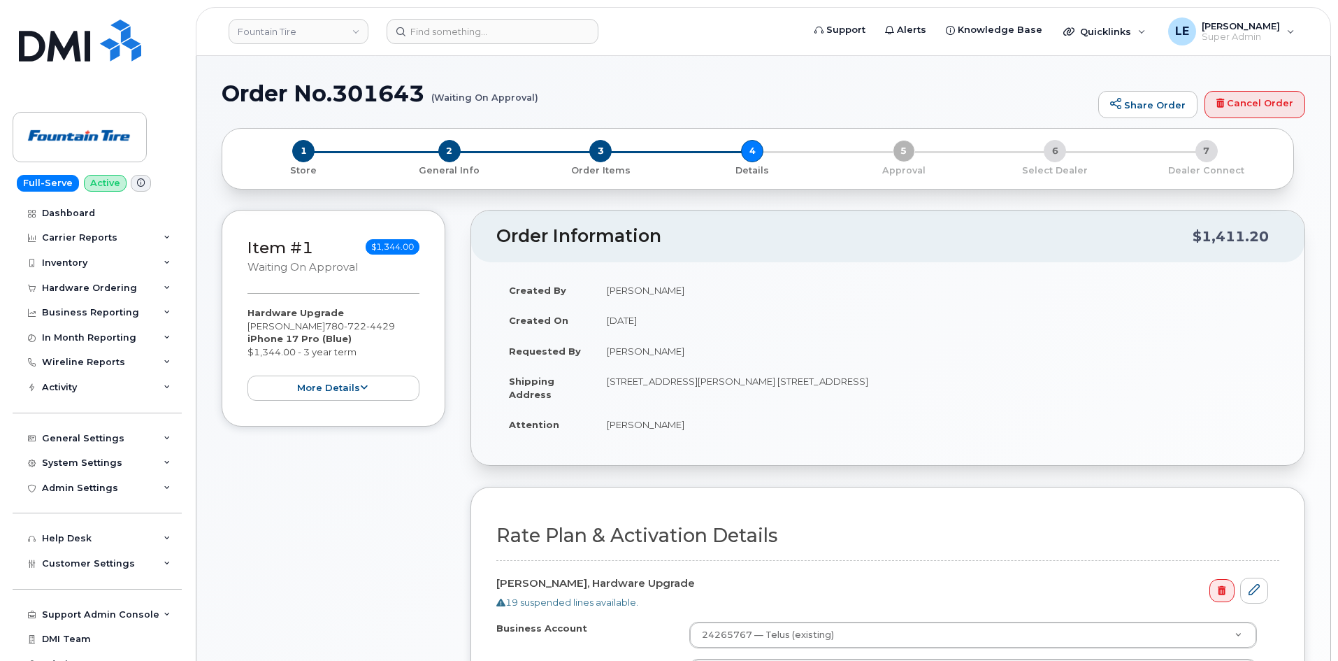
select select
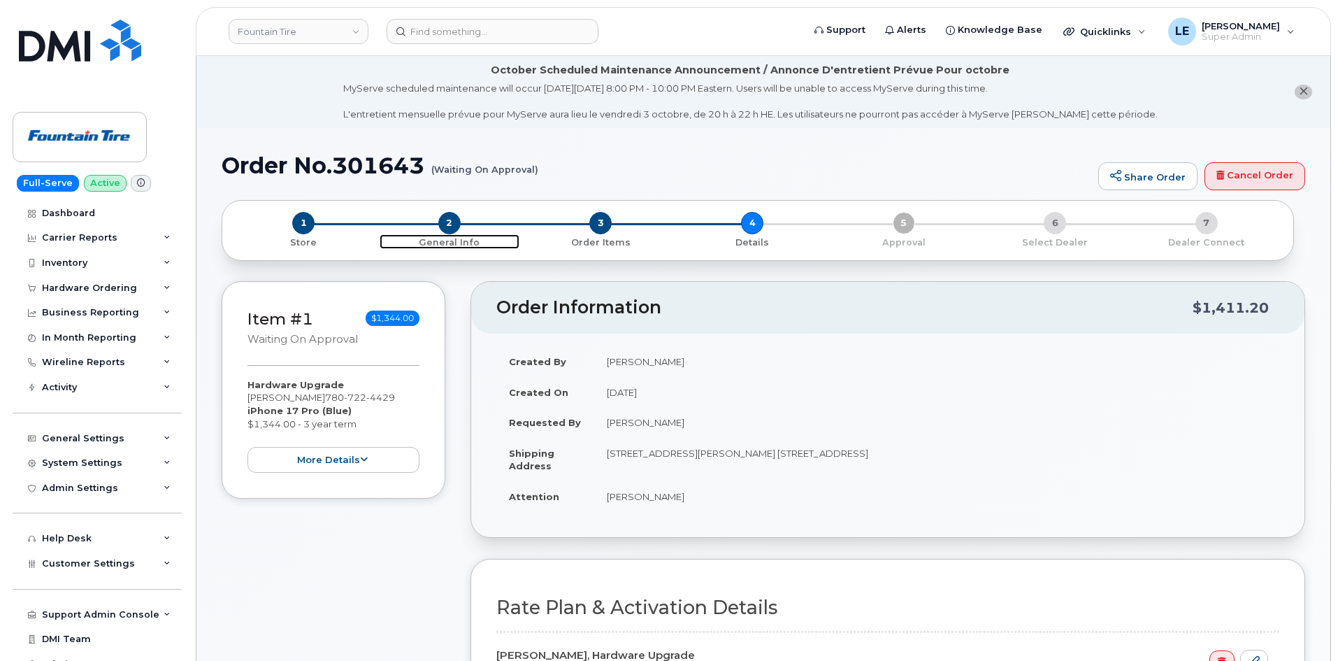
click at [453, 231] on span "2" at bounding box center [449, 223] width 22 height 22
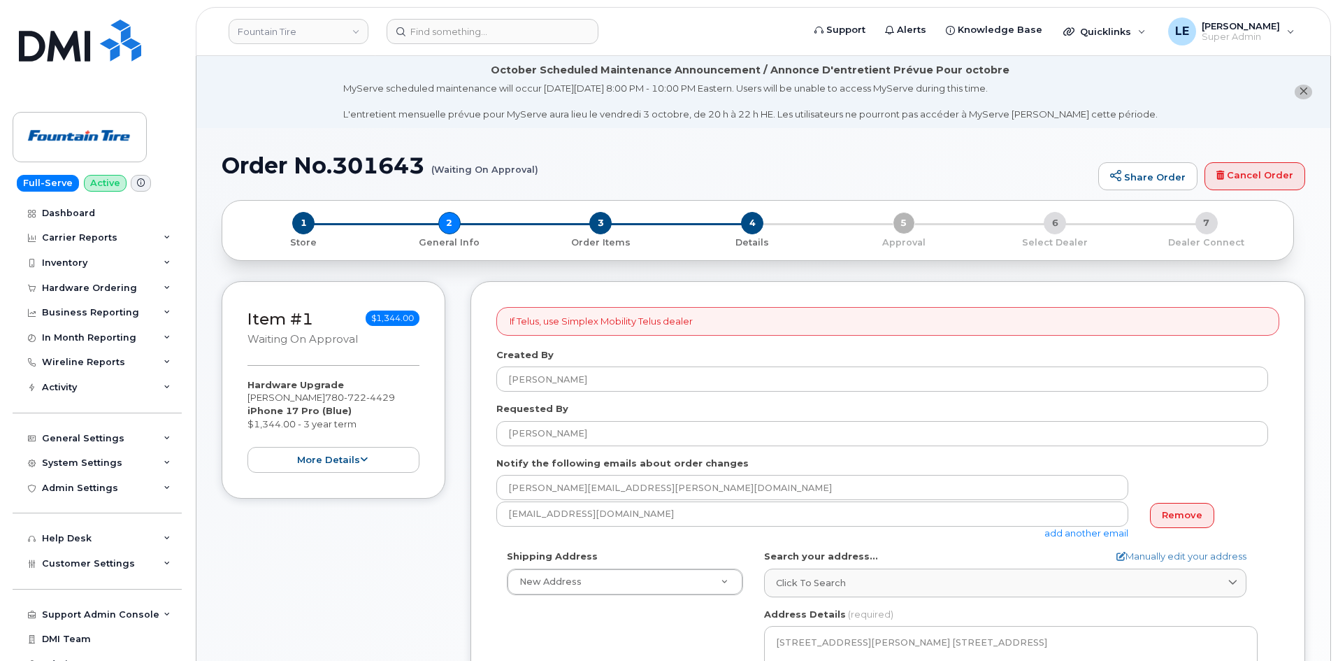
select select
click at [588, 229] on div "3 Order Items" at bounding box center [601, 230] width 152 height 37
click at [603, 232] on span "3" at bounding box center [600, 223] width 22 height 22
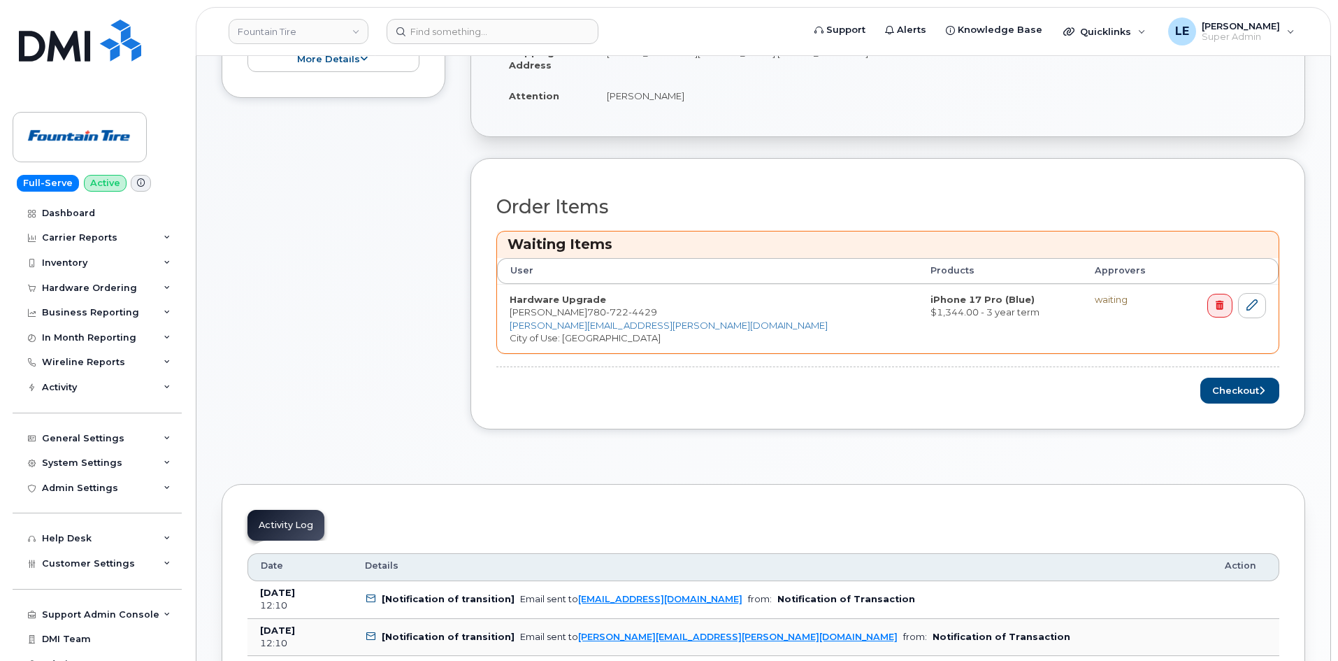
scroll to position [422, 0]
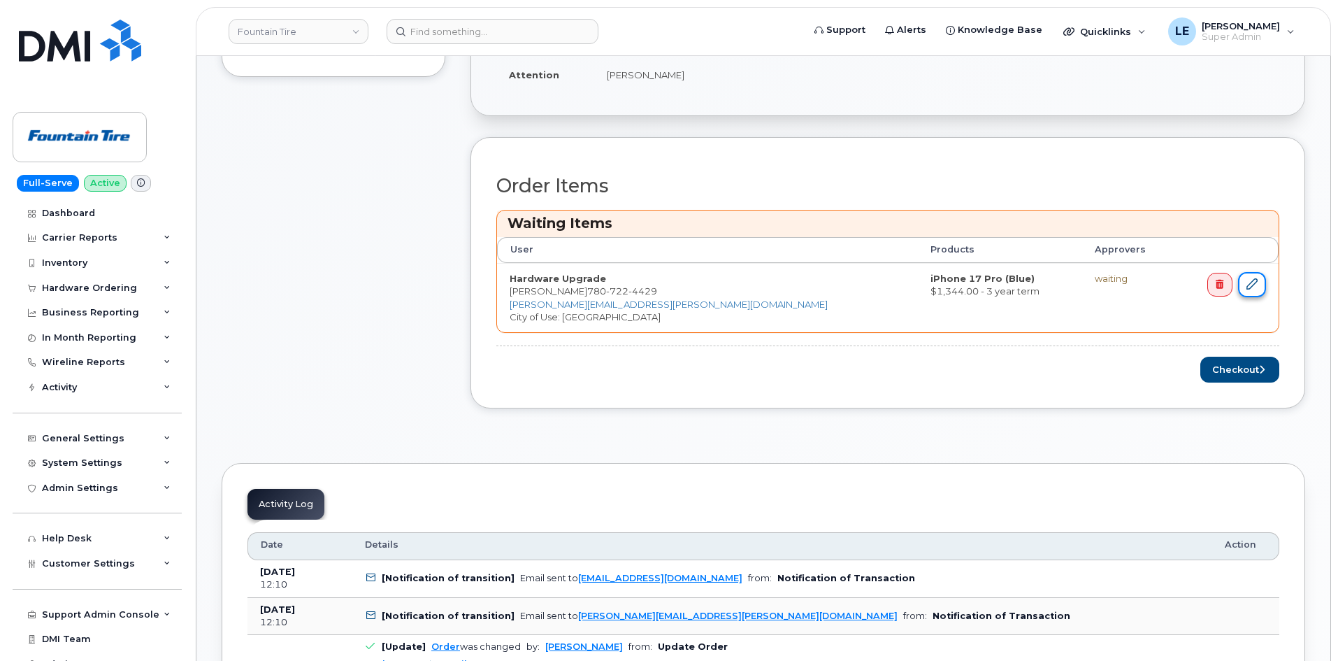
click at [1253, 287] on icon at bounding box center [1251, 283] width 11 height 11
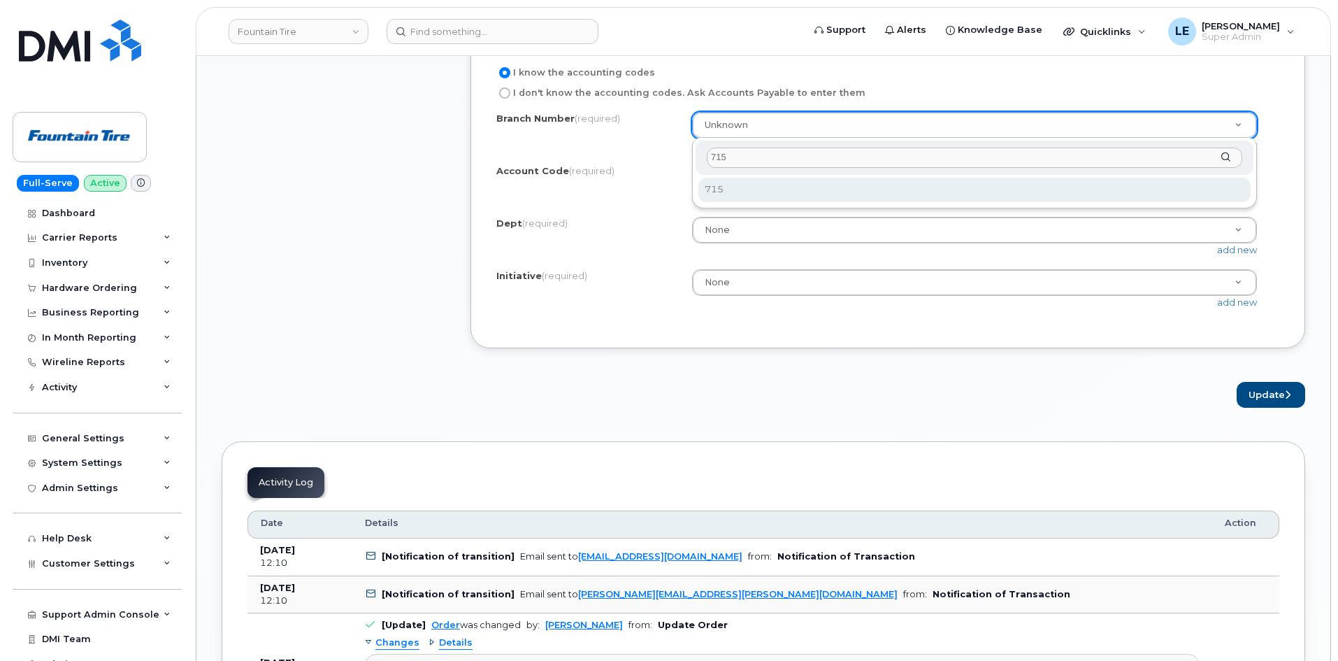
type input "715"
select select "715"
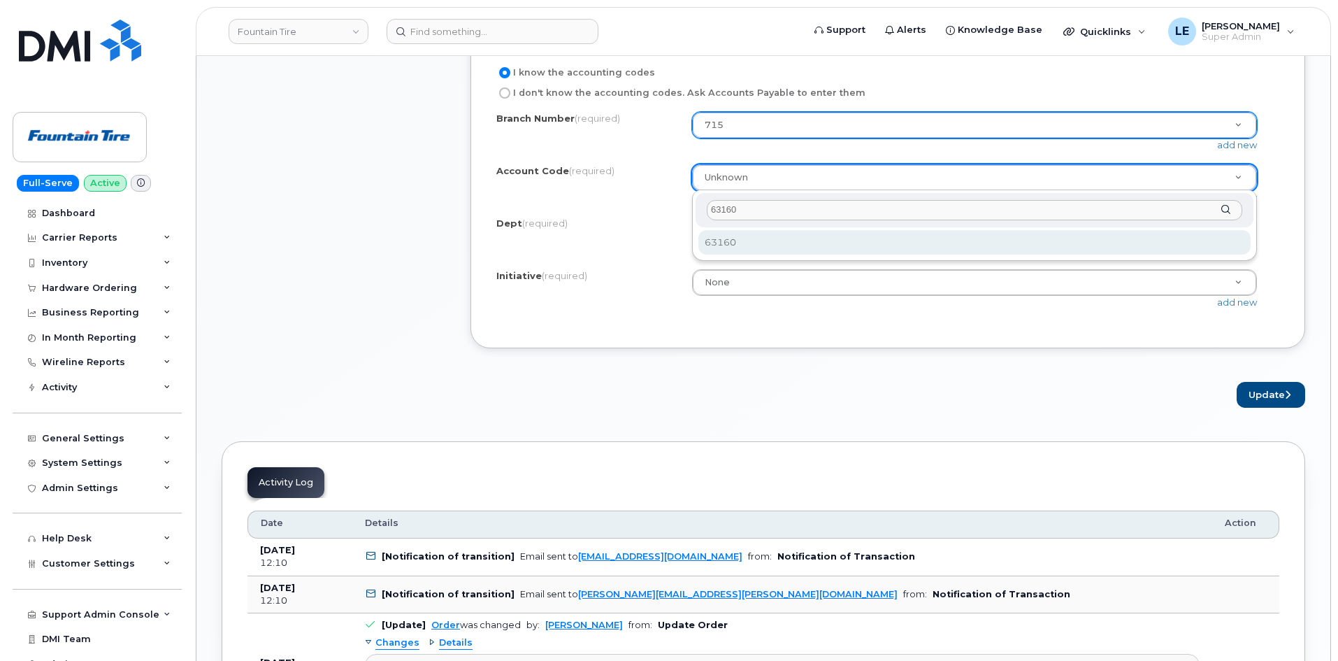
type input "63160"
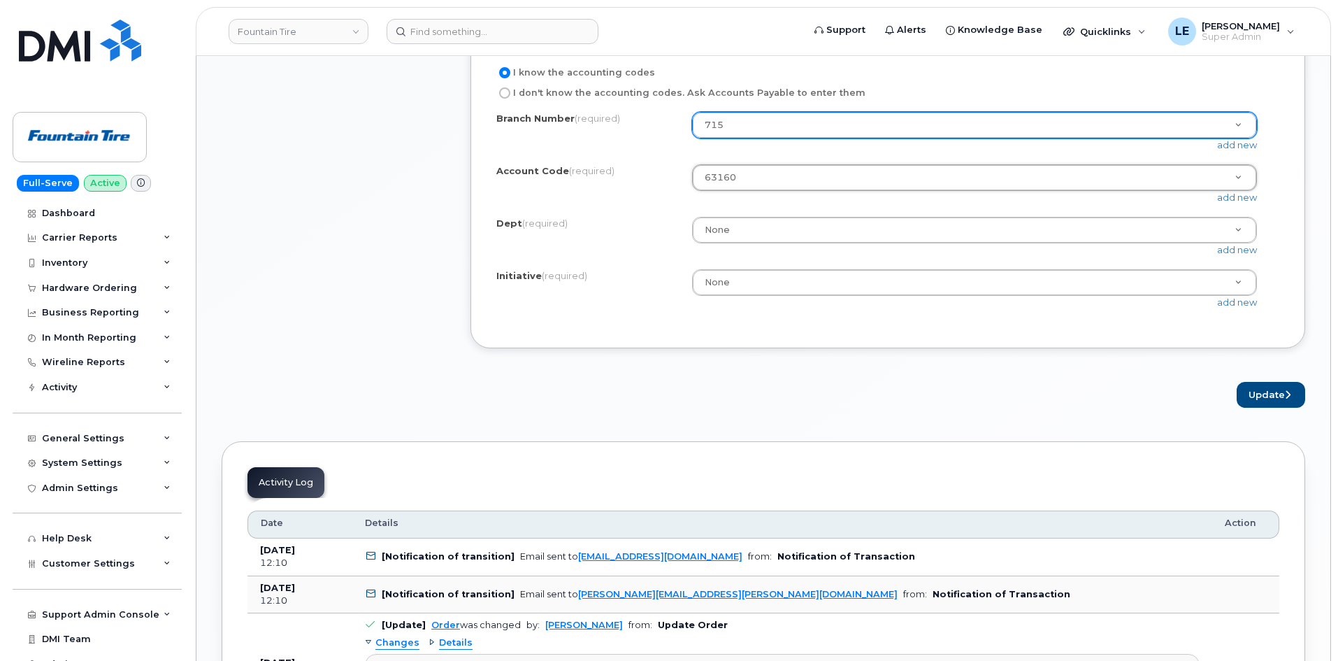
select select "63160"
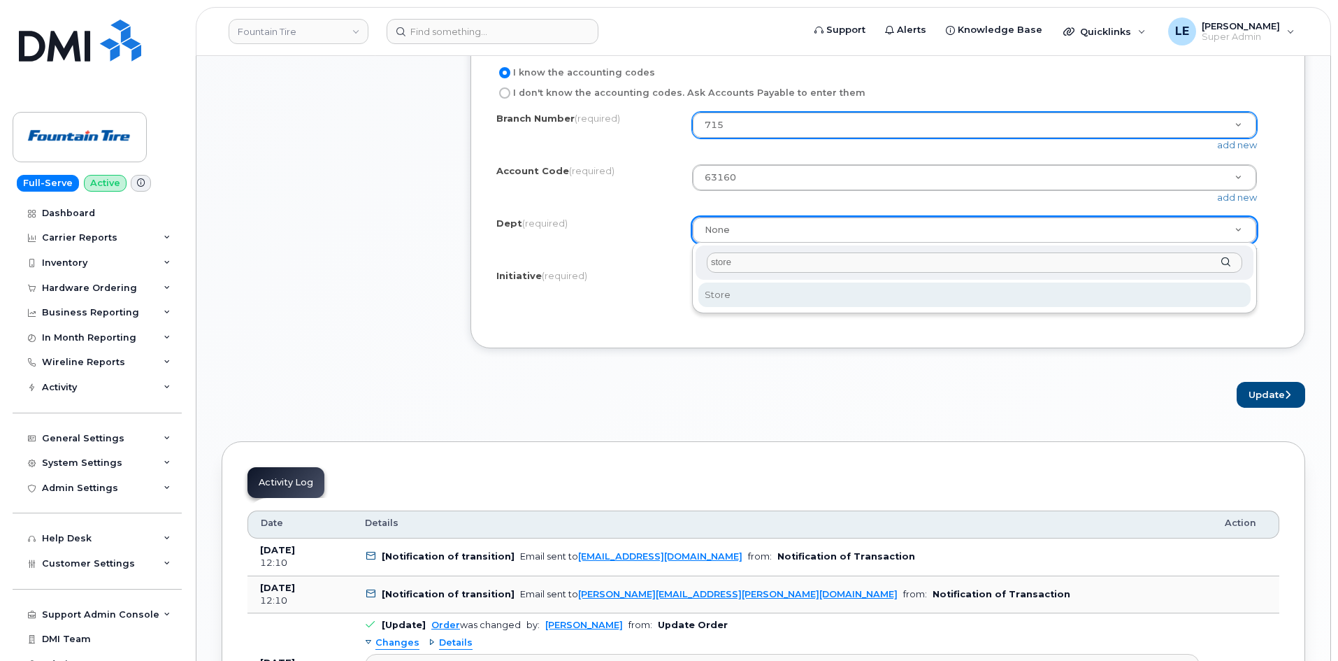
type input "store"
select select "Store"
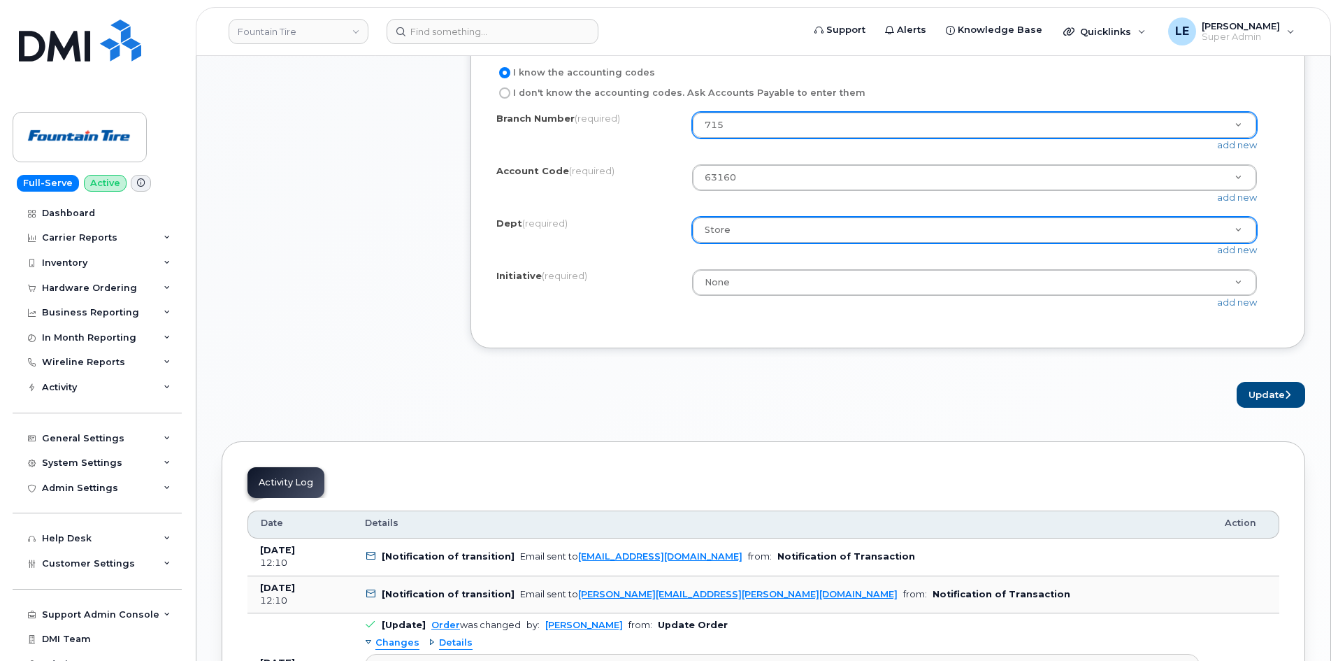
click at [721, 319] on div "Branch Number (required) 715 004 007 010 011 012 016 017 020 021 026 030 033 03…" at bounding box center [887, 217] width 783 height 210
click at [1276, 403] on button "Update" at bounding box center [1271, 395] width 69 height 26
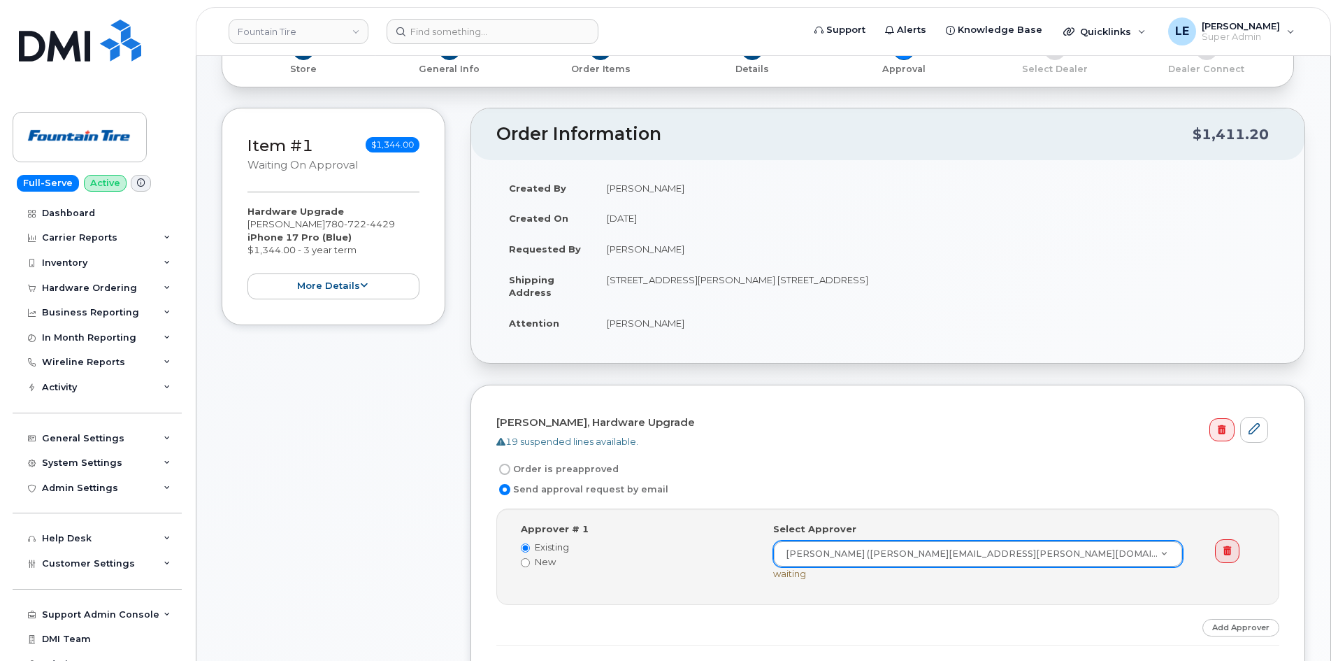
scroll to position [489, 0]
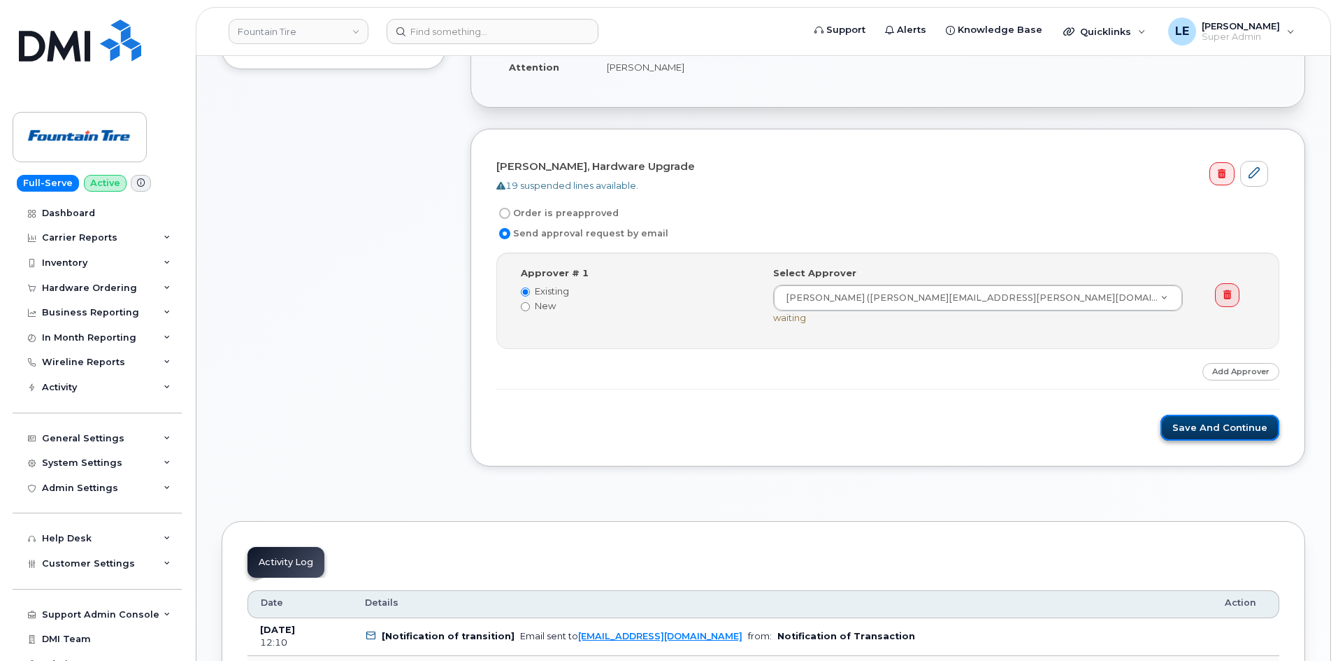
click at [1205, 424] on button "Save and Continue" at bounding box center [1219, 428] width 119 height 26
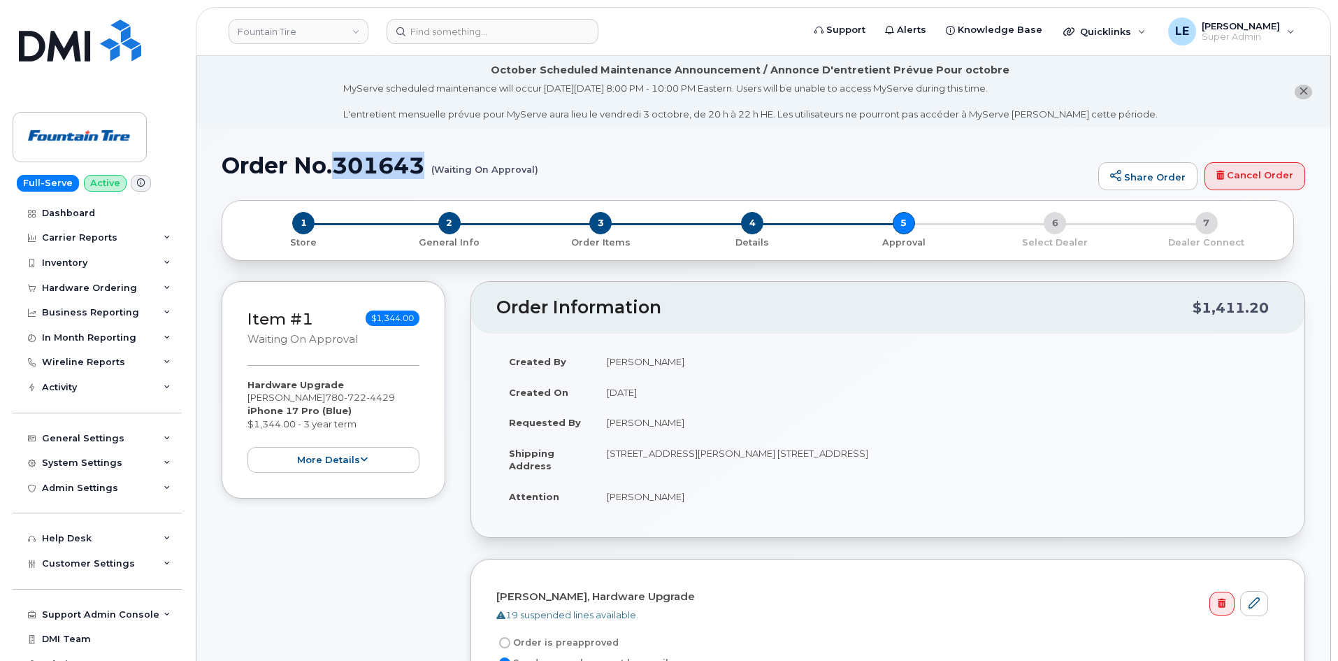
drag, startPoint x: 337, startPoint y: 171, endPoint x: 425, endPoint y: 166, distance: 88.2
click at [426, 165] on h1 "Order No.301643 (Waiting On Approval)" at bounding box center [657, 165] width 870 height 24
copy h1 "301643"
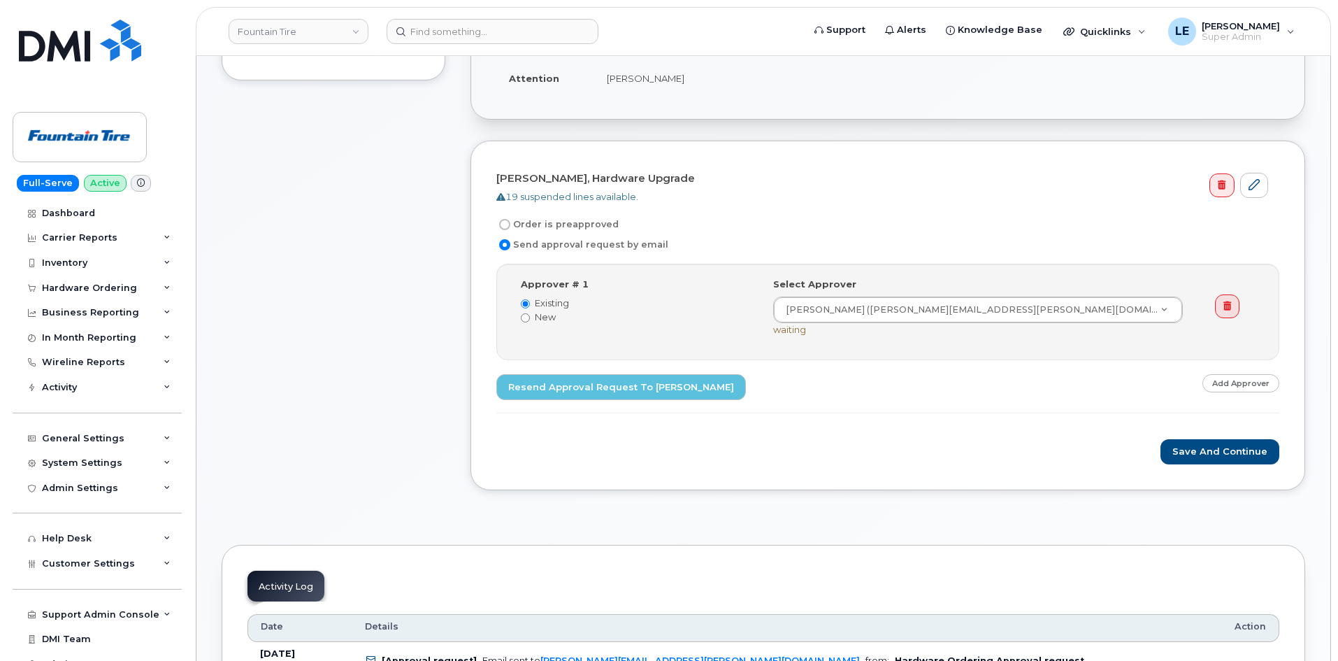
scroll to position [419, 0]
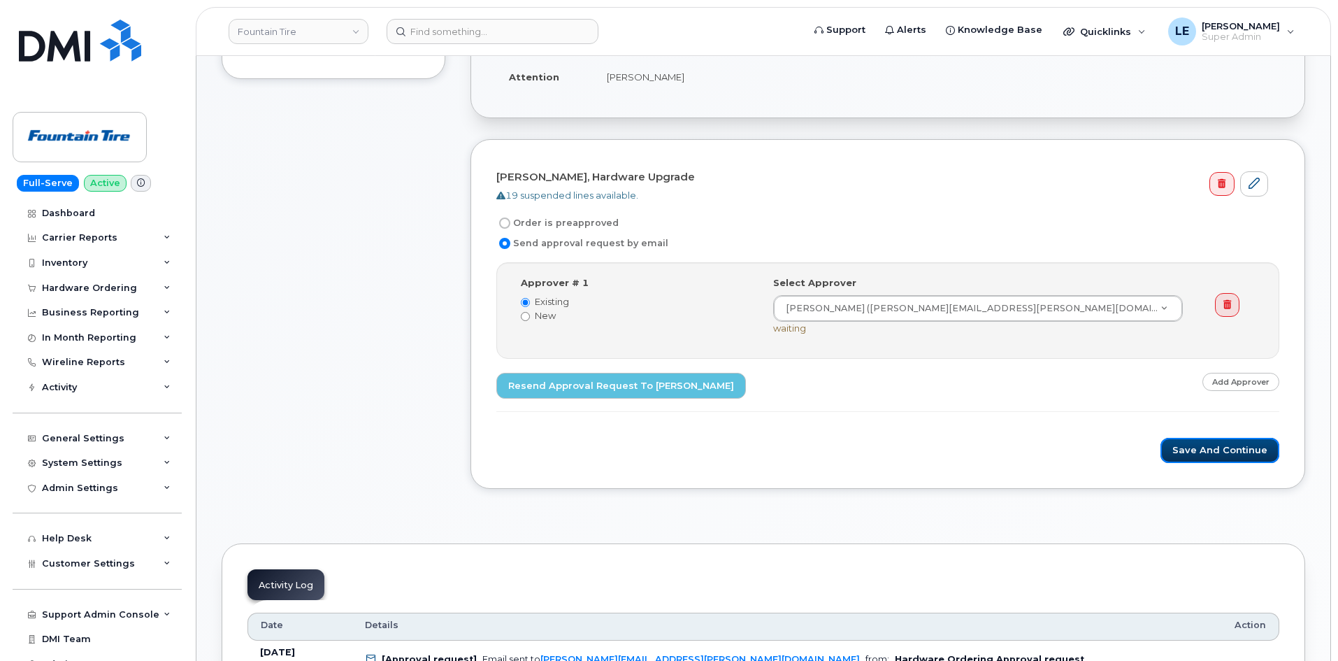
drag, startPoint x: 1178, startPoint y: 453, endPoint x: 892, endPoint y: 455, distance: 285.9
click at [1178, 453] on button "Save and Continue" at bounding box center [1219, 451] width 119 height 26
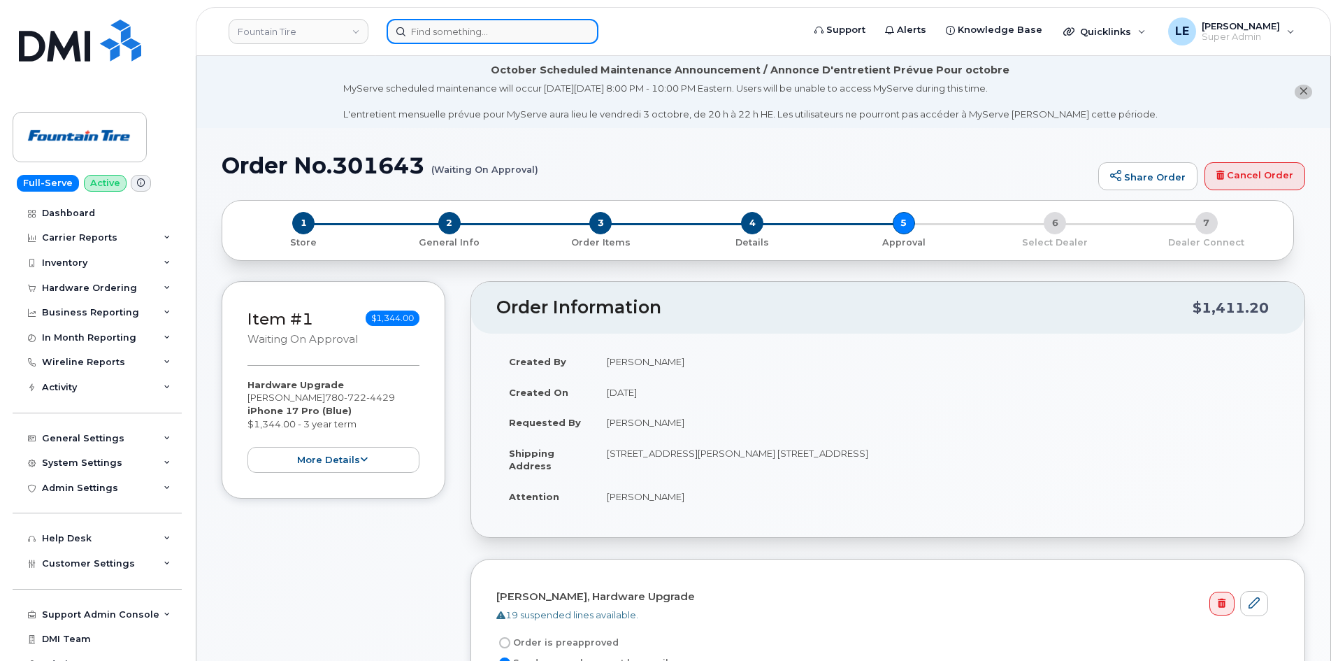
click at [429, 29] on input at bounding box center [493, 31] width 212 height 25
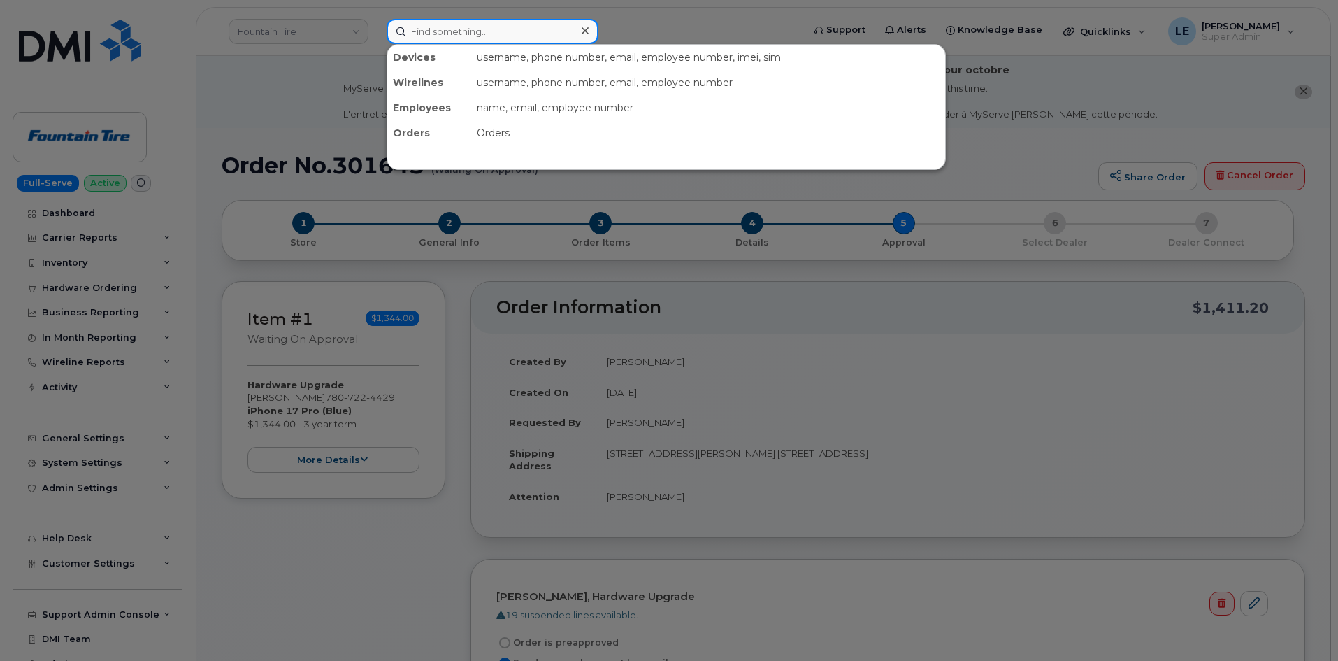
paste input "8645340946"
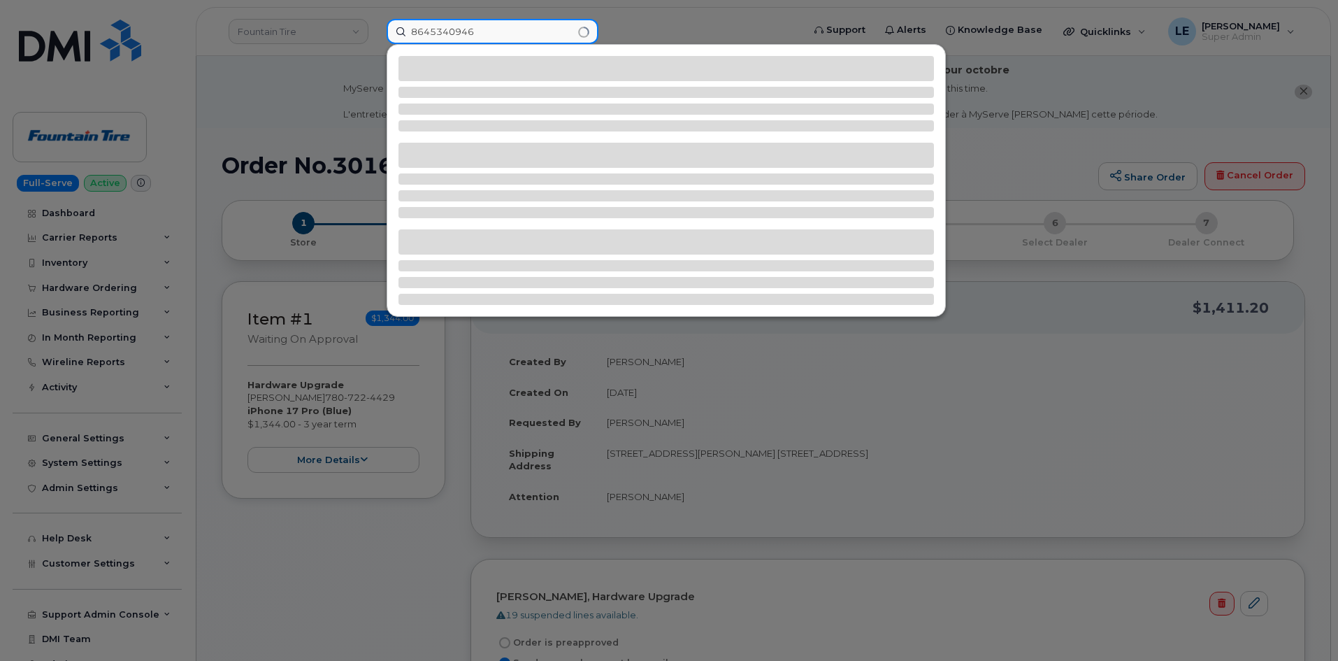
type input "8645340946"
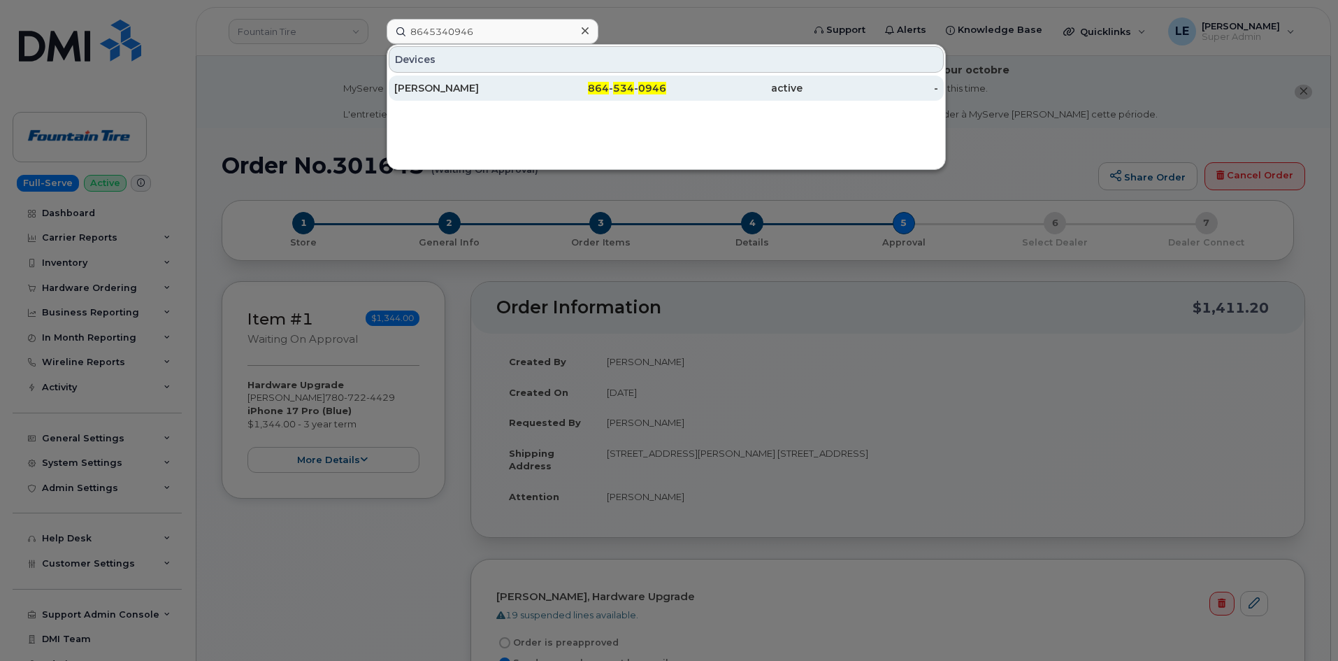
click at [447, 92] on div "[PERSON_NAME]" at bounding box center [462, 88] width 136 height 14
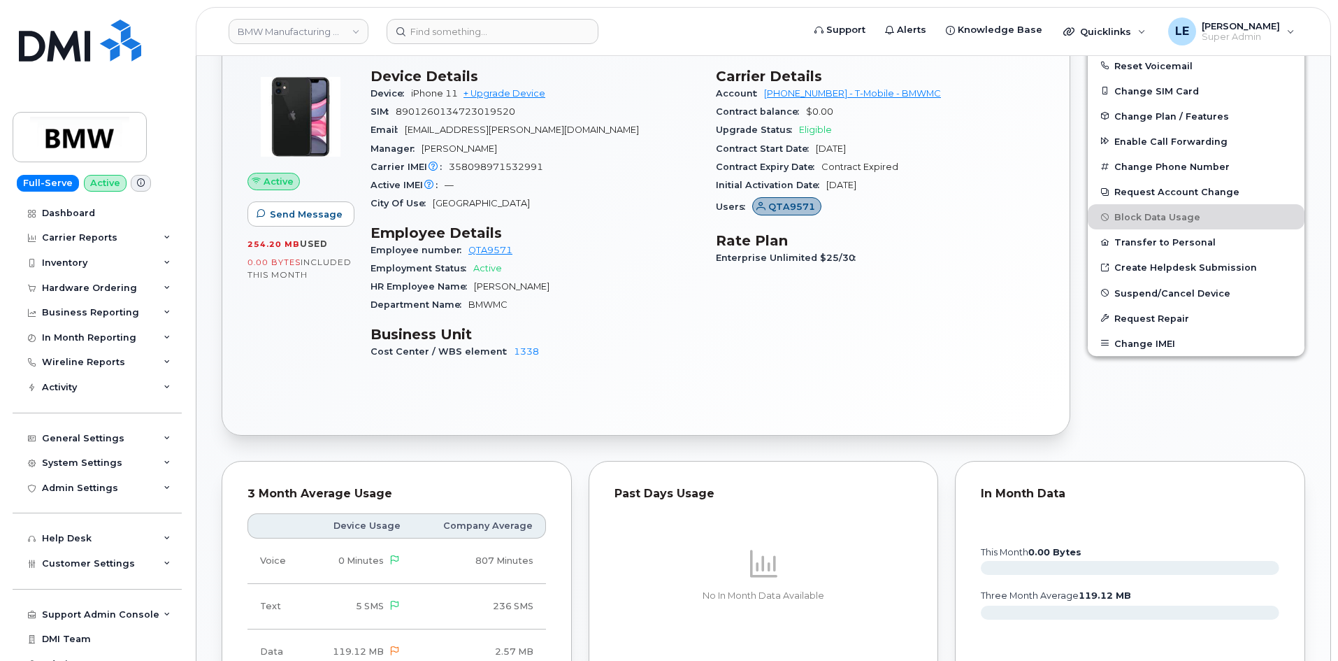
scroll to position [489, 0]
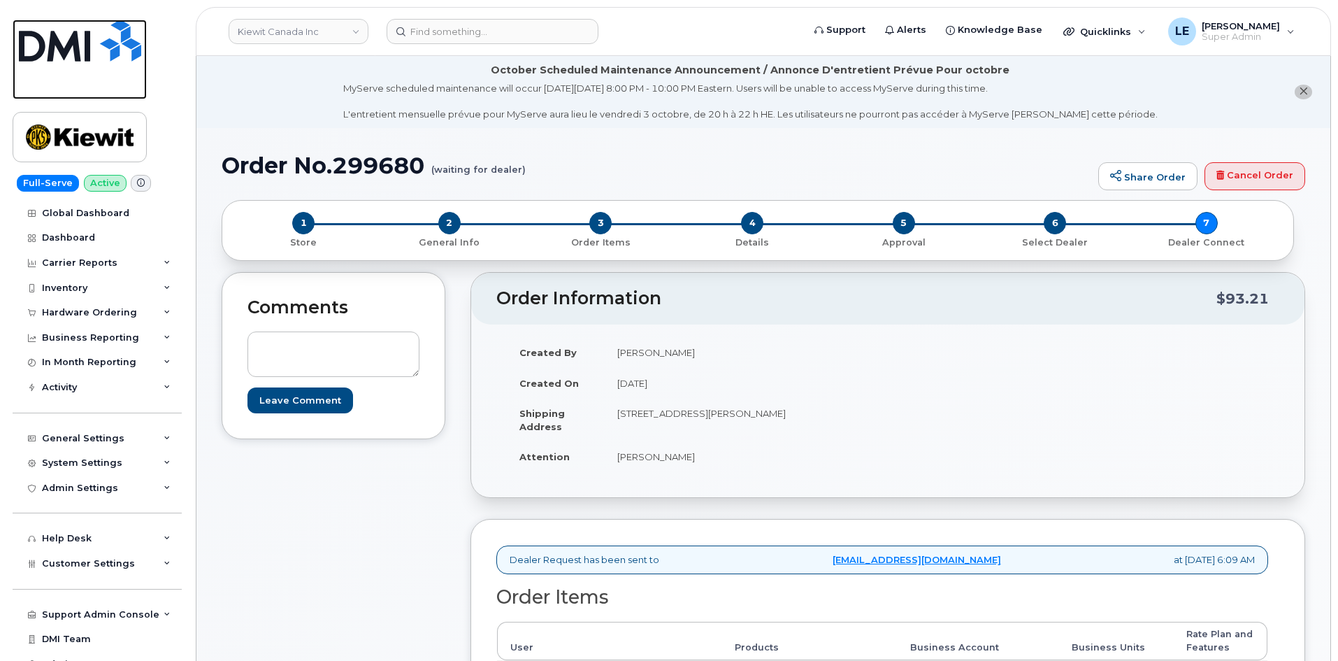
click at [89, 50] on img at bounding box center [80, 41] width 122 height 42
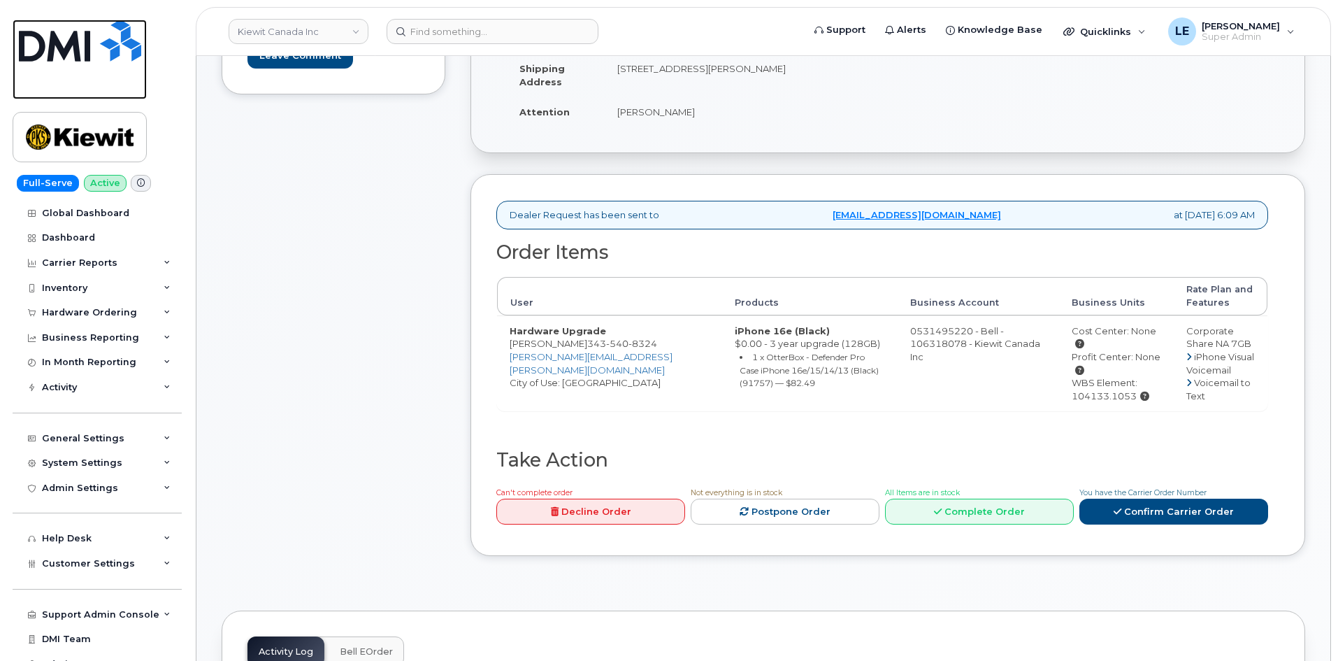
scroll to position [350, 0]
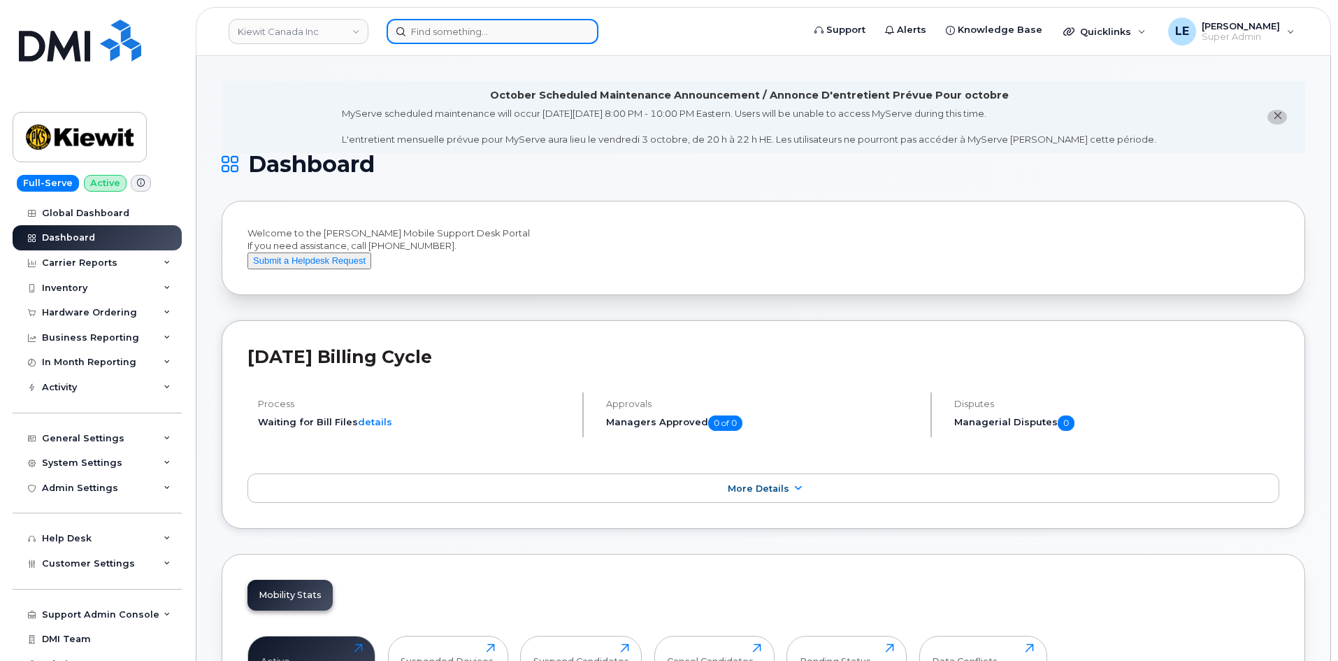
click at [539, 34] on input at bounding box center [493, 31] width 212 height 25
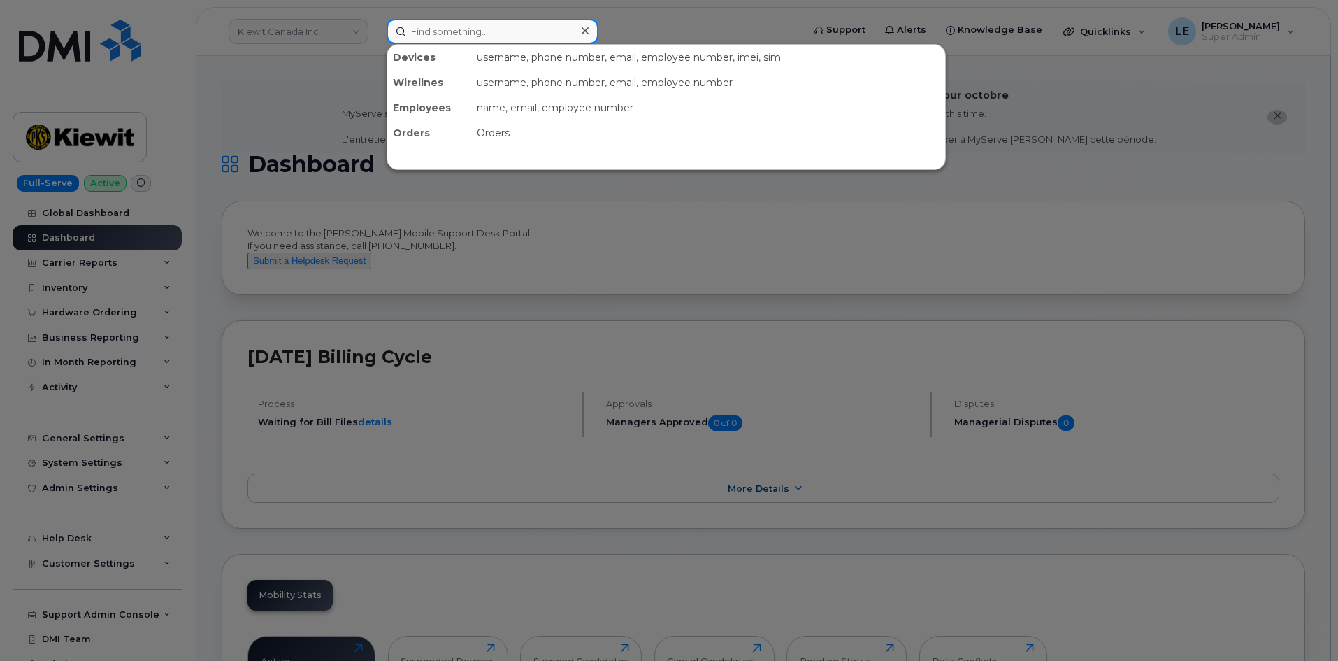
paste input "[PERSON_NAME][EMAIL_ADDRESS][PERSON_NAME][DOMAIN_NAME]"
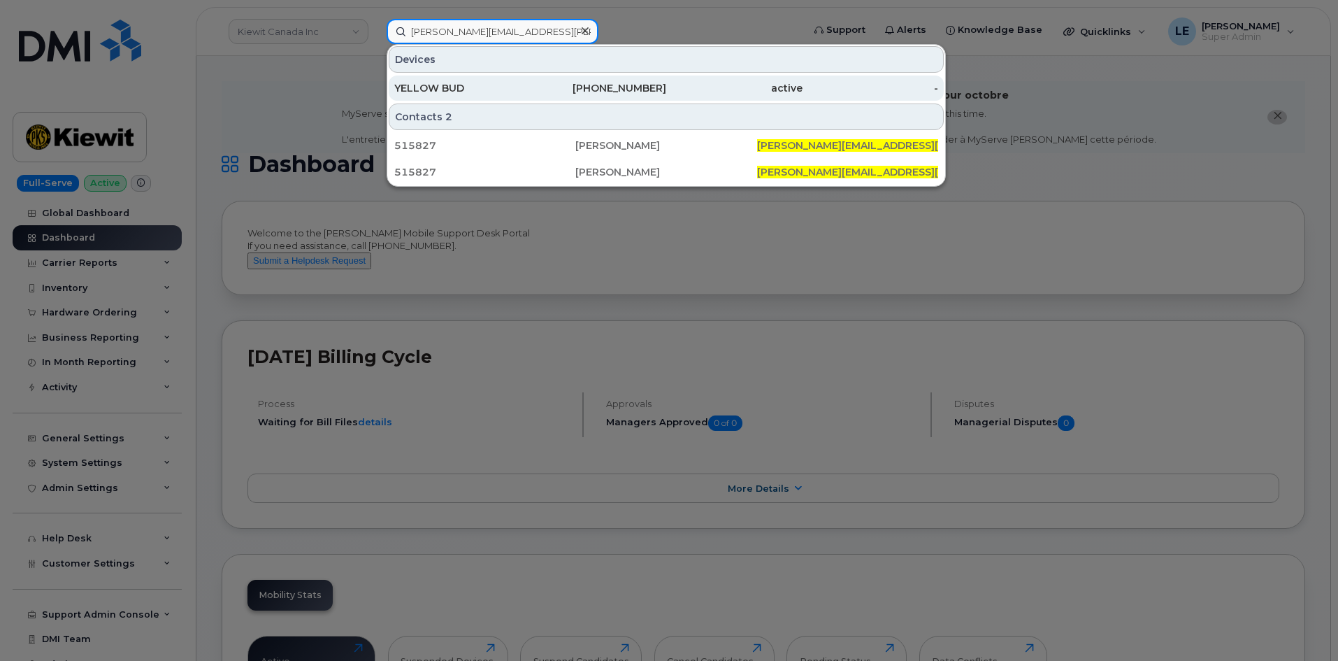
type input "[PERSON_NAME][EMAIL_ADDRESS][PERSON_NAME][DOMAIN_NAME]"
click at [522, 85] on div "YELLOW BUD" at bounding box center [462, 88] width 136 height 14
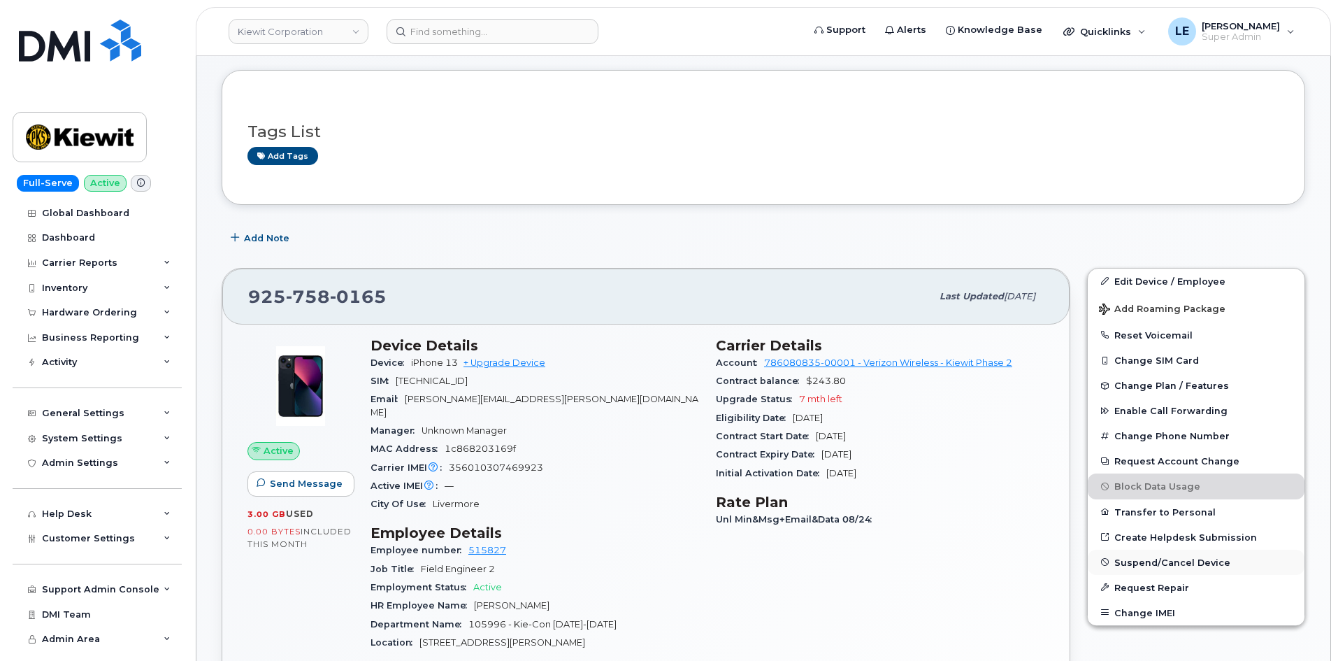
scroll to position [140, 0]
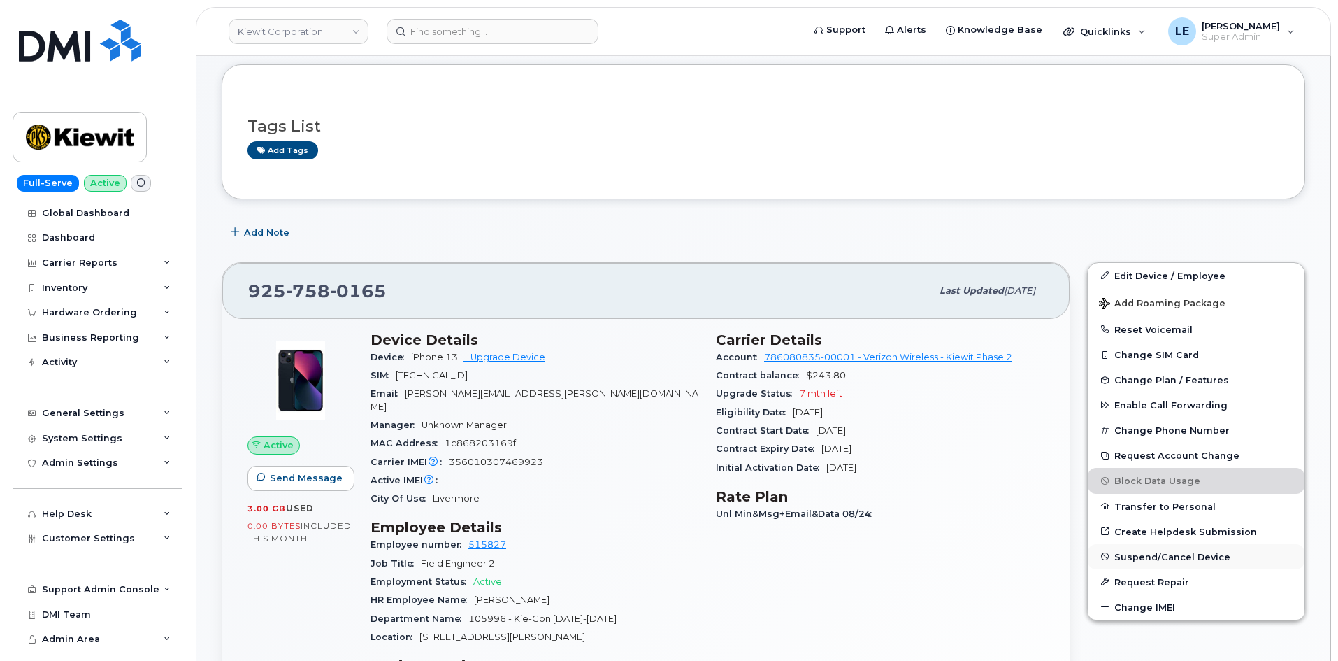
click at [1165, 555] on span "Suspend/Cancel Device" at bounding box center [1172, 556] width 116 height 10
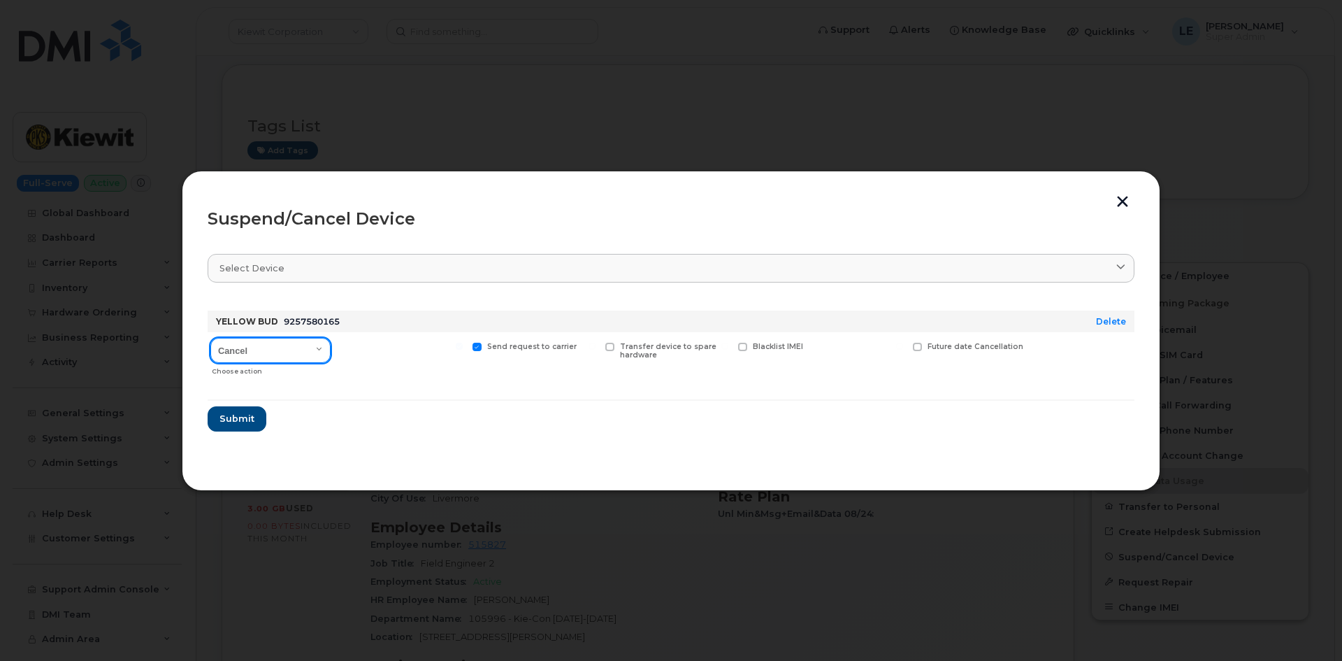
click at [288, 345] on select "Cancel Suspend - Reduced Rate Suspend - Full Rate Suspend - Lost Device/Stolen …" at bounding box center [270, 350] width 120 height 25
select select "[object Object]"
click at [210, 338] on select "Cancel Suspend - Reduced Rate Suspend - Full Rate Suspend - Lost Device/Stolen …" at bounding box center [270, 350] width 120 height 25
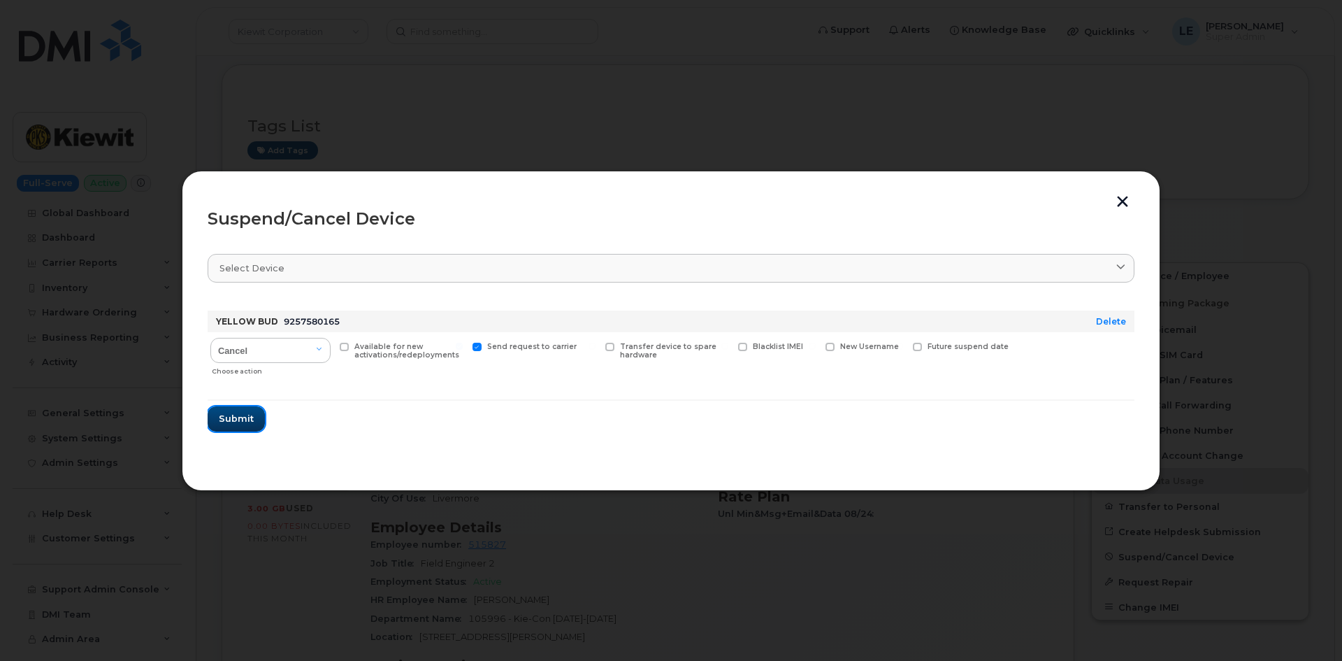
click at [233, 422] on span "Submit" at bounding box center [236, 418] width 35 height 13
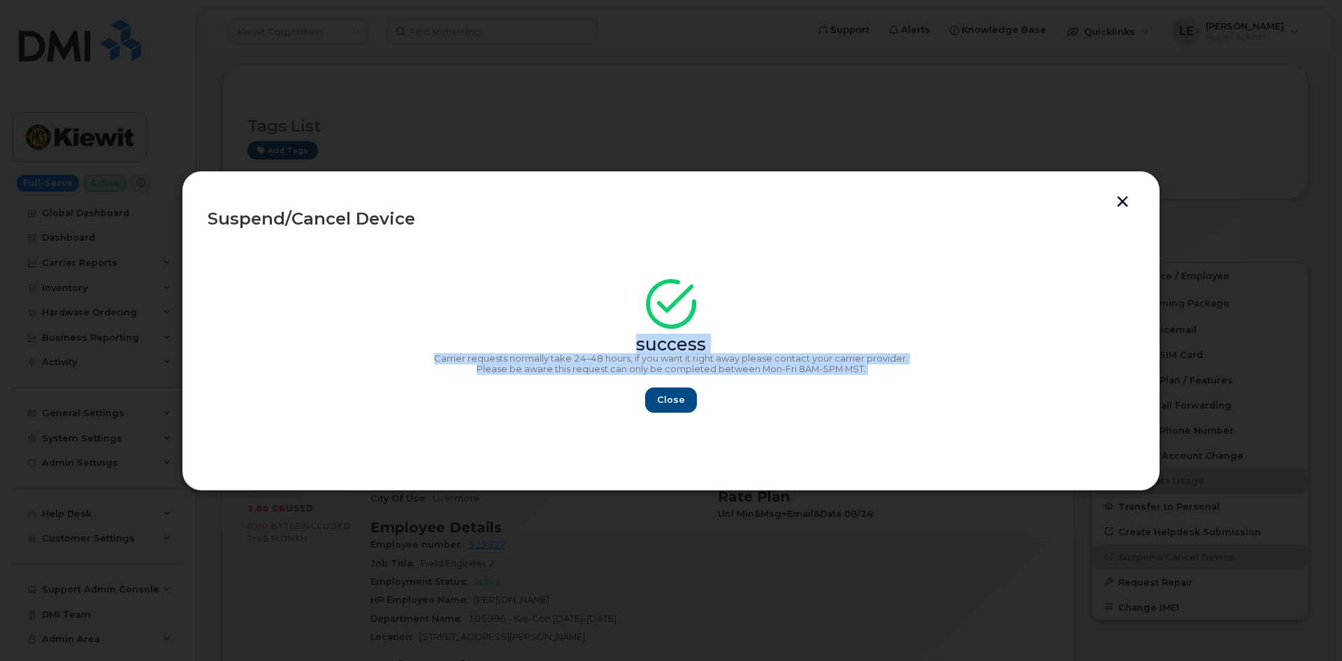
copy div "success Carrier requests normally take 24–48 hours, if you want it right away p…"
drag, startPoint x: 898, startPoint y: 375, endPoint x: 343, endPoint y: 324, distance: 558.0
click at [347, 324] on div "success Carrier requests normally take 24–48 hours, if you want it right away p…" at bounding box center [671, 349] width 927 height 125
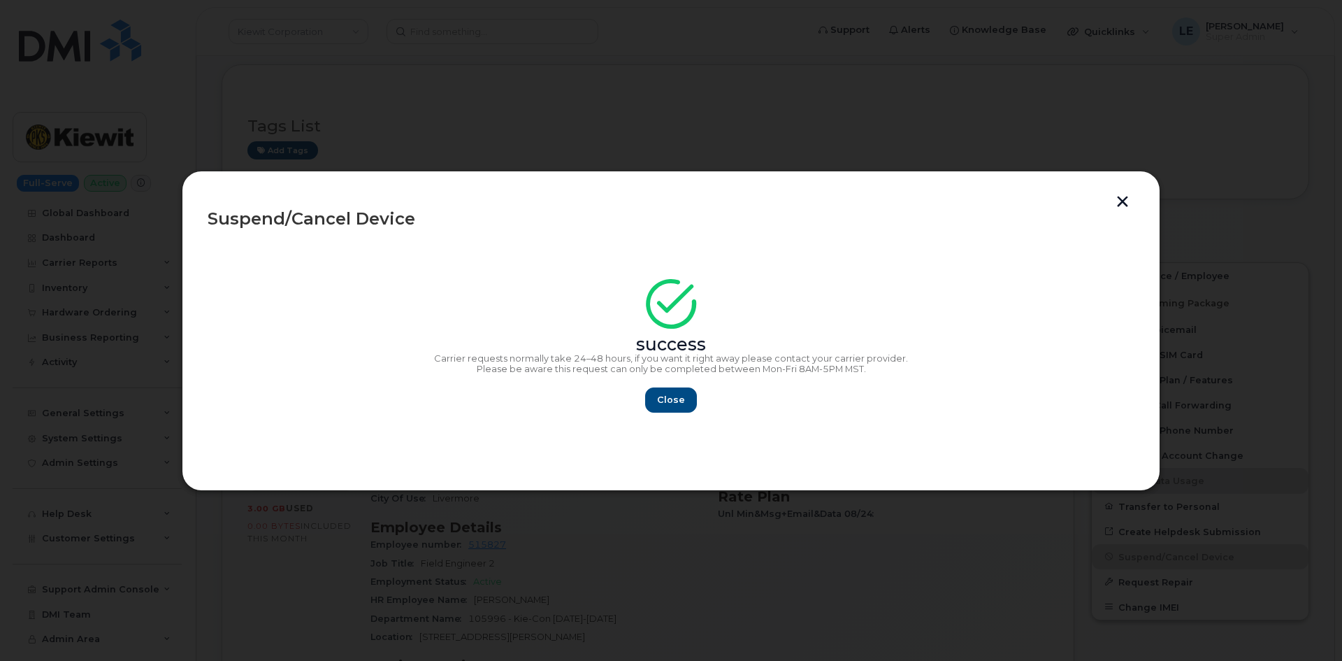
click at [342, 324] on div "success" at bounding box center [671, 318] width 927 height 63
click at [669, 393] on span "Close" at bounding box center [671, 399] width 28 height 13
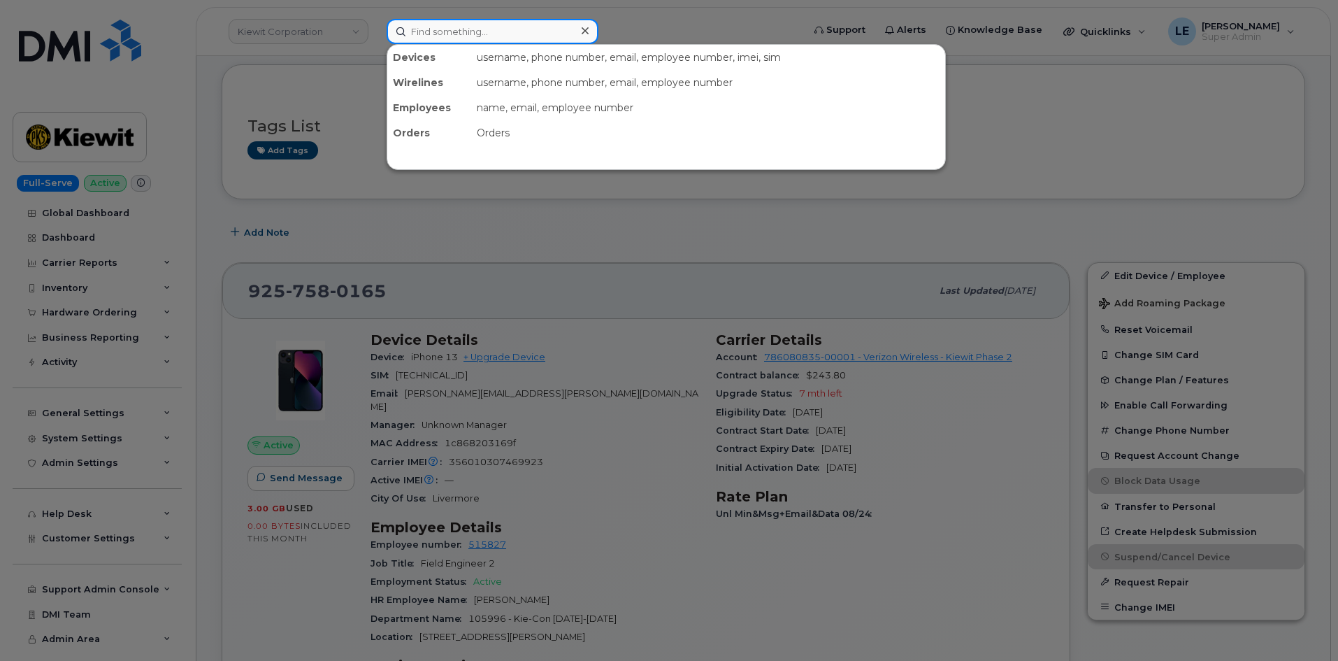
click at [419, 43] on input at bounding box center [493, 31] width 212 height 25
paste input "4384359348"
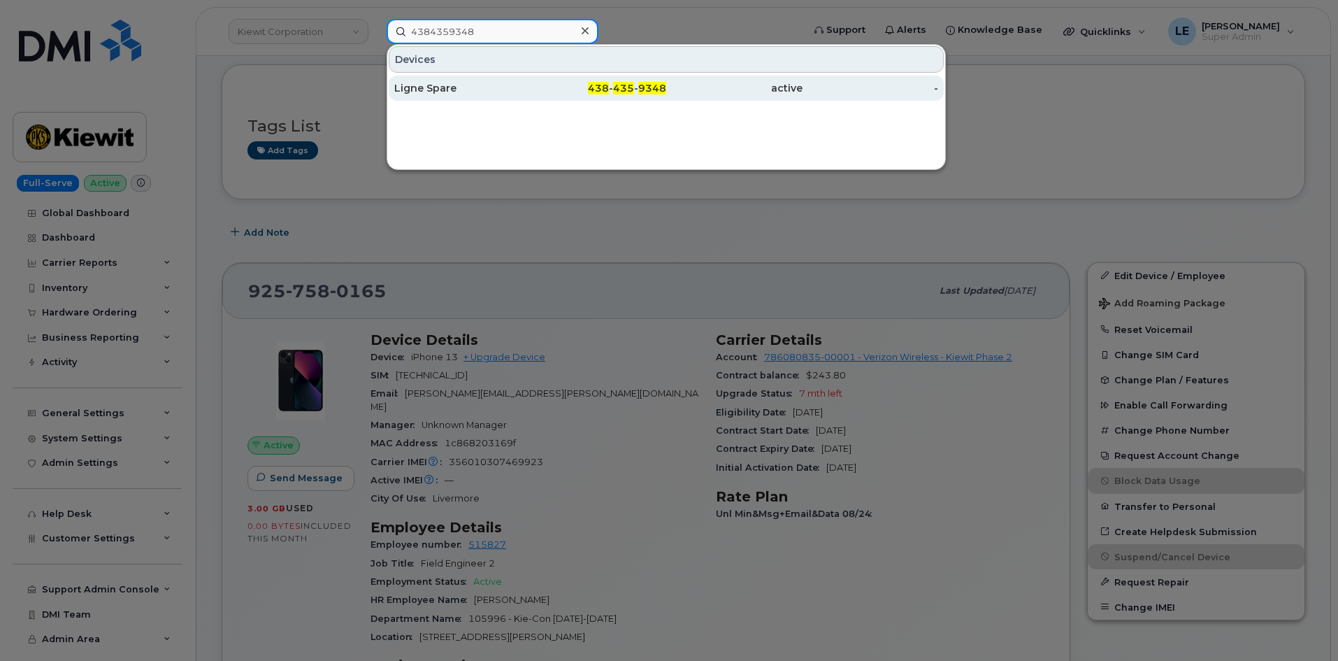
type input "4384359348"
click at [452, 94] on div "Ligne Spare" at bounding box center [462, 88] width 136 height 14
